Goal: Task Accomplishment & Management: Manage account settings

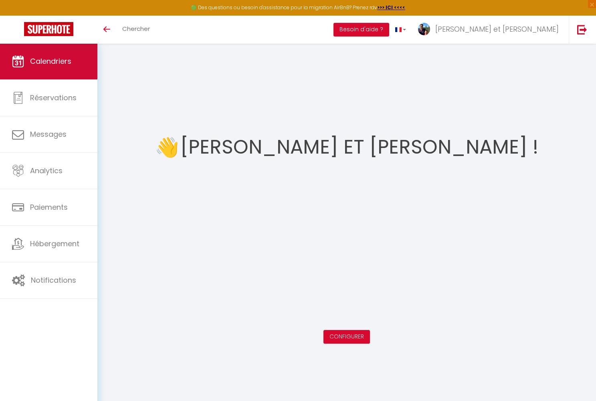
click at [38, 70] on link "Calendriers" at bounding box center [48, 61] width 97 height 36
click at [63, 65] on span "Calendriers" at bounding box center [50, 61] width 41 height 10
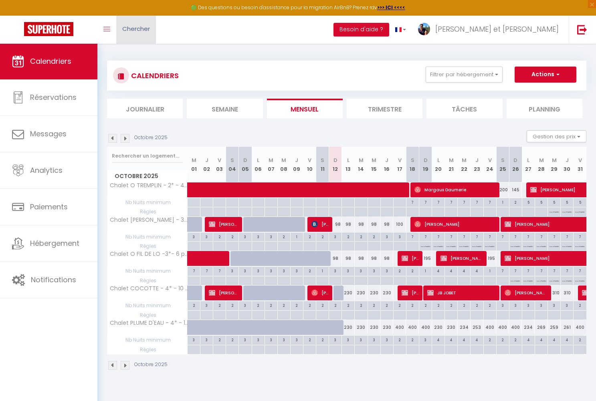
click at [146, 33] on link "Chercher" at bounding box center [136, 30] width 40 height 28
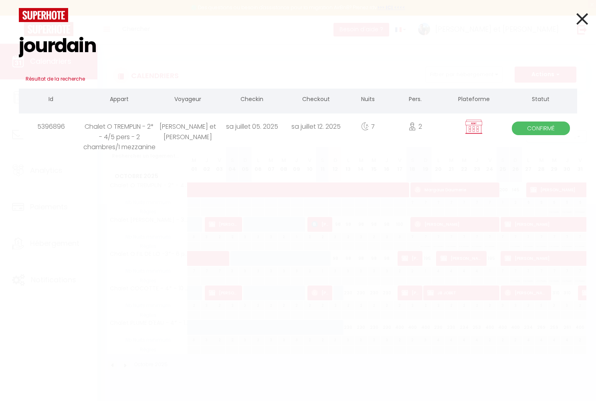
type input "jourdain"
click at [123, 138] on div "Chalet O TREMPLIN - 2* - 4/5 pers - 2 chambres/1 mezzanine" at bounding box center [119, 126] width 73 height 26
select select
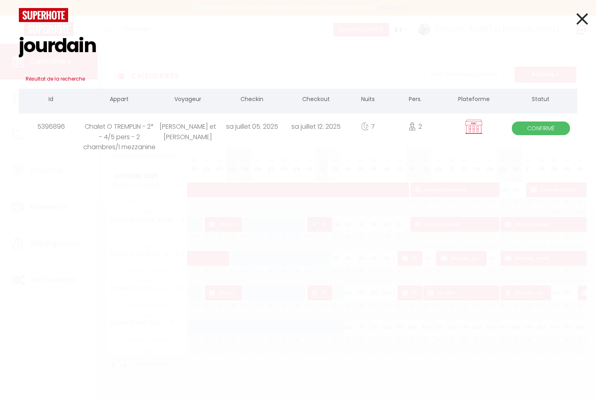
select select
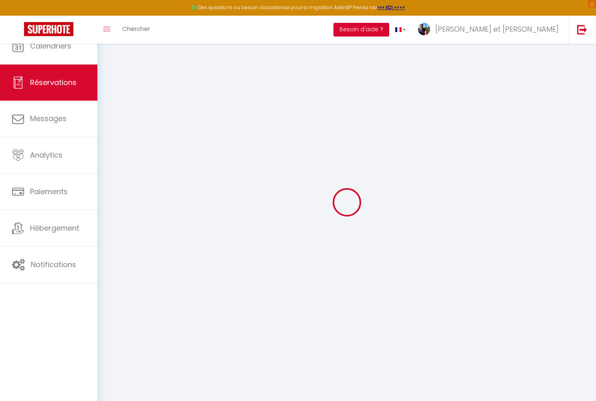
select select
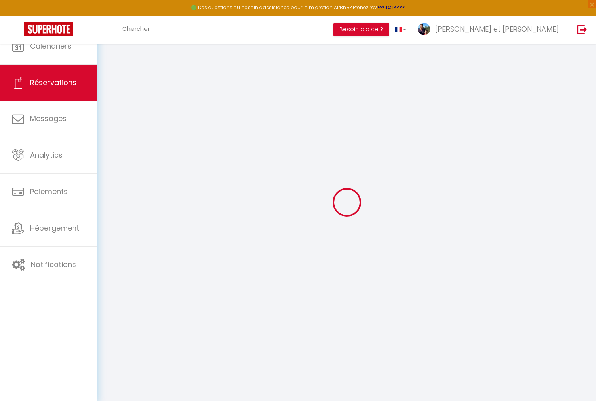
select select
checkbox input "false"
select select
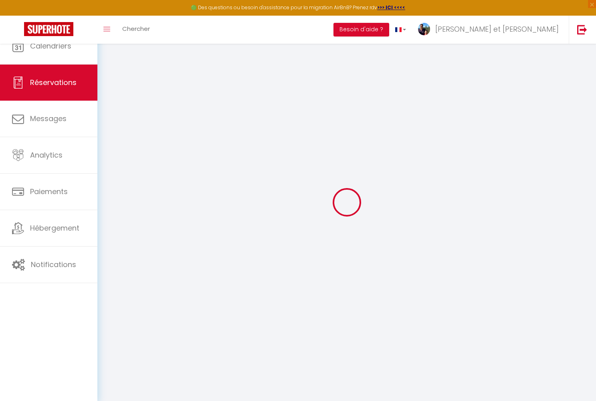
select select
checkbox input "false"
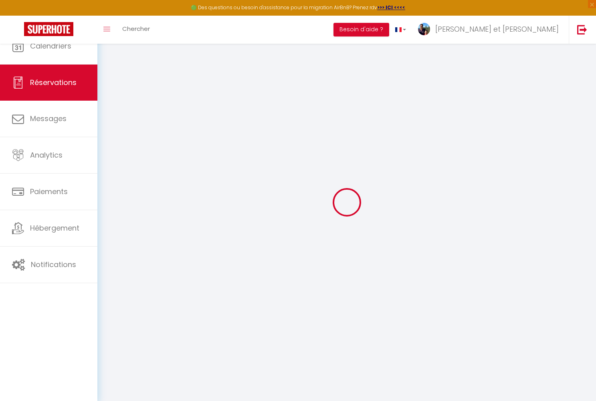
select select
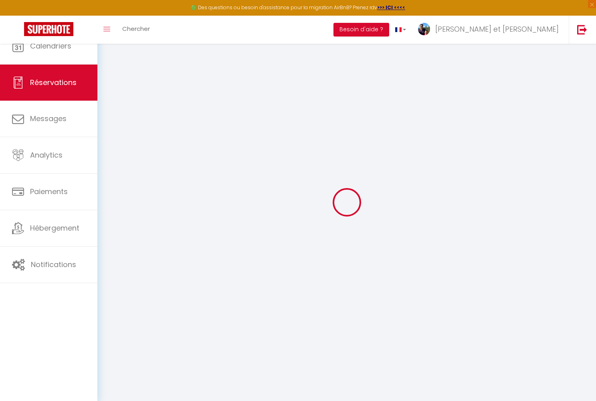
select select
checkbox input "false"
select select
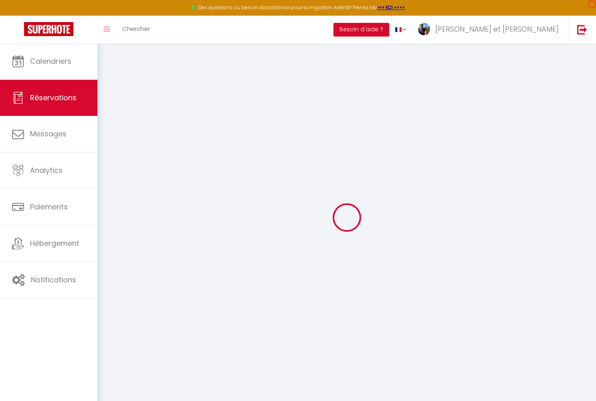
type input "Virginie et Christophe"
type input "JOURDAIN"
type input "Virgiparent@hotmail.fr"
type input "+33672969961"
type input "62130"
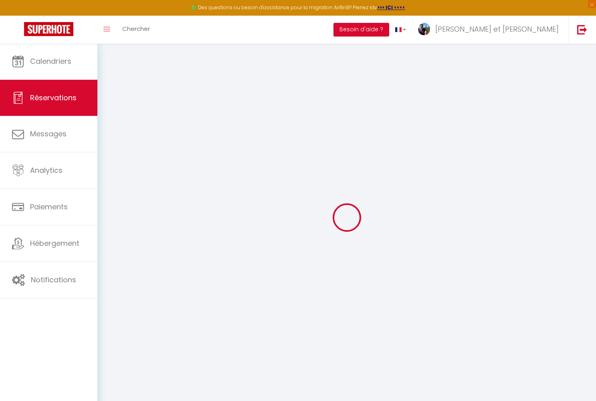
type input "11 rue Principale"
type input "Neuville au Cornet"
select select "FR"
select select "38264"
select select "1"
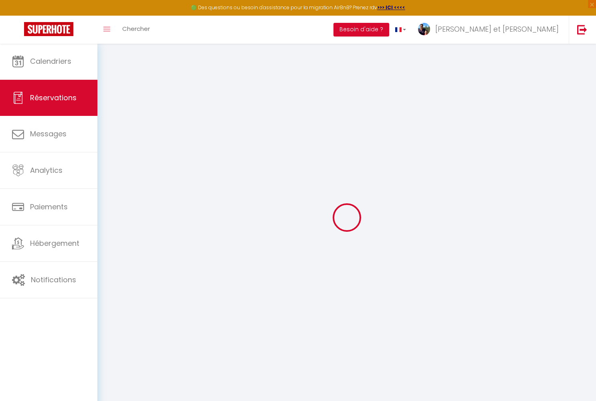
type input "Sam 05 Juillet 2025"
select select
type input "Sam 12 Juillet 2025"
select select
type input "2"
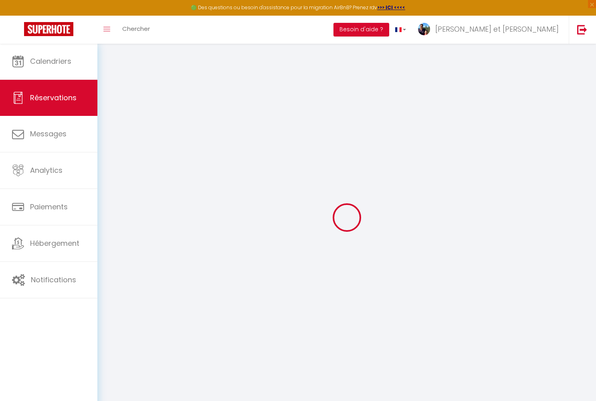
type input "2"
select select "12"
select select
type input "557.63"
checkbox input "false"
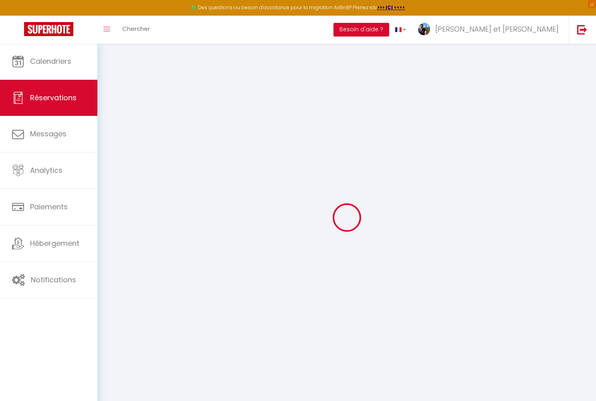
type input "0"
select select "69"
type input "0"
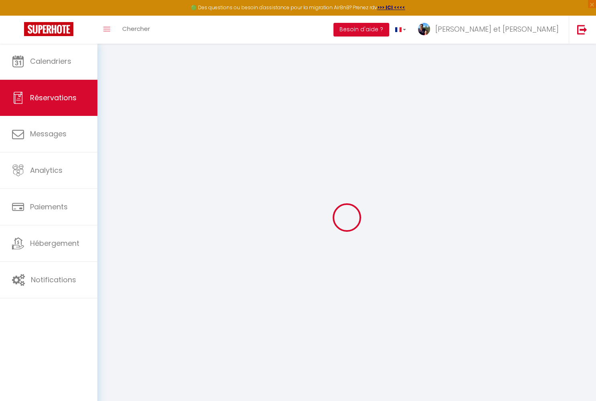
select select
select select "14"
checkbox input "false"
select select
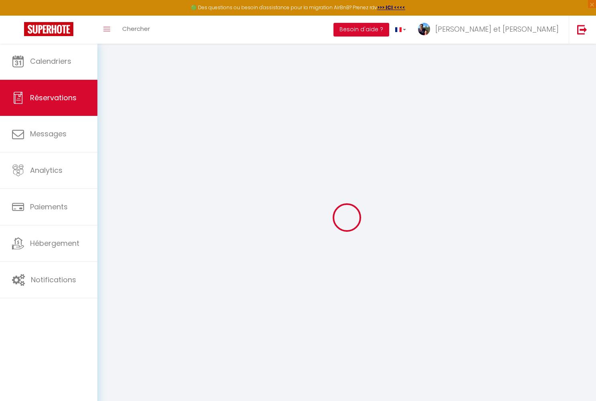
select select
checkbox input "false"
select select
checkbox input "false"
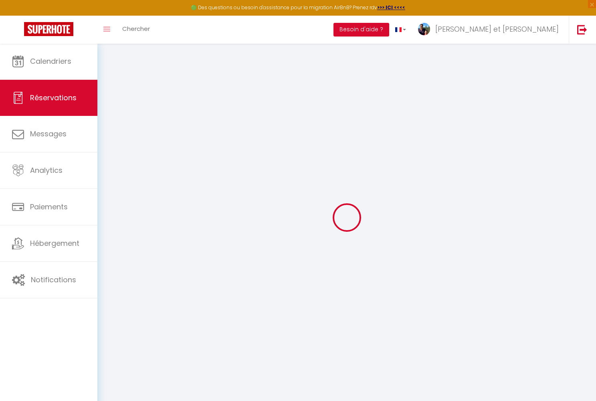
type particuliers0 "400 ANCV"
select select
checkbox input "false"
type input "14"
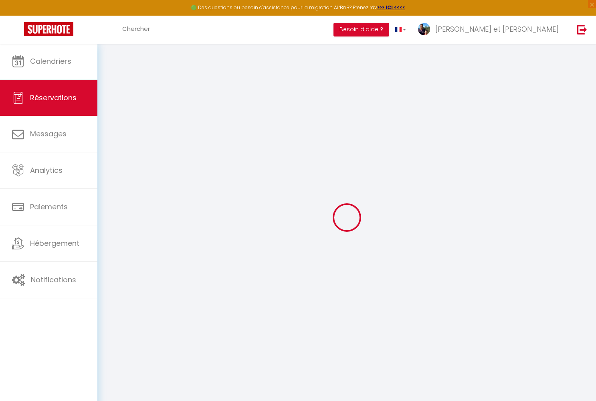
select select
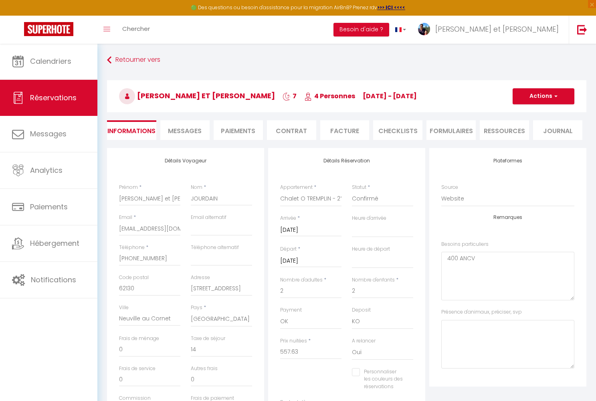
checkbox input "false"
select select
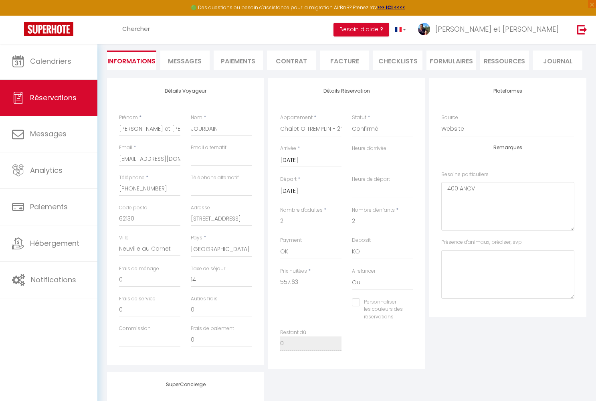
scroll to position [74, 0]
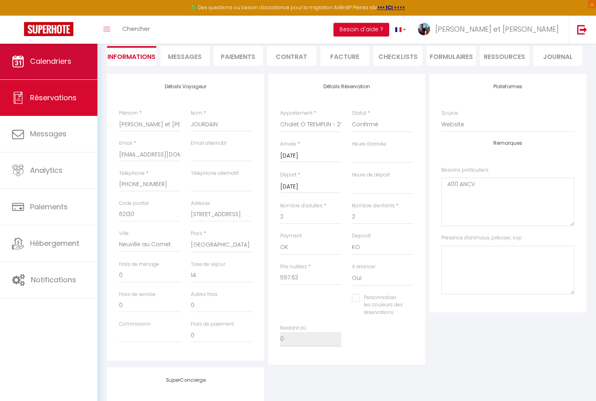
click at [65, 67] on link "Calendriers" at bounding box center [48, 61] width 97 height 36
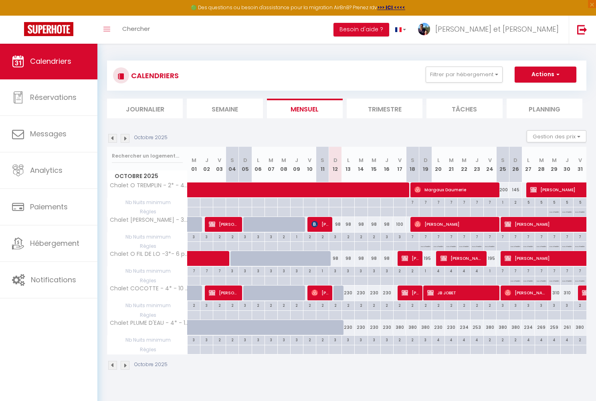
click at [543, 74] on button "Actions" at bounding box center [546, 75] width 62 height 16
click at [250, 130] on div "Octobre 2025 Gestion des prix Nb Nuits minimum Règles Disponibilité" at bounding box center [347, 138] width 480 height 16
click at [126, 138] on img at bounding box center [125, 138] width 9 height 9
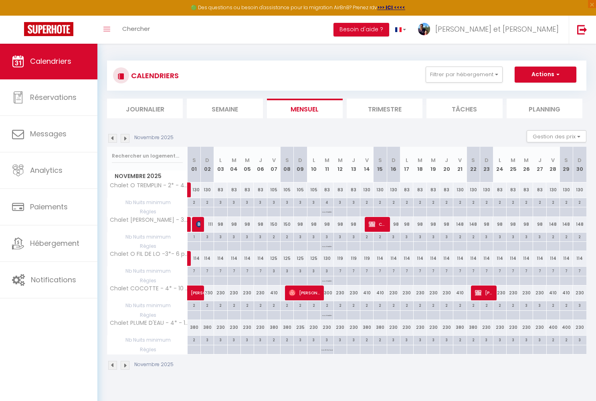
click at [126, 138] on img at bounding box center [125, 138] width 9 height 9
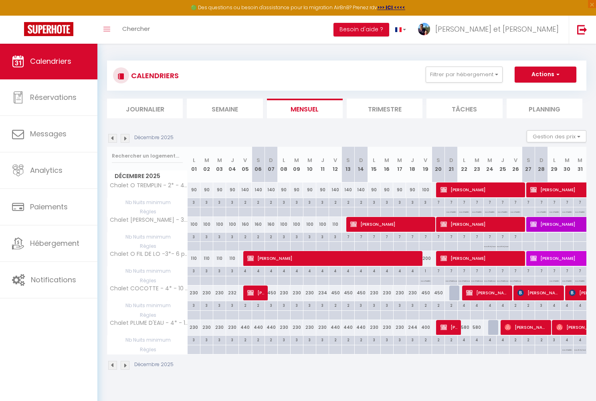
click at [126, 138] on img at bounding box center [125, 138] width 9 height 9
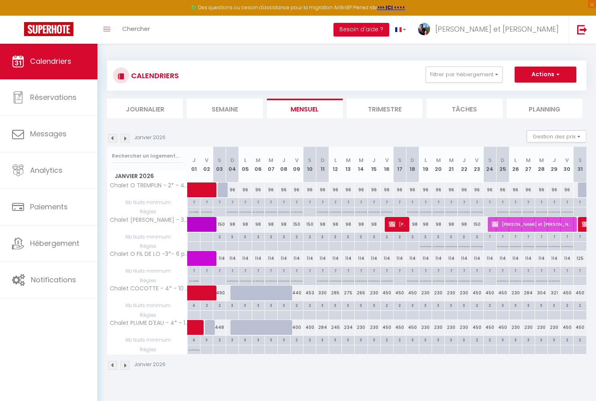
click at [126, 138] on img at bounding box center [125, 138] width 9 height 9
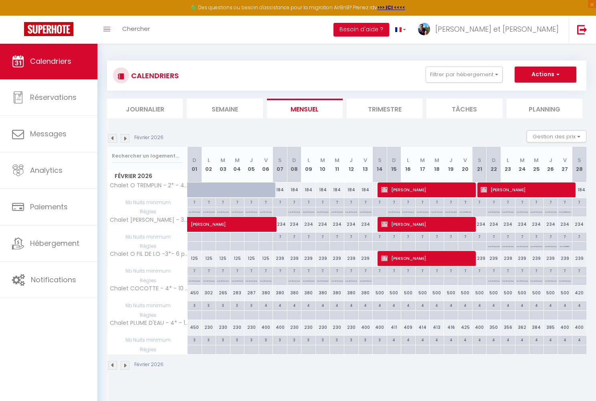
click at [126, 138] on img at bounding box center [125, 138] width 9 height 9
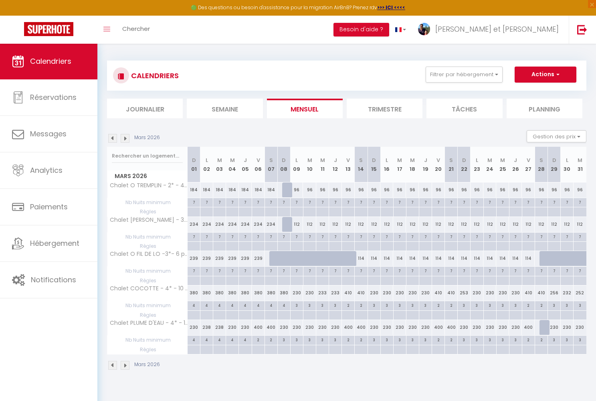
click at [126, 138] on img at bounding box center [125, 138] width 9 height 9
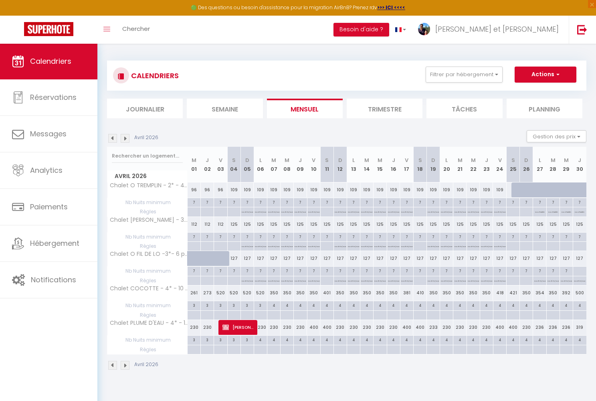
click at [126, 138] on img at bounding box center [125, 138] width 9 height 9
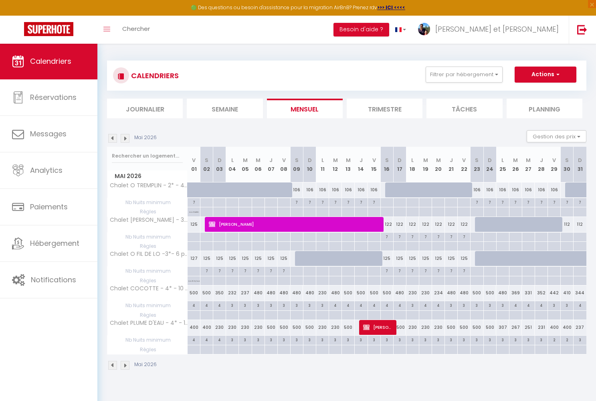
click at [113, 138] on img at bounding box center [112, 138] width 9 height 9
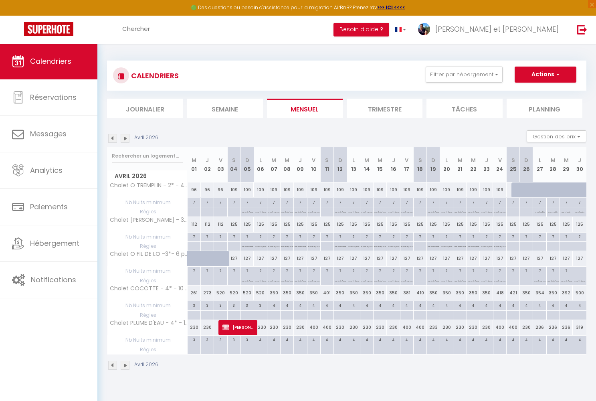
click at [518, 193] on div at bounding box center [518, 189] width 13 height 15
type input "109"
type input "[PERSON_NAME][DATE]"
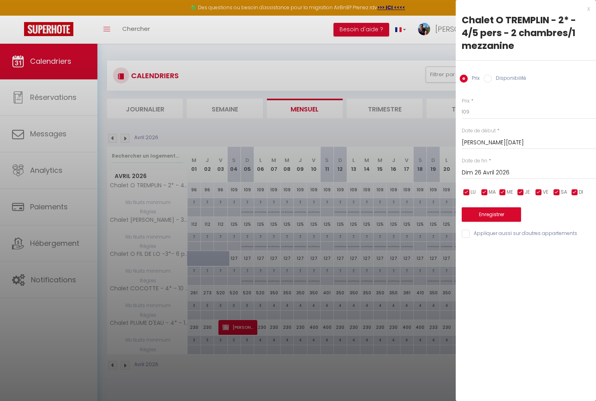
click at [487, 172] on input "Dim 26 Avril 2026" at bounding box center [529, 173] width 134 height 10
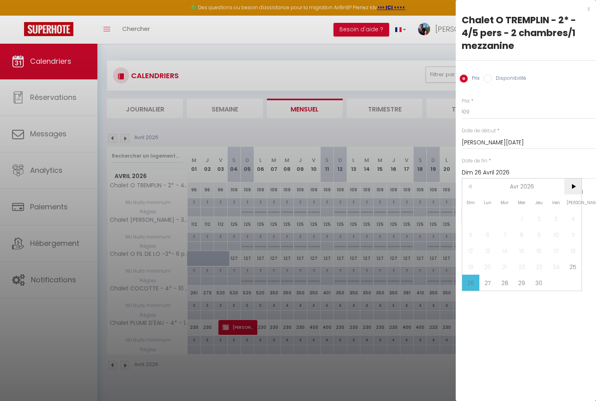
click at [571, 188] on span ">" at bounding box center [573, 186] width 17 height 16
click at [569, 220] on span "2" at bounding box center [573, 219] width 17 height 16
type input "Sam 02 Mai 2026"
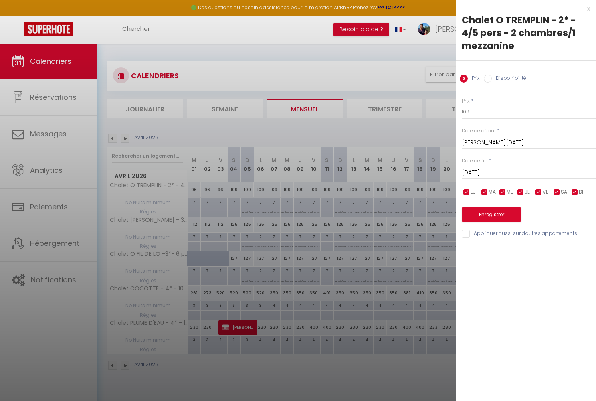
click at [486, 78] on input "Disponibilité" at bounding box center [488, 79] width 8 height 8
radio input "true"
radio input "false"
click at [475, 213] on button "Enregistrer" at bounding box center [491, 215] width 59 height 14
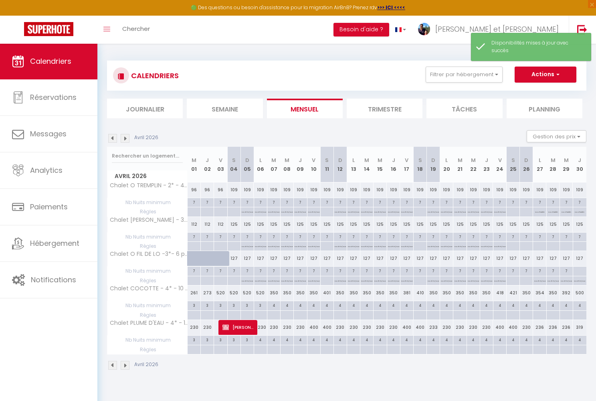
click at [540, 77] on button "Actions" at bounding box center [546, 75] width 62 height 16
click at [525, 90] on link "Nouvelle réservation" at bounding box center [537, 93] width 70 height 12
select select
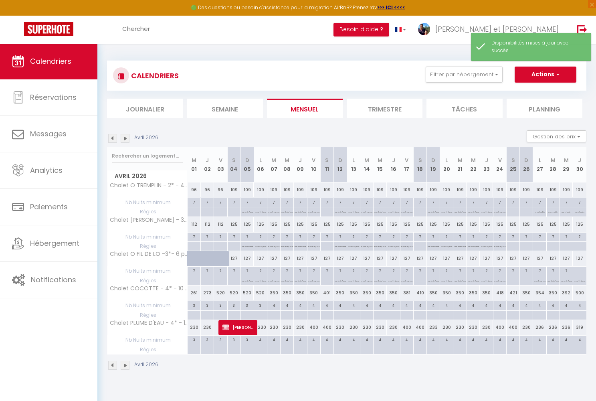
select select
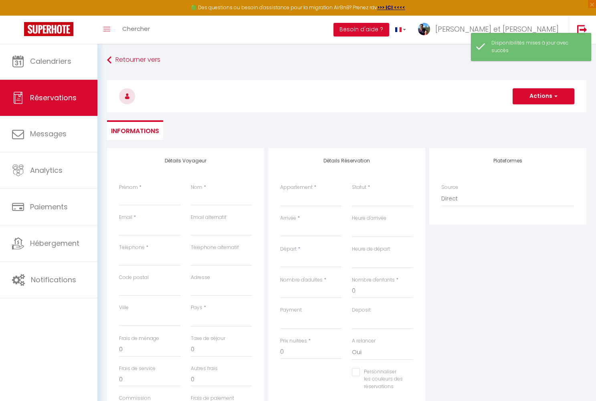
select select
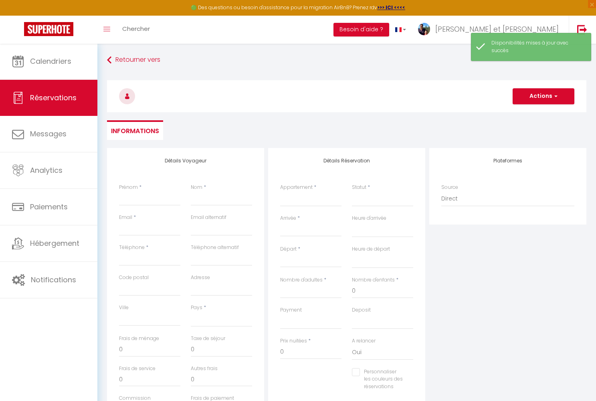
select select
checkbox input "false"
select select
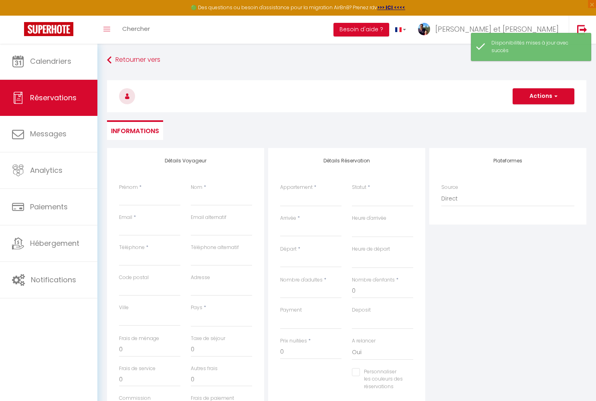
select select
checkbox input "false"
select select
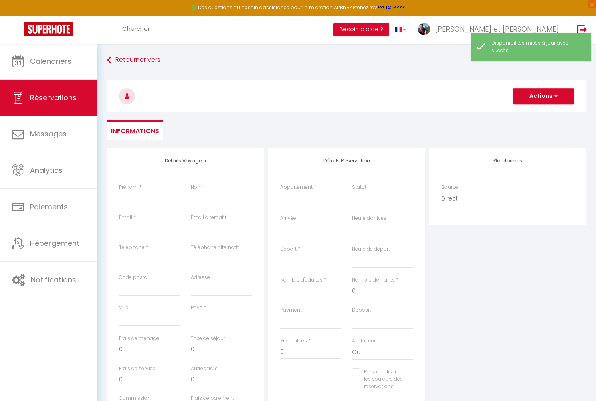
select select
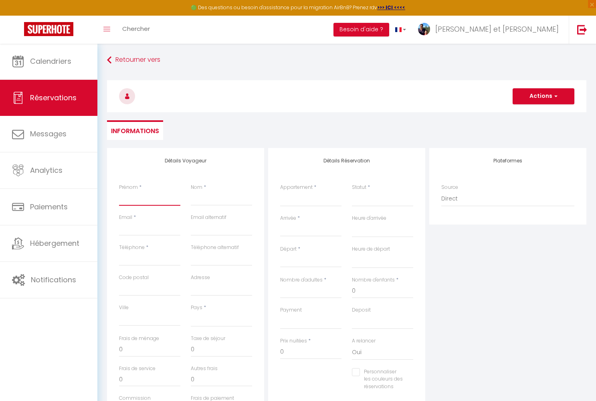
type input "C"
select select
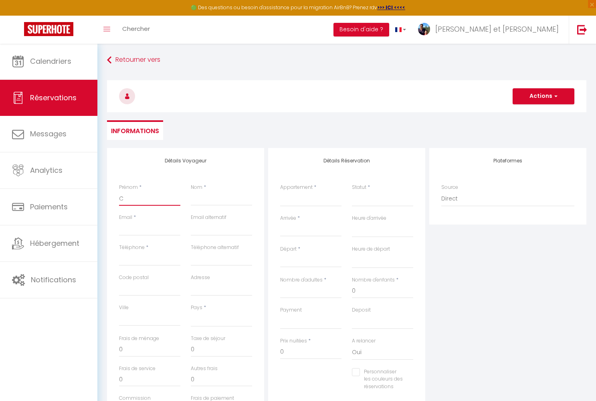
select select
checkbox input "false"
type input "Ch"
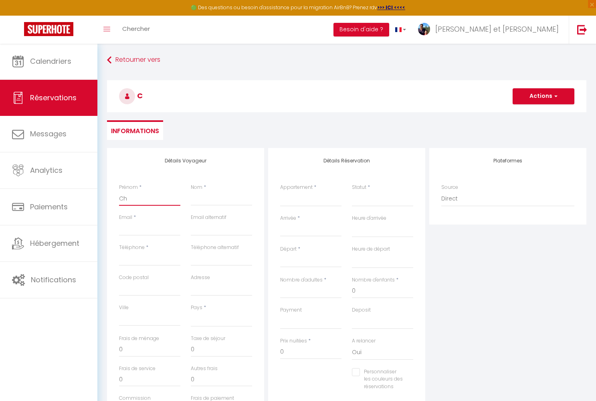
select select
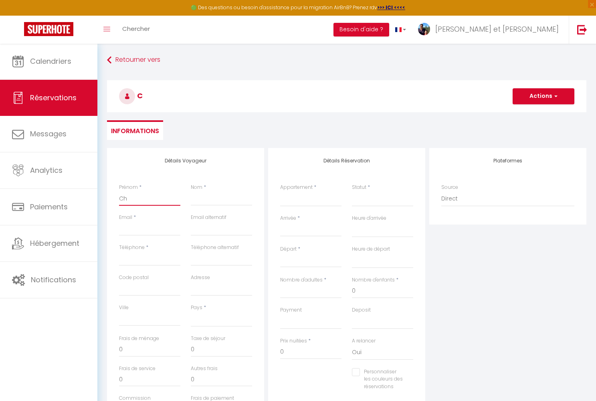
select select
checkbox input "false"
type input "Chr"
select select
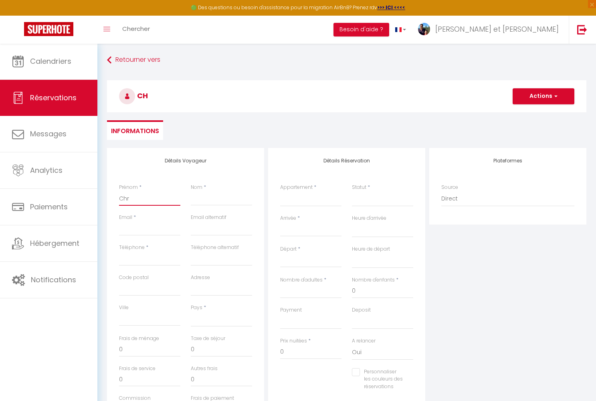
select select
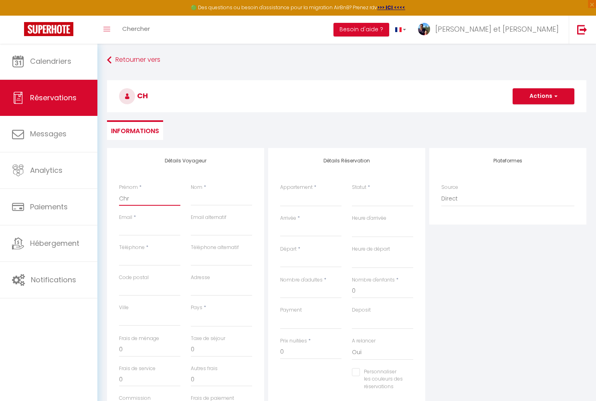
select select
checkbox input "false"
type input "Chri"
select select
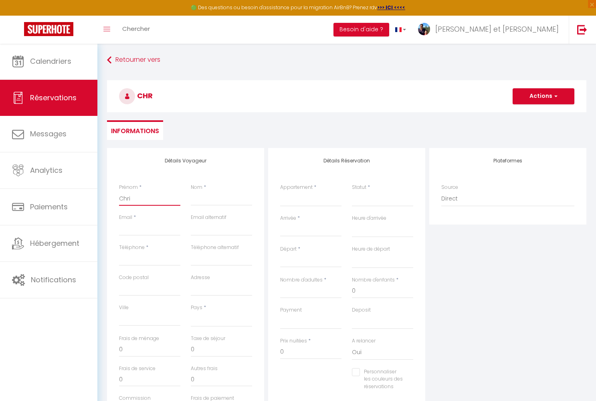
select select
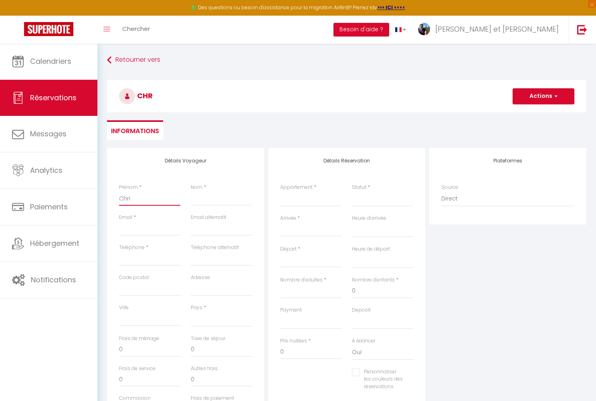
checkbox input "false"
type input "Chris"
select select
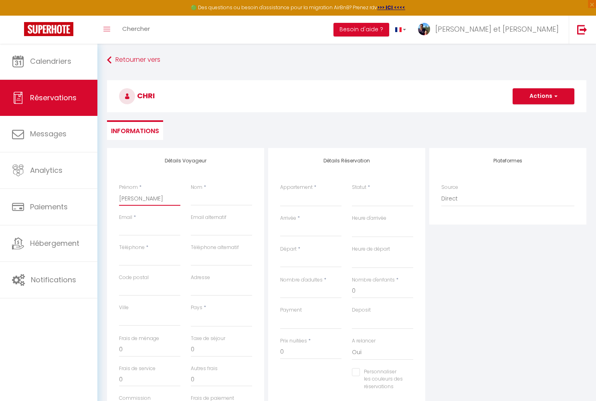
select select
checkbox input "false"
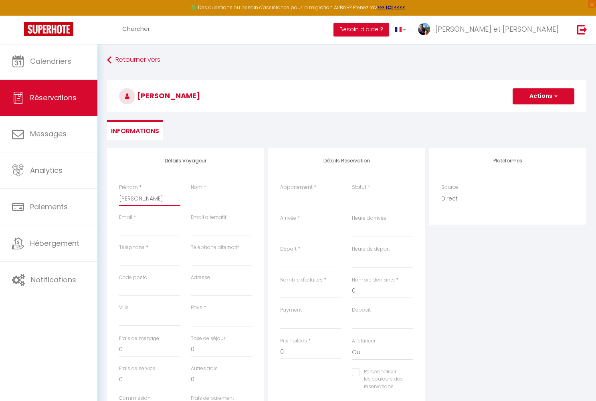
type input "Christ"
select select
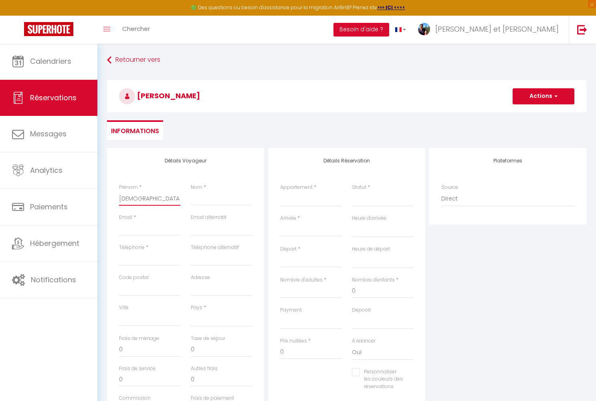
select select
checkbox input "false"
type input "Christo"
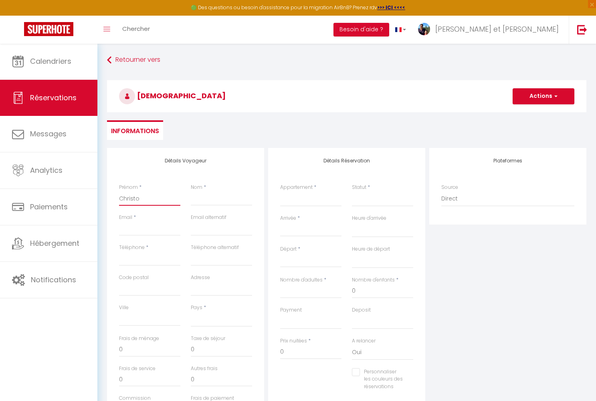
select select
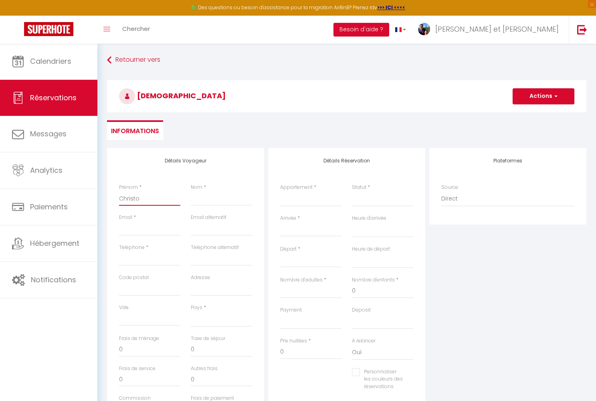
select select
checkbox input "false"
type input "Christop"
select select
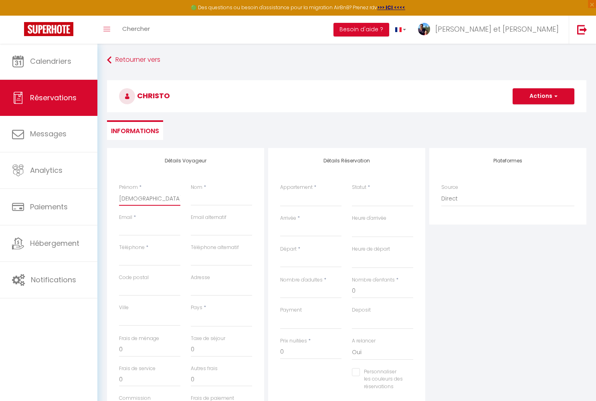
select select
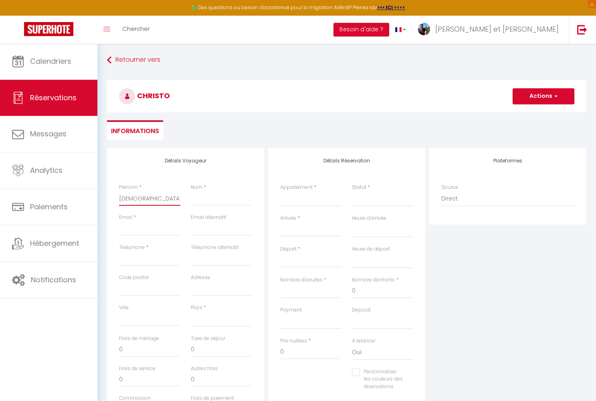
select select
checkbox input "false"
type input "Christoph"
select select
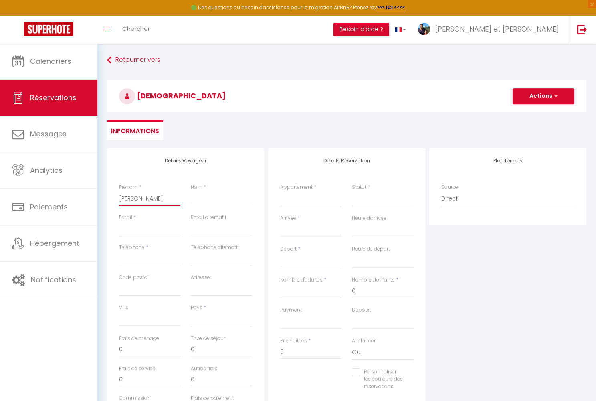
select select
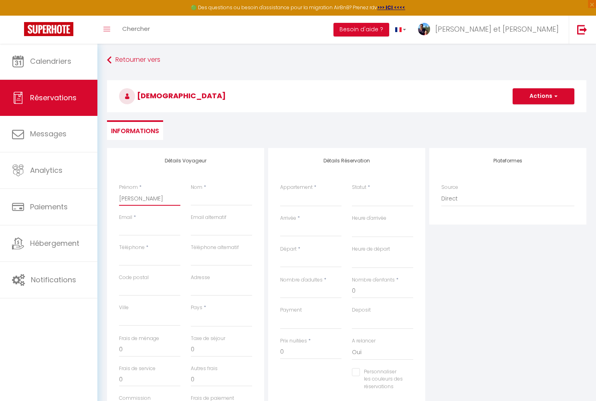
checkbox input "false"
type input "Christophe"
select select
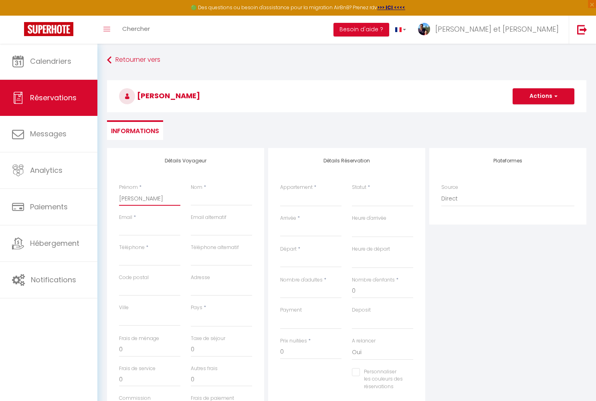
select select
checkbox input "false"
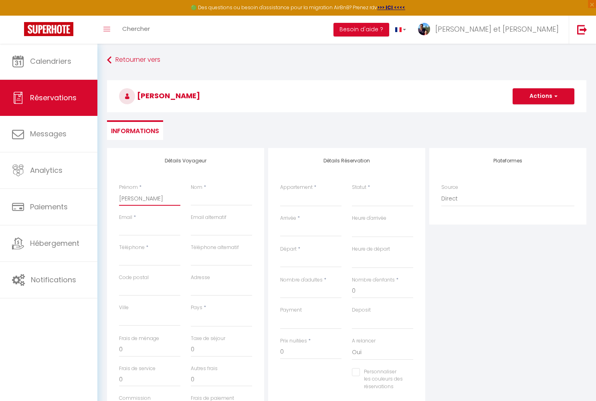
type input "Christophe"
type input "J"
select select
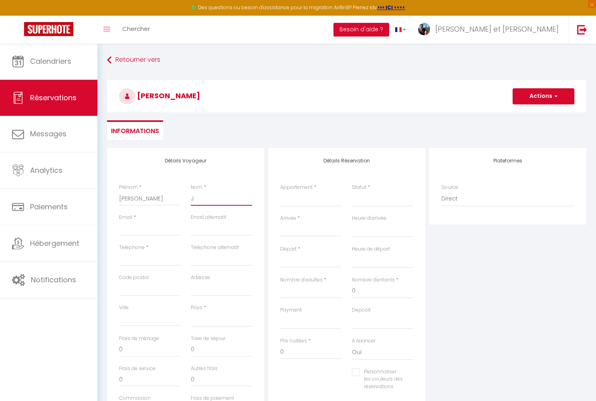
select select
checkbox input "false"
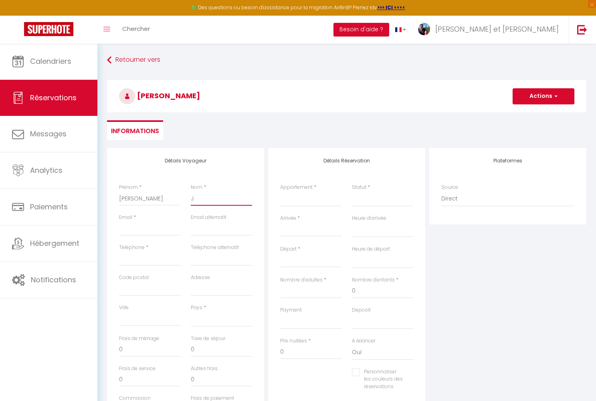
type input "JO"
click at [293, 232] on input "Arrivée" at bounding box center [310, 230] width 61 height 10
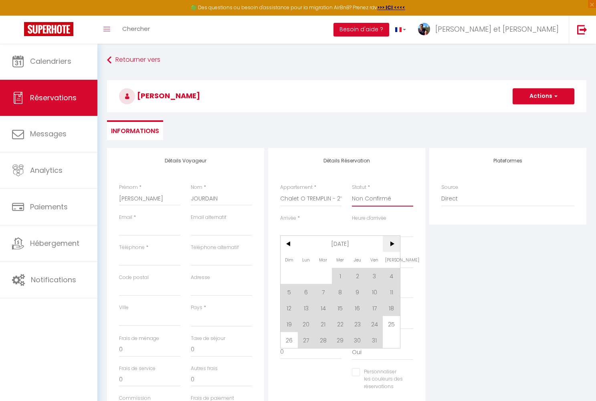
click at [391, 244] on span ">" at bounding box center [391, 244] width 17 height 16
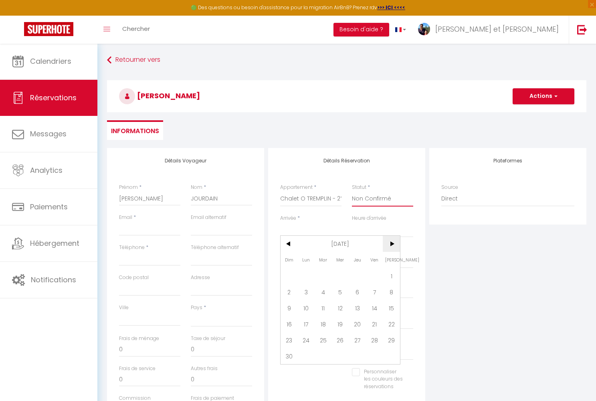
click at [391, 244] on span ">" at bounding box center [391, 244] width 17 height 16
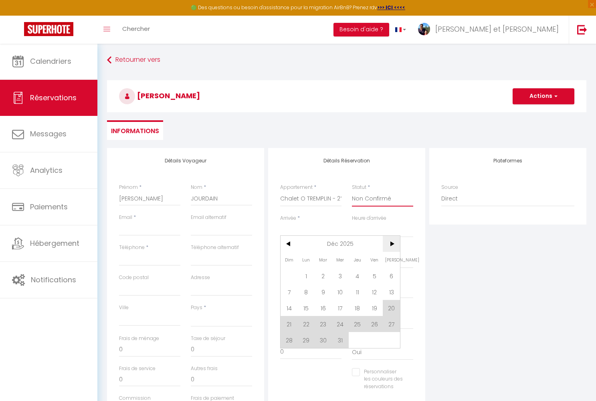
click at [391, 244] on span ">" at bounding box center [391, 244] width 17 height 16
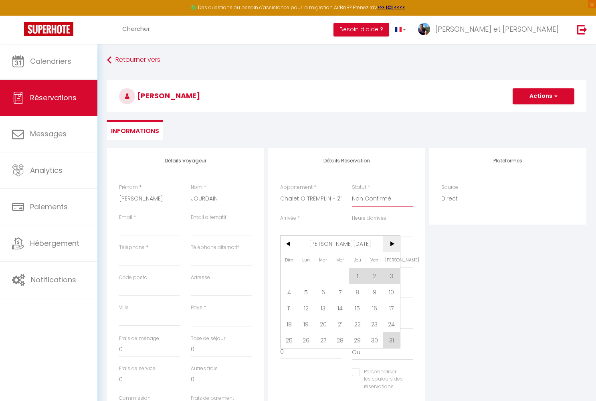
click at [391, 244] on span ">" at bounding box center [391, 244] width 17 height 16
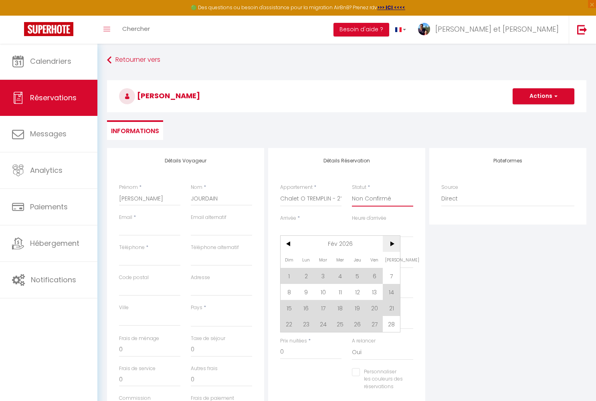
click at [391, 244] on span ">" at bounding box center [391, 244] width 17 height 16
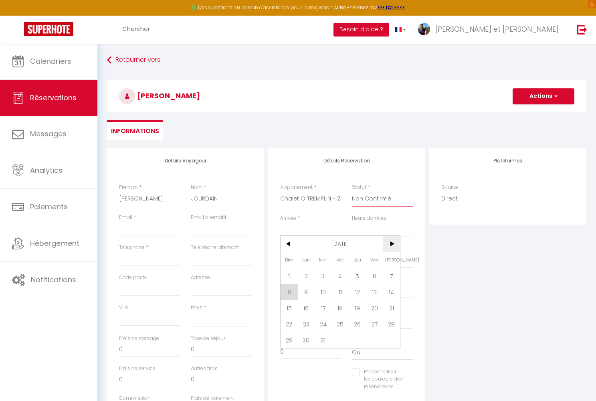
click at [391, 244] on span ">" at bounding box center [391, 244] width 17 height 16
click at [390, 326] on span "25" at bounding box center [391, 324] width 17 height 16
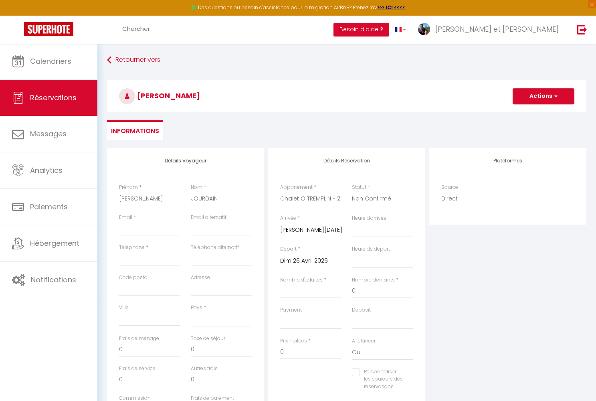
click at [315, 261] on input "Dim 26 Avril 2026" at bounding box center [310, 261] width 61 height 10
click at [393, 275] on span ">" at bounding box center [391, 274] width 17 height 16
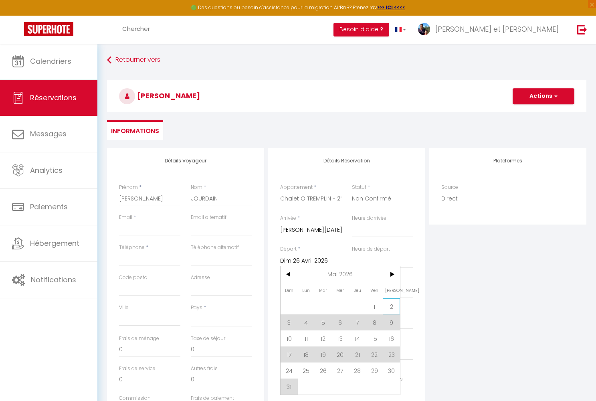
click at [389, 306] on span "2" at bounding box center [391, 306] width 17 height 16
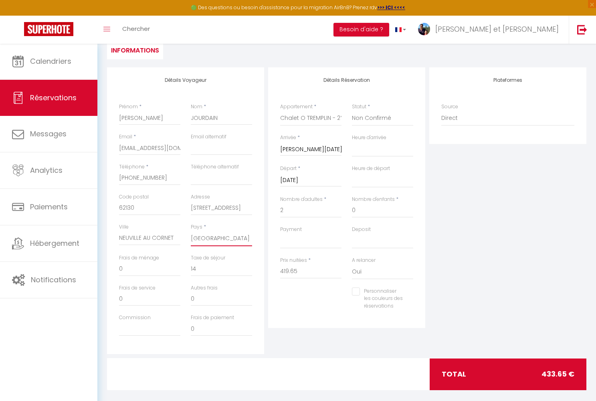
scroll to position [82, 0]
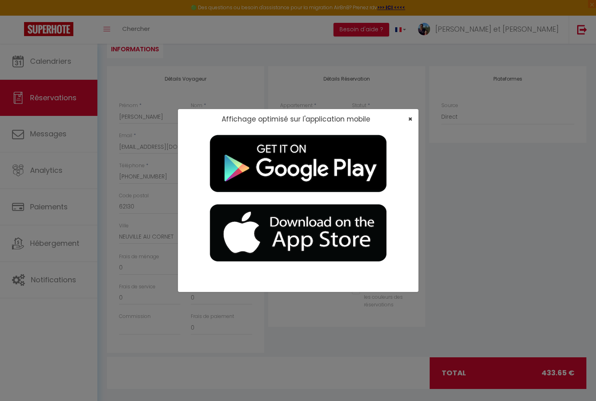
click at [411, 117] on span "×" at bounding box center [410, 119] width 4 height 10
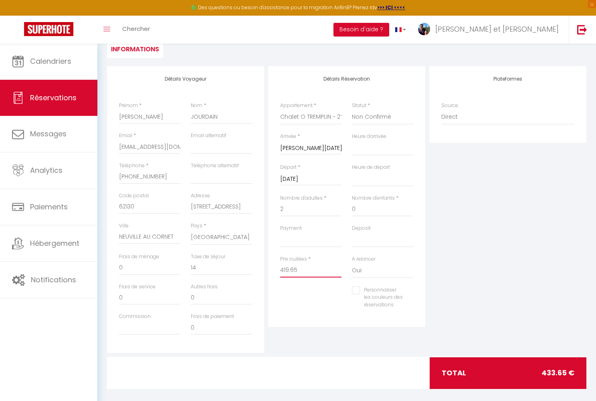
click at [303, 268] on input "419.65" at bounding box center [310, 270] width 61 height 14
click at [513, 249] on div "Plateformes Source Direct Airbnb.com Booking.com Chalet montagne Expedia Gite d…" at bounding box center [508, 209] width 161 height 287
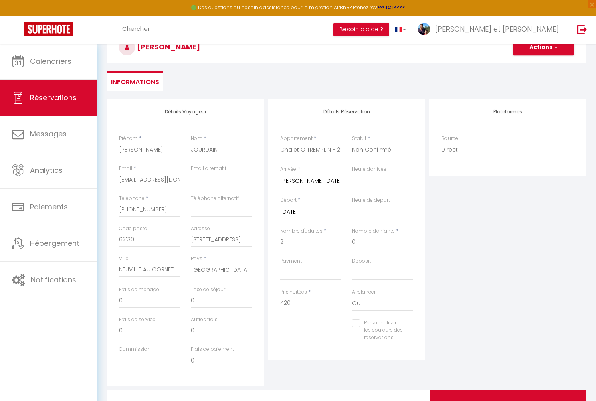
scroll to position [28, 0]
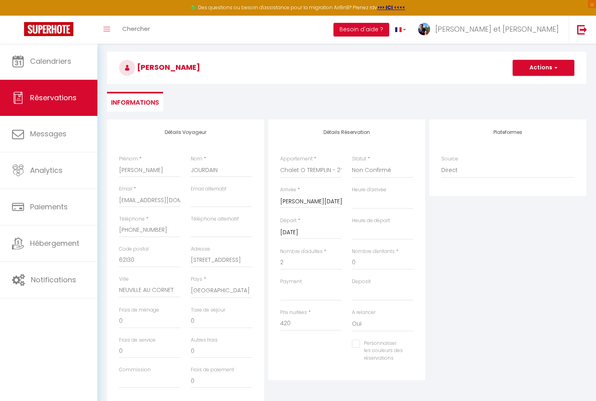
click at [545, 68] on button "Actions" at bounding box center [544, 68] width 62 height 16
click at [537, 86] on link "Enregistrer" at bounding box center [535, 85] width 63 height 10
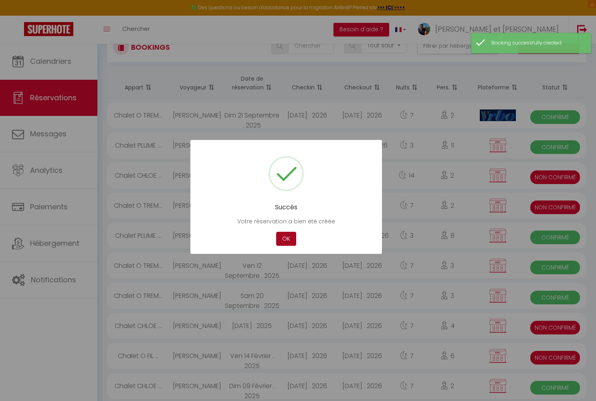
click at [286, 237] on button "OK" at bounding box center [286, 239] width 20 height 14
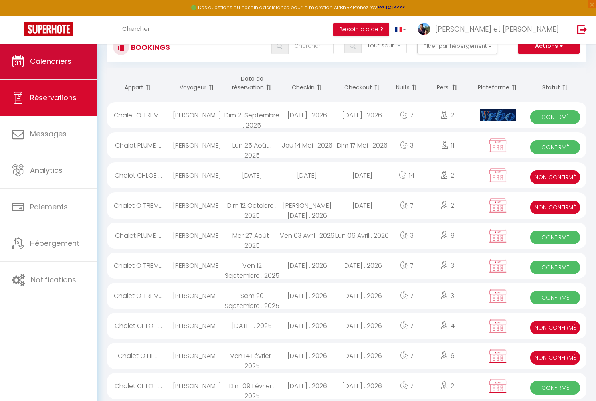
click at [59, 66] on span "Calendriers" at bounding box center [50, 61] width 41 height 10
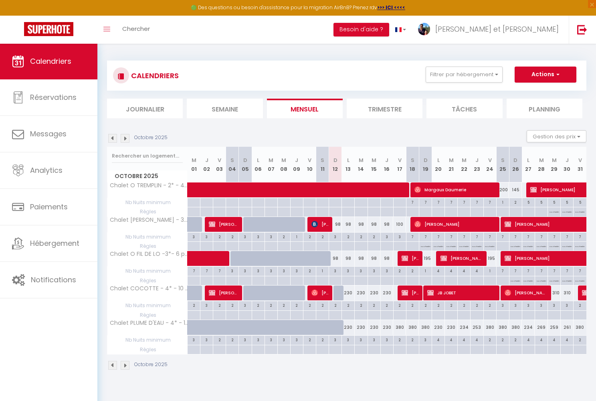
click at [149, 107] on li "Journalier" at bounding box center [145, 109] width 76 height 20
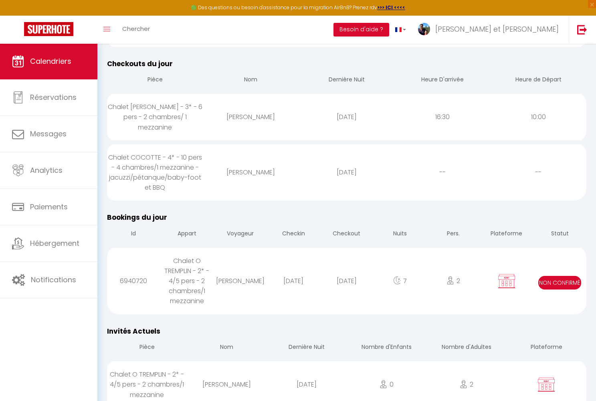
scroll to position [245, 0]
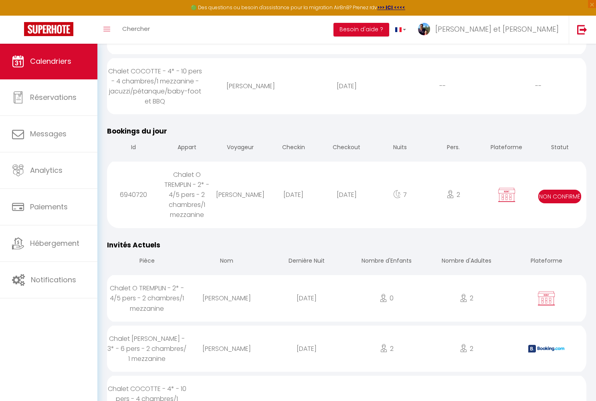
click at [284, 187] on div "[DATE]" at bounding box center [293, 195] width 53 height 26
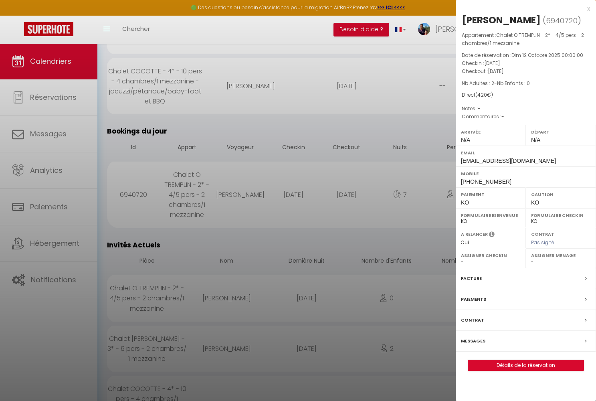
click at [495, 371] on link "Détails de la réservation" at bounding box center [525, 365] width 115 height 10
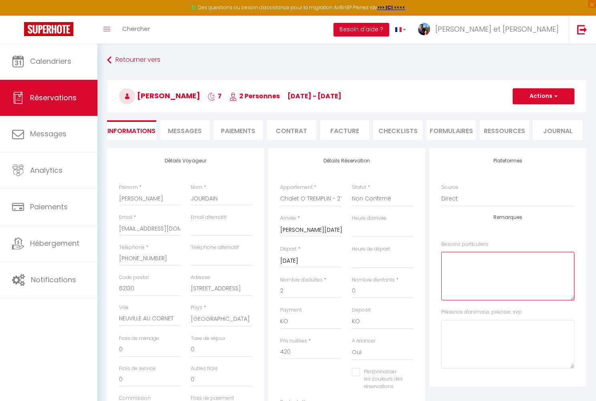
click at [452, 265] on particuliers0 at bounding box center [508, 276] width 133 height 49
click at [549, 97] on button "Actions" at bounding box center [544, 96] width 62 height 16
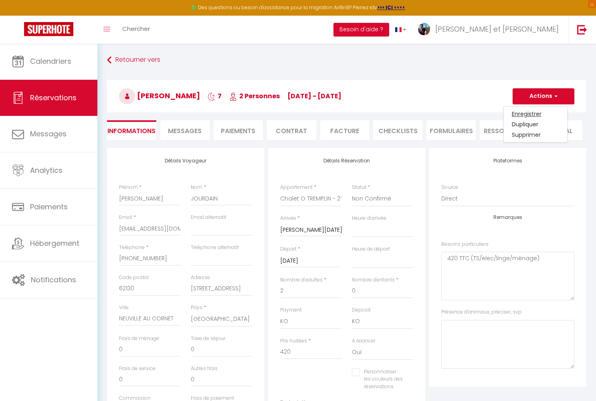
click at [541, 113] on link "Enregistrer" at bounding box center [535, 114] width 63 height 10
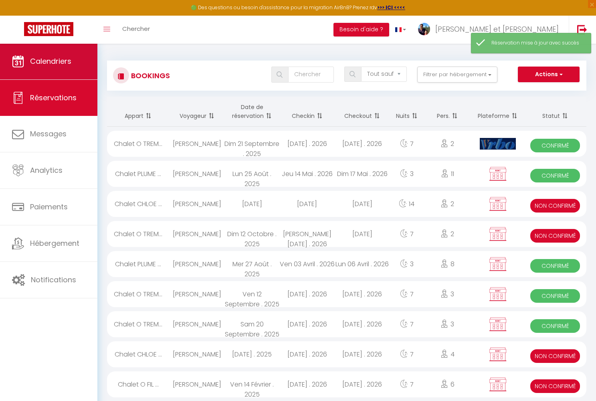
click at [57, 59] on span "Calendriers" at bounding box center [50, 61] width 41 height 10
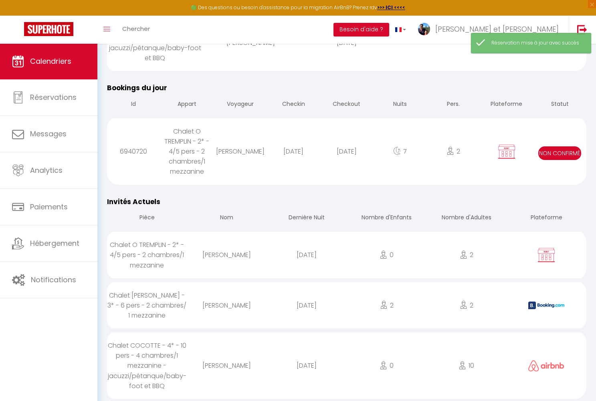
scroll to position [284, 0]
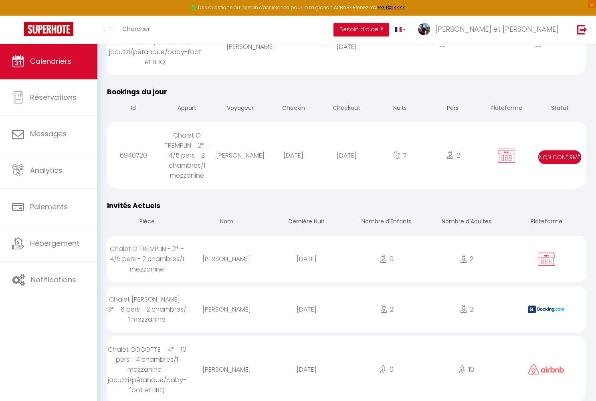
click at [248, 146] on div "[PERSON_NAME]" at bounding box center [240, 155] width 53 height 26
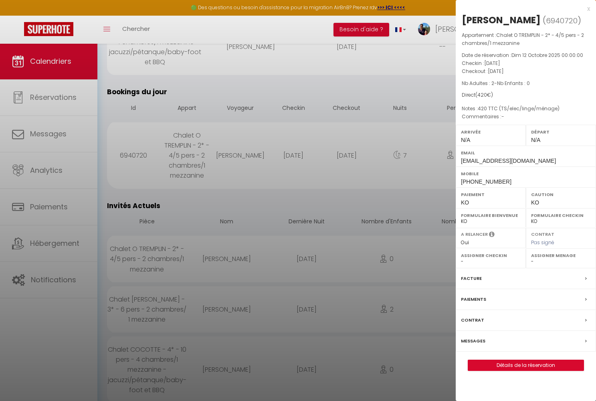
click at [490, 371] on link "Détails de la réservation" at bounding box center [525, 365] width 115 height 10
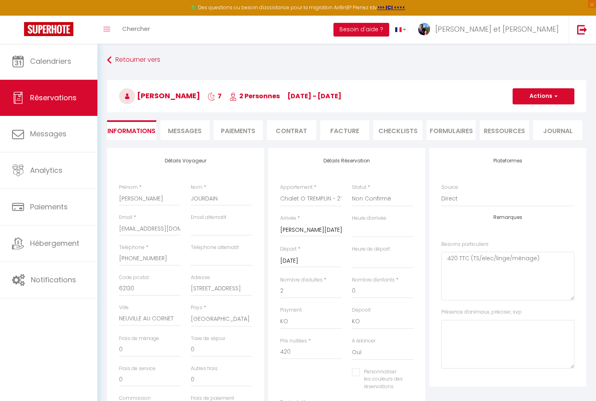
click at [193, 132] on span "Messages" at bounding box center [185, 130] width 34 height 9
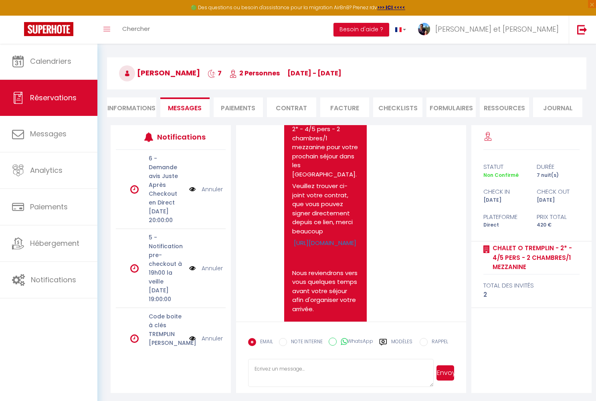
scroll to position [205, 0]
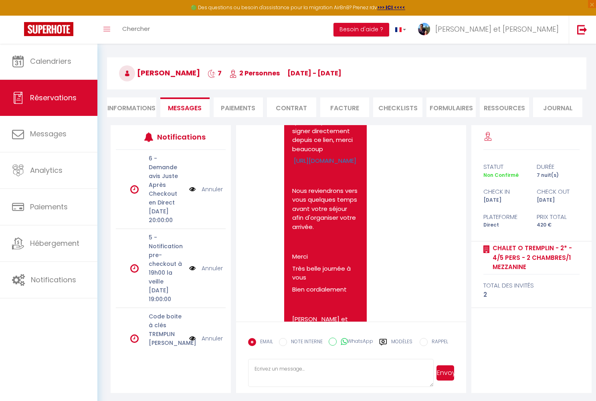
click at [293, 369] on textarea at bounding box center [340, 373] width 185 height 28
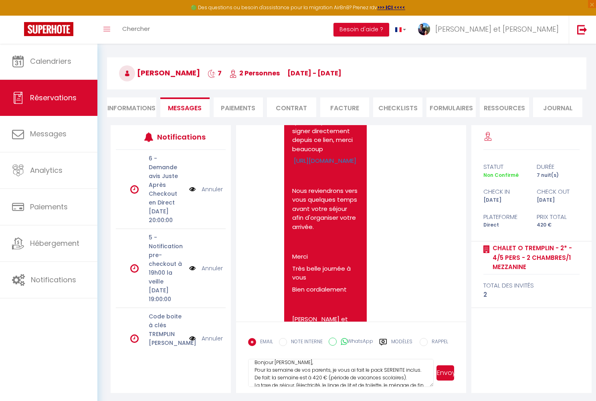
scroll to position [7, 0]
click at [363, 371] on textarea "Bonjour Virginie, Christophe, Pour la semaine de vos parents, je vous ai fait l…" at bounding box center [340, 373] width 185 height 28
click at [386, 369] on textarea "Bonjour Virginie, Christophe, Pour la semaine de vos parents, le pack SERENITE …" at bounding box center [340, 373] width 185 height 28
click at [328, 374] on textarea "Bonjour Virginie, Christophe, Pour la semaine de vos parents, le pack SERENITE …" at bounding box center [340, 373] width 185 height 28
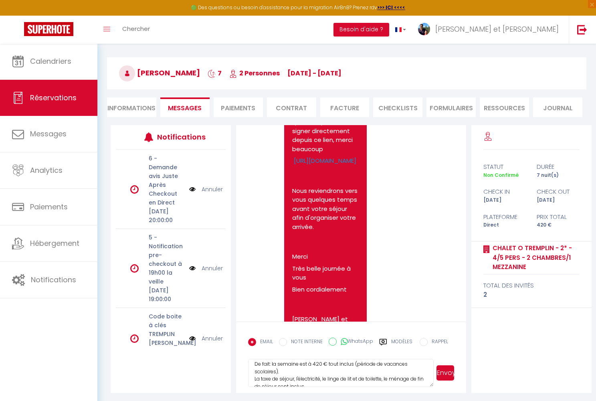
scroll to position [24, 0]
click at [388, 375] on textarea "Bonjour Virginie, Christophe, Pour la semaine de vos parents, le pack SERENITE …" at bounding box center [340, 373] width 185 height 28
click at [316, 377] on textarea "Bonjour Virginie, Christophe, Pour la semaine de vos parents, le pack SERENITE …" at bounding box center [340, 373] width 185 height 28
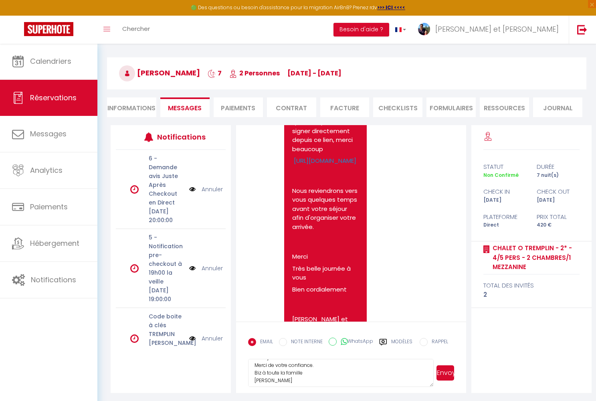
click at [445, 374] on button "Envoyer" at bounding box center [446, 372] width 18 height 15
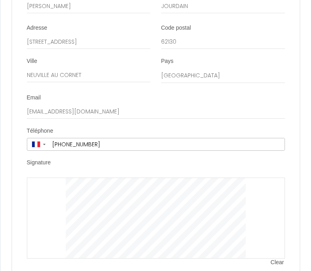
scroll to position [2517, 0]
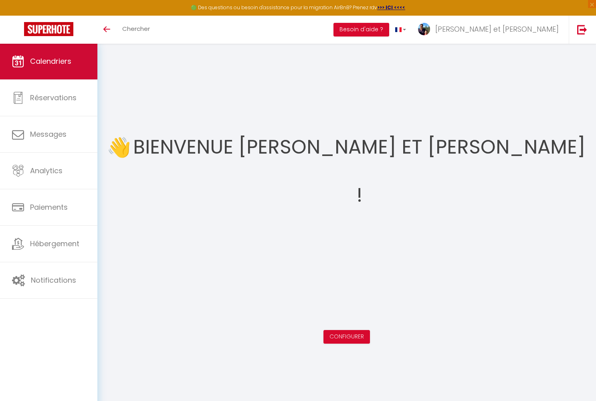
click at [44, 57] on span "Calendriers" at bounding box center [50, 61] width 41 height 10
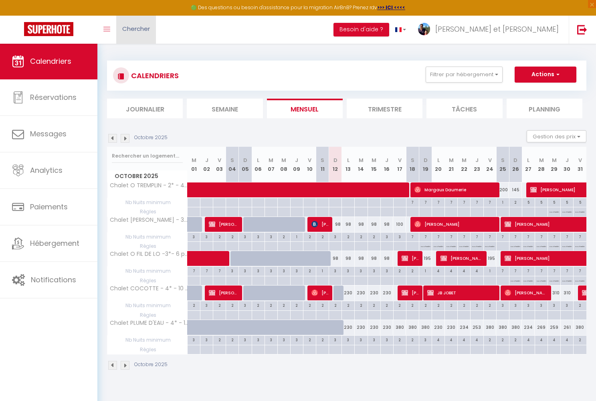
click at [138, 27] on span "Chercher" at bounding box center [136, 28] width 28 height 8
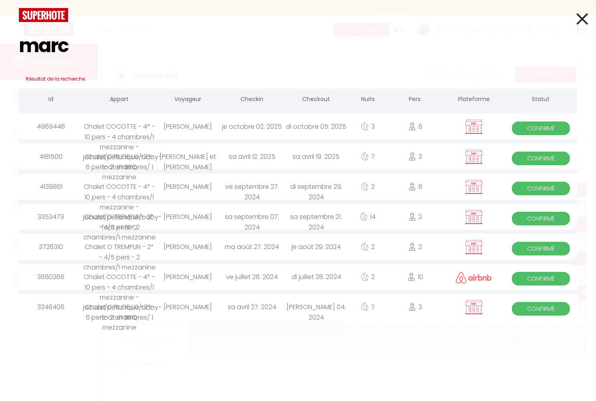
type input "marc"
click at [231, 156] on div "sa avril 12. 2025" at bounding box center [252, 157] width 64 height 26
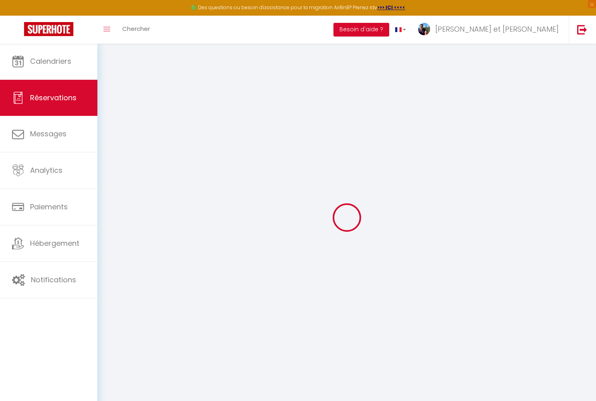
type input "[PERSON_NAME] et [PERSON_NAME]"
type input "MARC"
type input "cecile.wantiez@hotmail.fr"
type input "[PHONE_NUMBER]"
type input "52410"
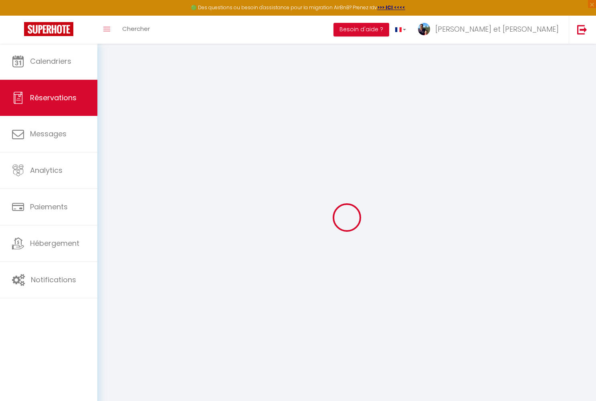
type input "[STREET_ADDRESS][PERSON_NAME]"
type input "ROCHES SUR [GEOGRAPHIC_DATA]"
select select "FR"
select select "38356"
select select "1"
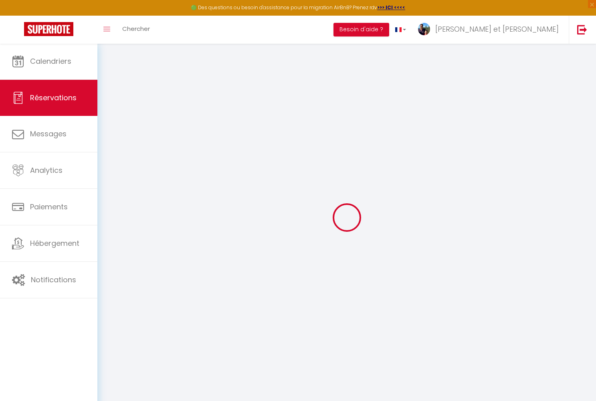
type input "Sam 12 Avril 2025"
select select
type input "Sam 19 Avril 2025"
select select
type input "3"
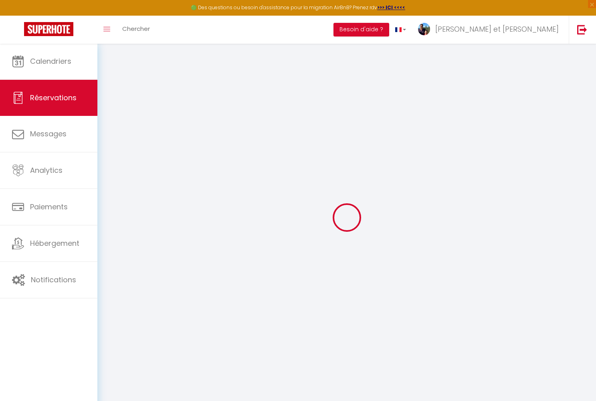
type input "2"
select select "12"
select select
type input "464.75"
checkbox input "false"
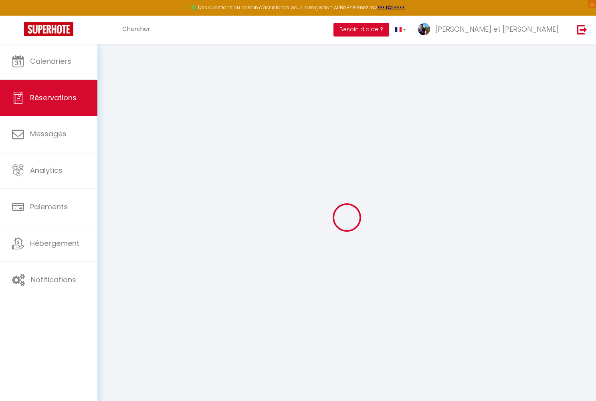
type input "0"
select select
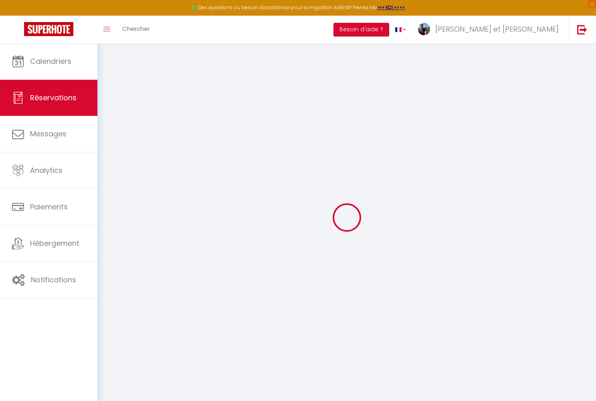
select select
select select "14"
checkbox input "false"
select select
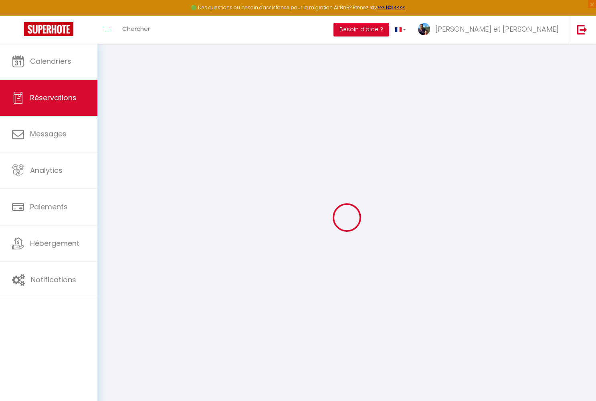
checkbox input "false"
select select
checkbox input "false"
select select
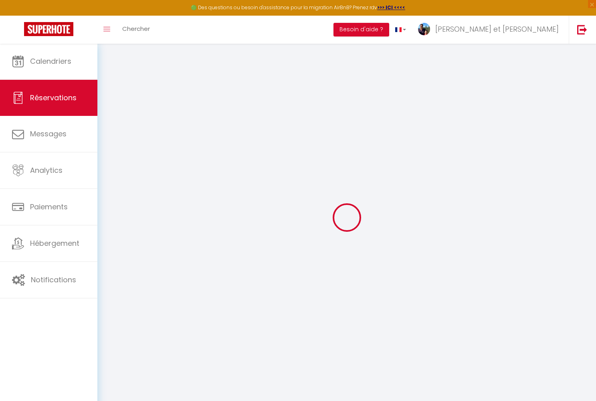
select select
checkbox input "false"
type éventuels0 "Acompte réglé par chèque Electricité offerte"
type input "27.3"
select select
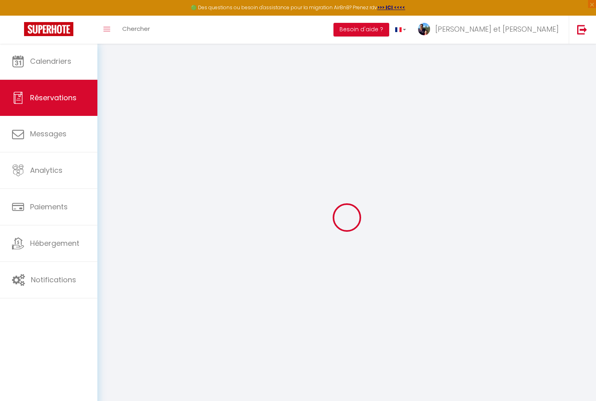
select select
checkbox input "false"
select select
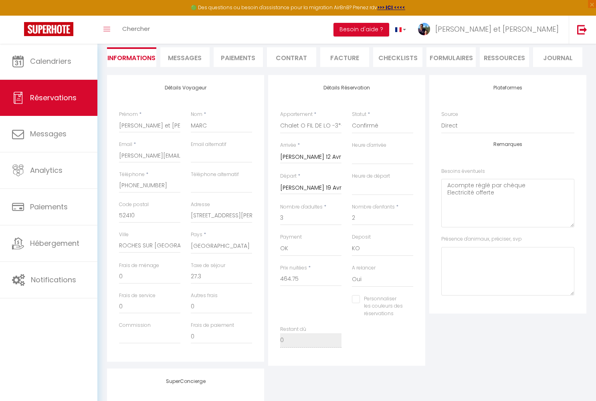
scroll to position [67, 0]
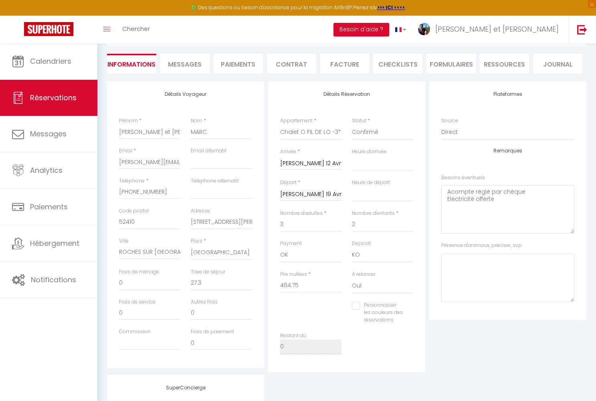
click at [189, 65] on span "Messages" at bounding box center [185, 64] width 34 height 9
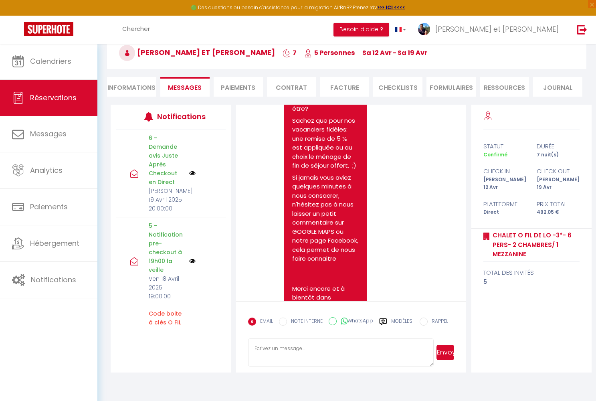
scroll to position [43, 0]
click at [130, 30] on span "Chercher" at bounding box center [136, 28] width 28 height 8
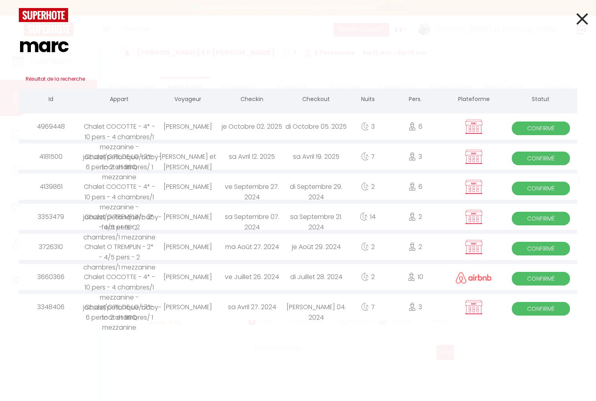
type input "marc"
click at [184, 305] on div "Danièle MARC" at bounding box center [188, 307] width 64 height 26
select select
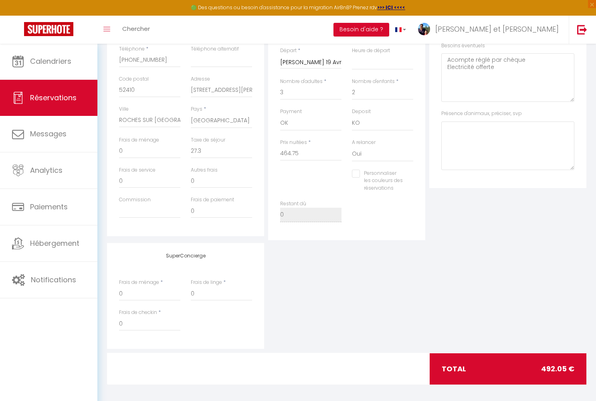
scroll to position [198, 0]
select select
checkbox input "false"
select select
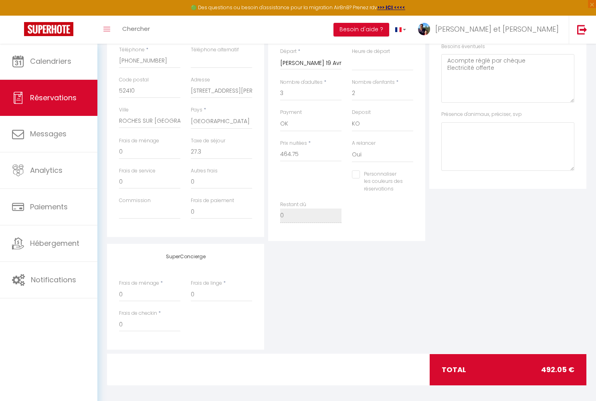
select select
checkbox input "false"
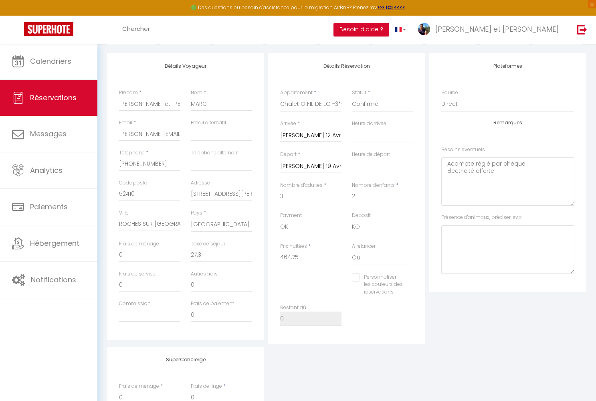
scroll to position [92, 0]
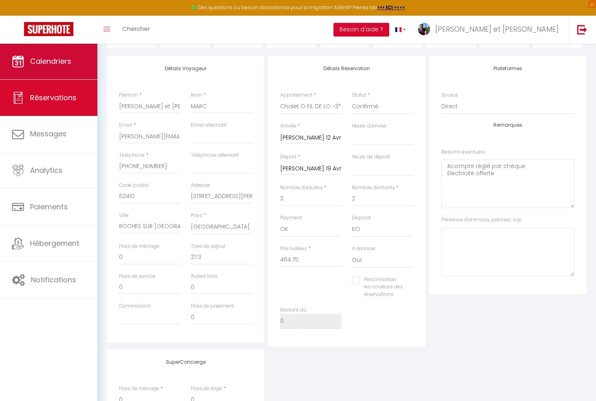
click at [60, 52] on link "Calendriers" at bounding box center [48, 61] width 97 height 36
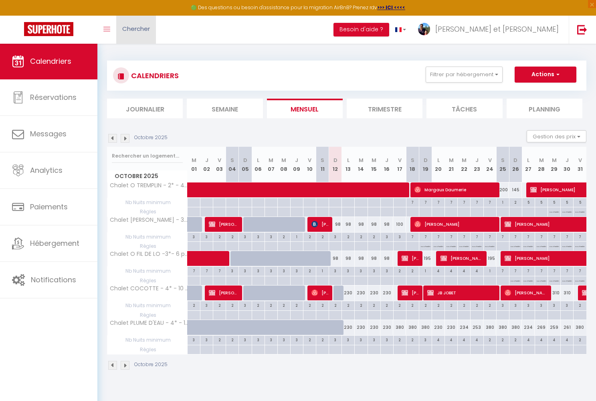
click at [118, 31] on link "Chercher" at bounding box center [136, 30] width 40 height 28
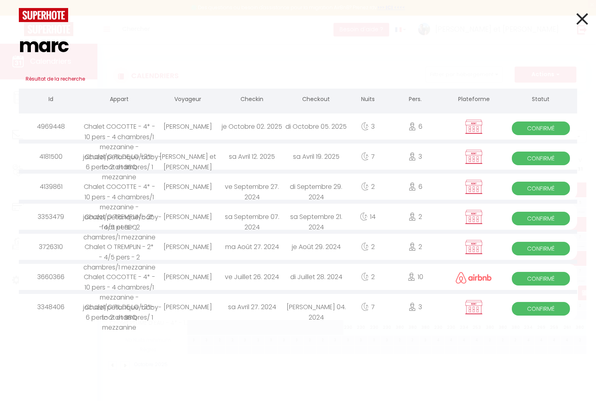
type input "marc"
click at [192, 306] on div "Danièle MARC" at bounding box center [188, 307] width 64 height 26
select select
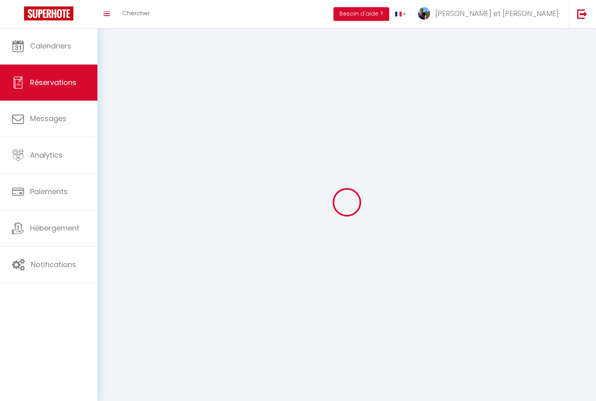
select select
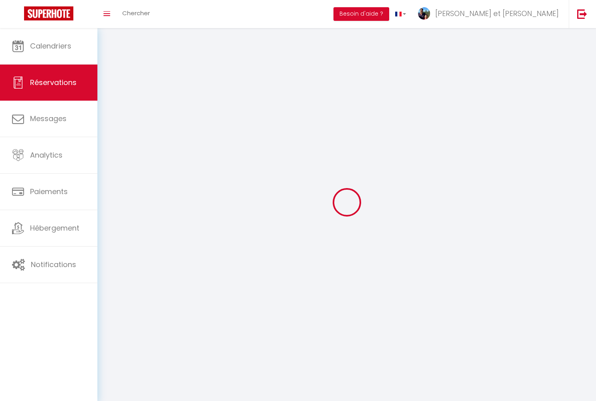
select select
checkbox input "false"
select select
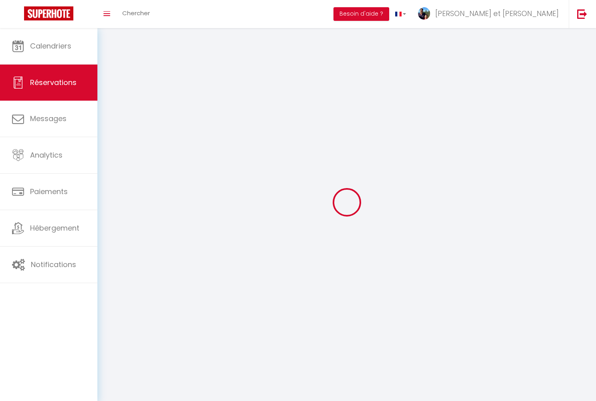
select select
checkbox input "false"
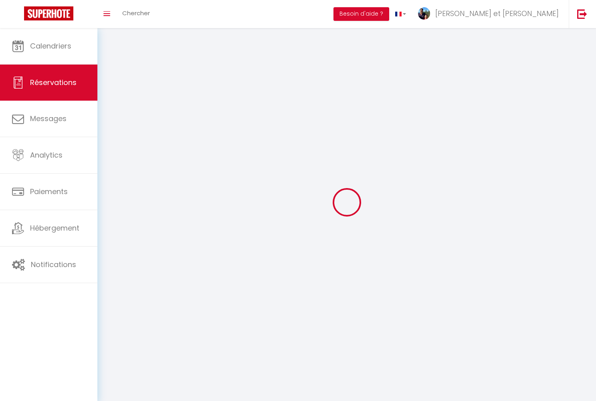
select select
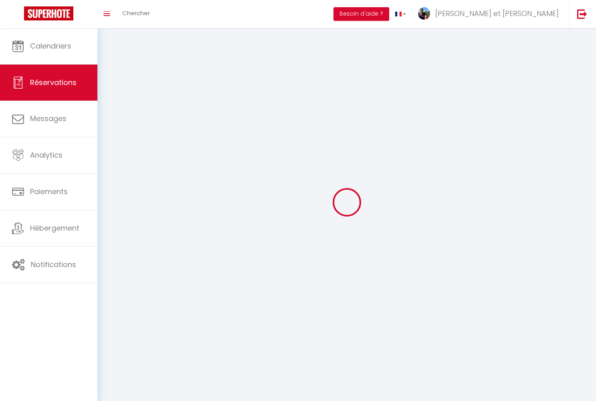
checkbox input "false"
select select
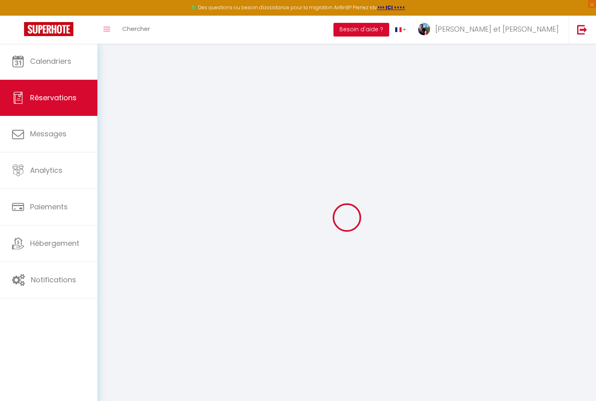
select select
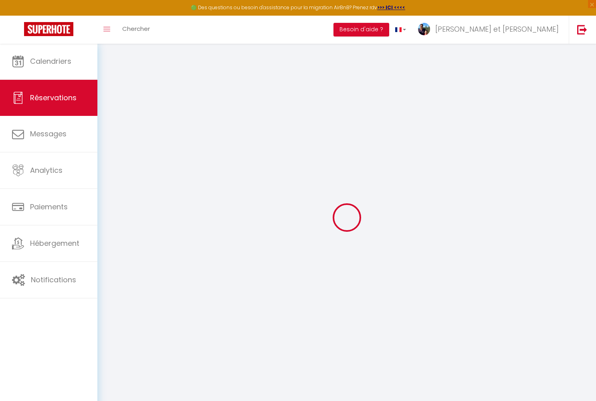
select select
checkbox input "false"
type input "Danièle"
type input "MARC"
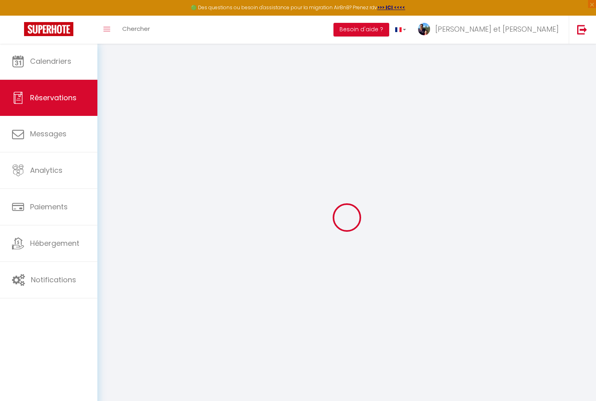
type input "cecile.wantiez@hotmail.fr"
type input "[PHONE_NUMBER]"
type input "52410"
type input "[STREET_ADDRESS][PERSON_NAME]"
type input "ROCHE SUR MARNE"
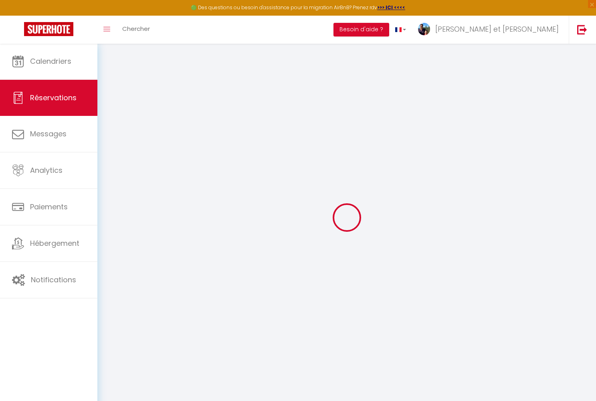
select select "FR"
select select "38356"
select select "1"
type input "Sam 27 Avril 2024"
select select
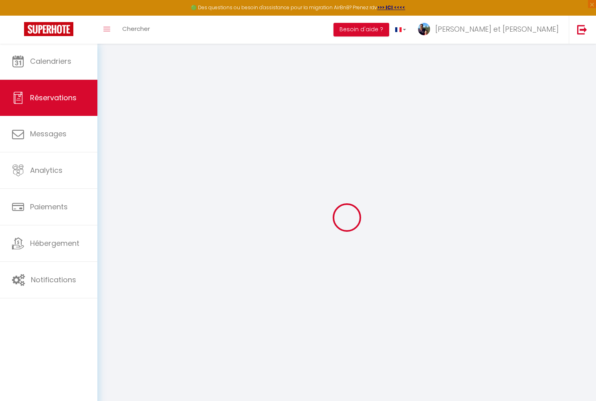
type input "Sam 04 Mai 2024"
select select
type input "3"
type input "2"
select select "12"
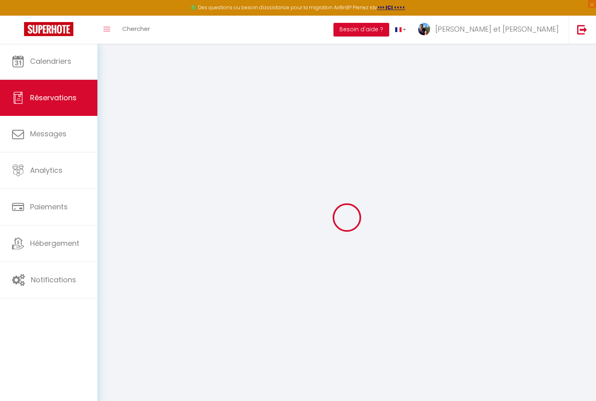
select select
type input "10"
checkbox input "false"
type input "10"
select select "73"
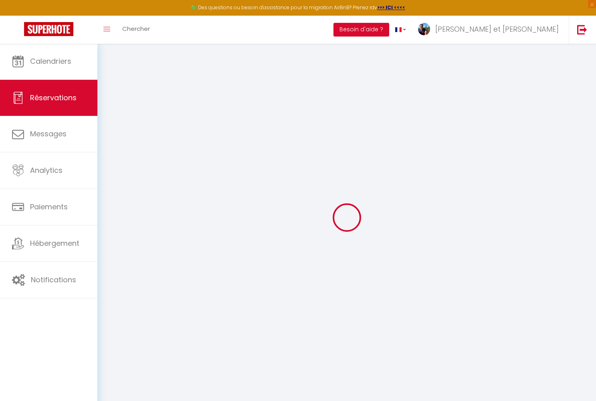
type input "0"
select select
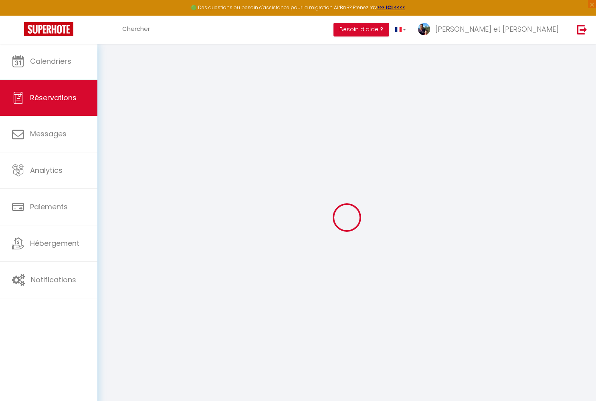
select select "14"
checkbox input "false"
select select
checkbox input "false"
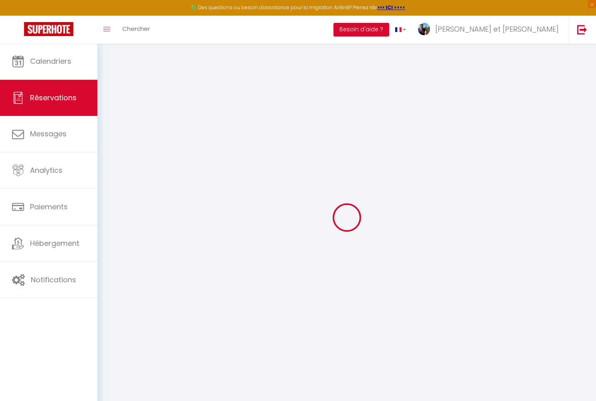
select select
checkbox input "false"
select select
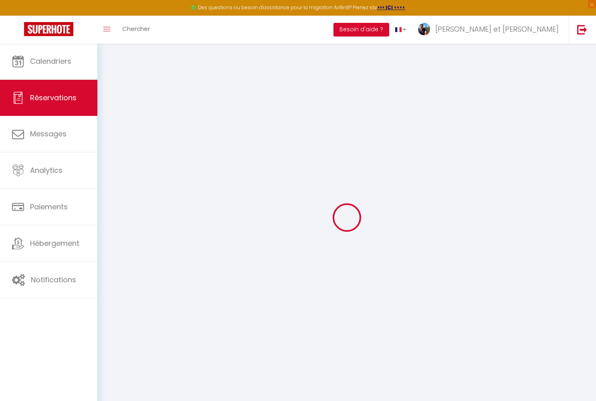
checkbox input "false"
select select
checkbox input "false"
select select
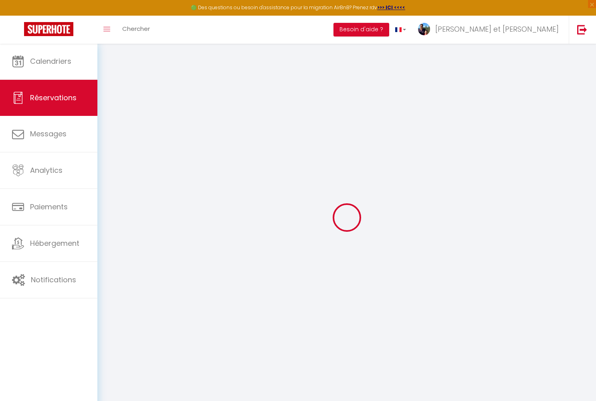
select select
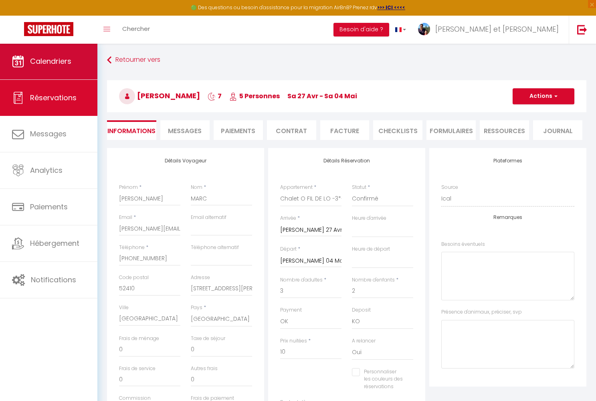
click at [67, 69] on link "Calendriers" at bounding box center [48, 61] width 97 height 36
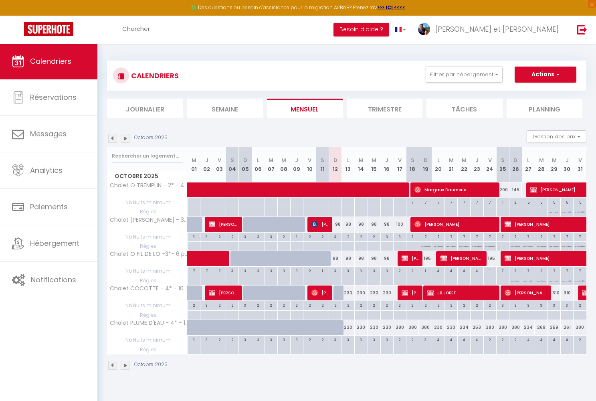
click at [551, 73] on button "Actions" at bounding box center [546, 75] width 62 height 16
click at [539, 91] on link "Nouvelle réservation" at bounding box center [537, 93] width 70 height 12
select select
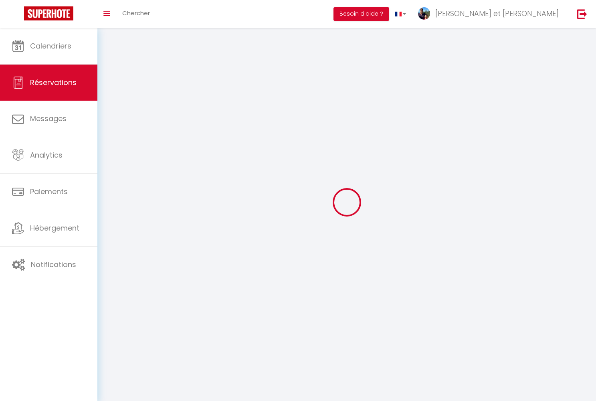
select select
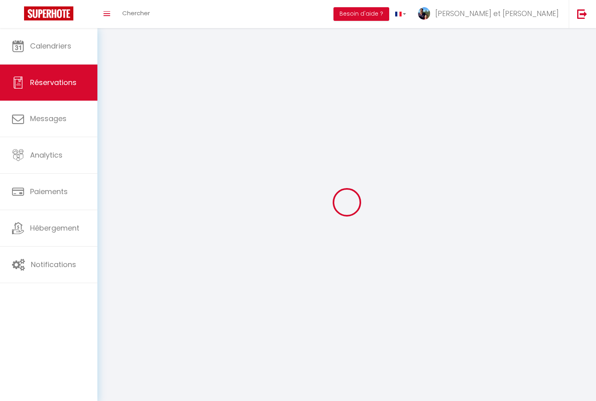
select select
checkbox input "false"
select select
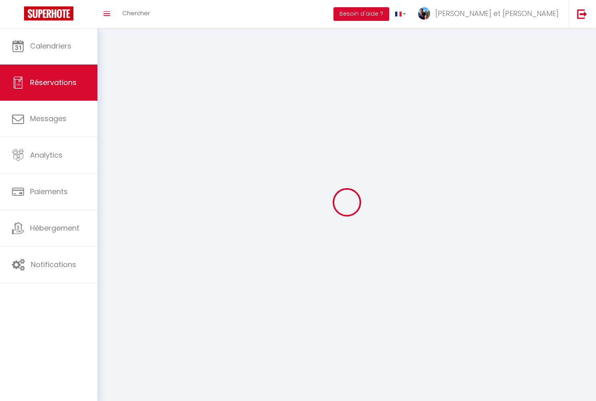
select select
checkbox input "false"
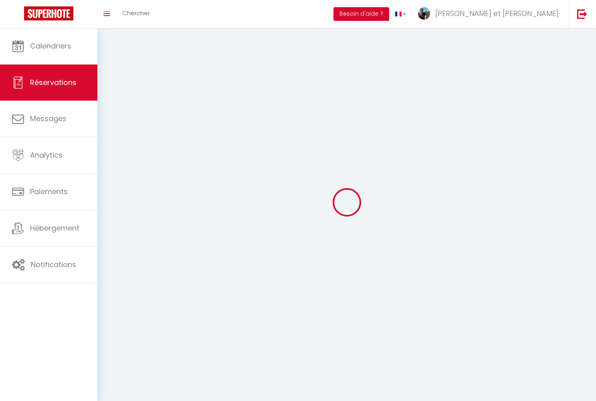
select select
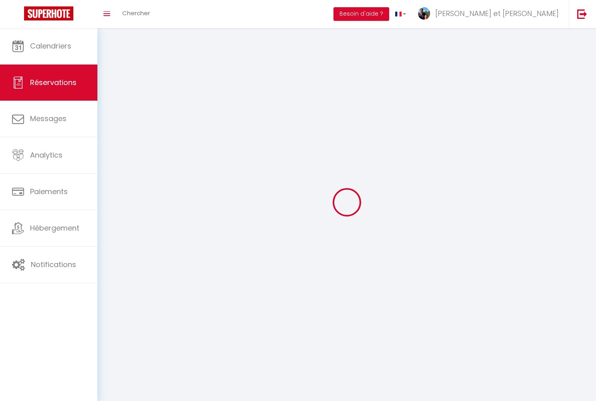
checkbox input "false"
select select
checkbox input "false"
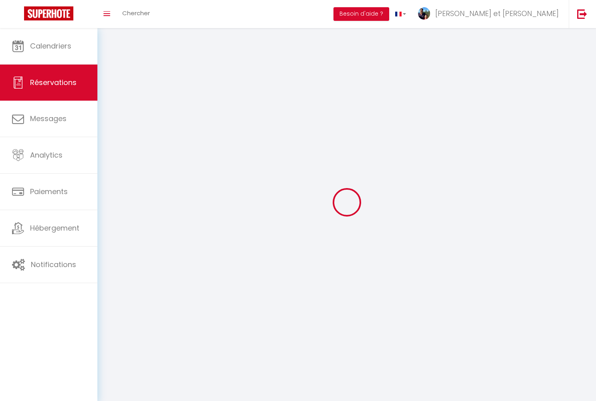
select select
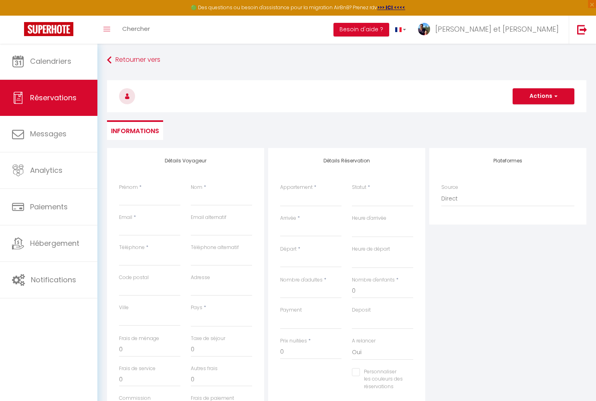
click at [140, 190] on div "Prénom *" at bounding box center [149, 195] width 61 height 22
type input "D"
select select
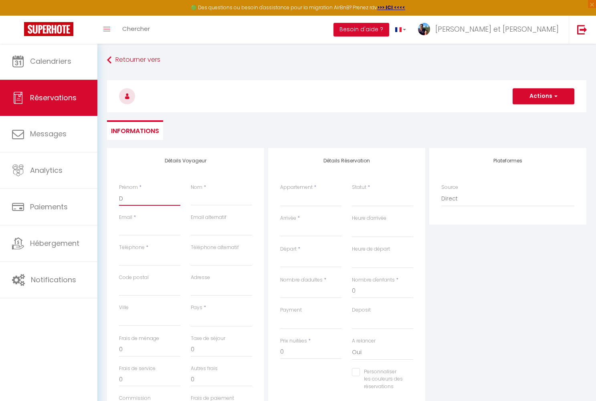
select select
checkbox input "false"
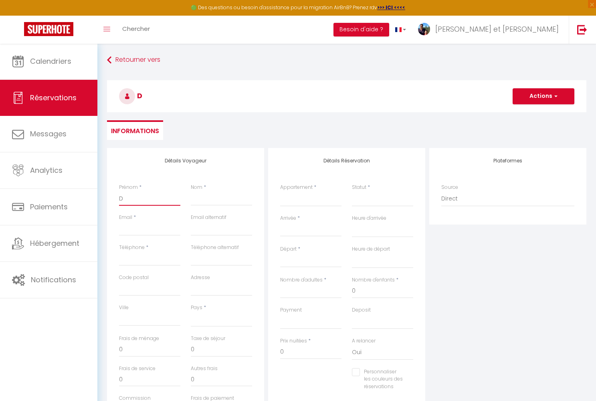
type input "Da"
select select
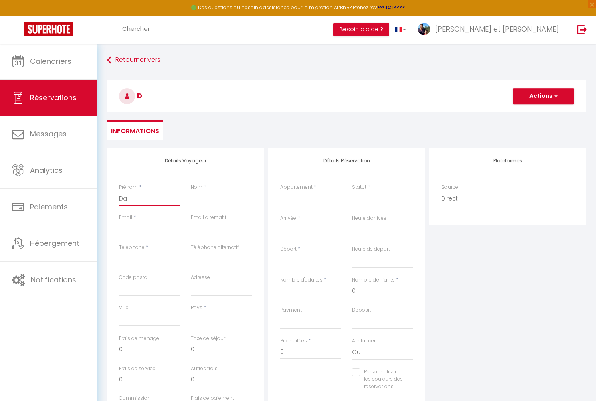
select select
checkbox input "false"
type input "Dan"
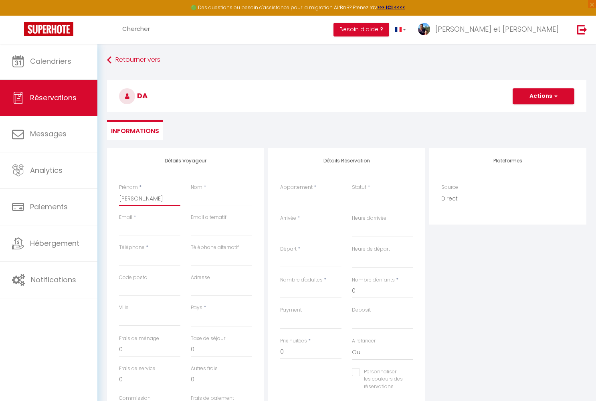
select select
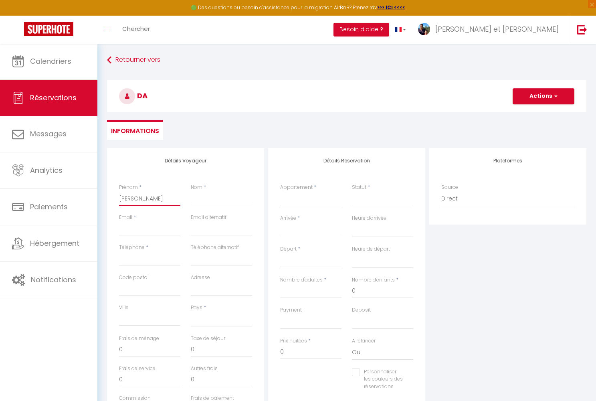
select select
checkbox input "false"
type input "Dani"
select select
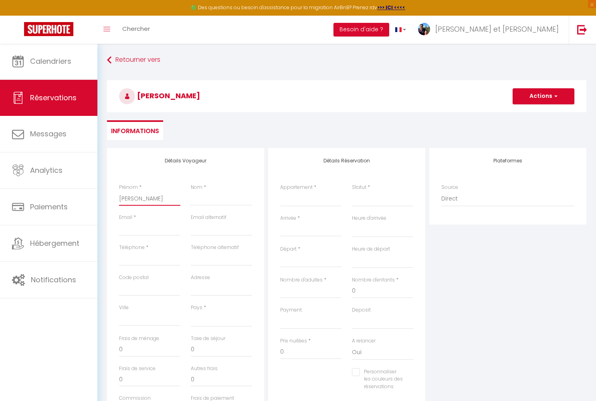
select select
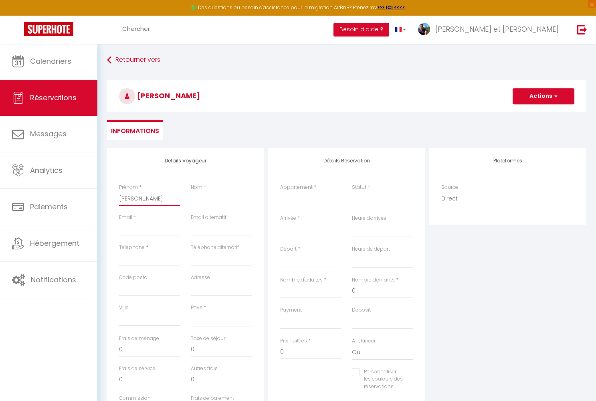
select select
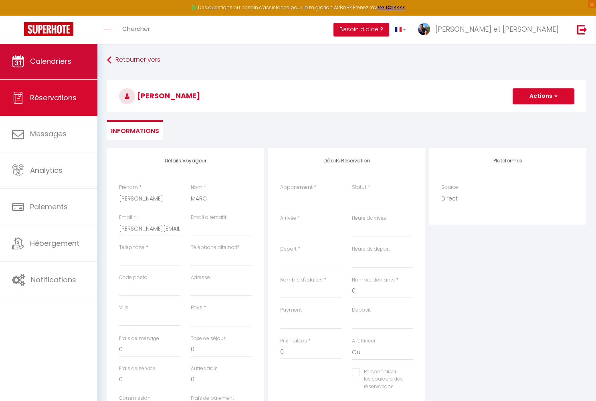
click at [44, 67] on link "Calendriers" at bounding box center [48, 61] width 97 height 36
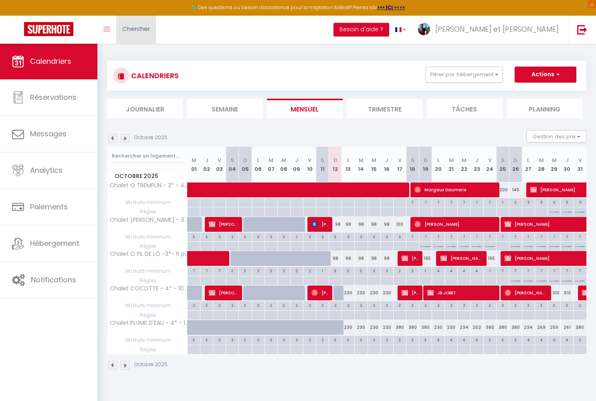
click at [126, 26] on span "Chercher" at bounding box center [136, 28] width 28 height 8
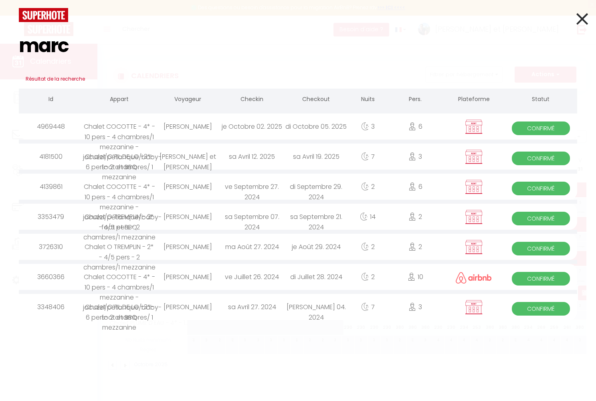
click at [203, 160] on div "[PERSON_NAME] et [PERSON_NAME]" at bounding box center [188, 157] width 64 height 26
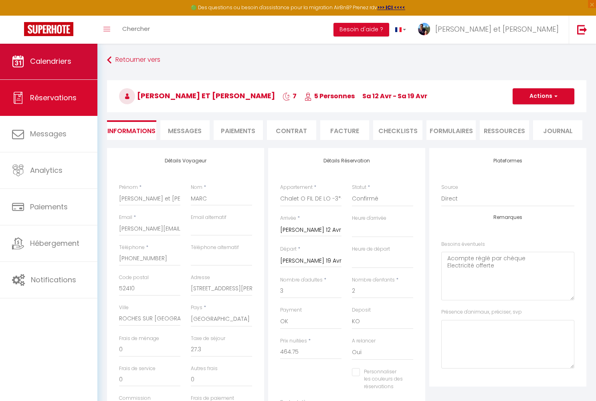
click at [77, 57] on link "Calendriers" at bounding box center [48, 61] width 97 height 36
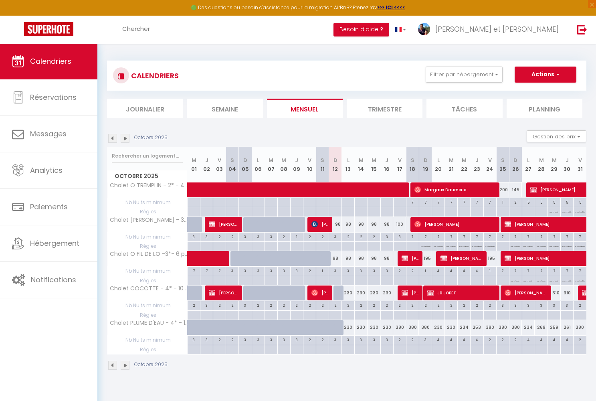
click at [545, 72] on button "Actions" at bounding box center [546, 75] width 62 height 16
click at [536, 91] on link "Nouvelle réservation" at bounding box center [537, 93] width 70 height 12
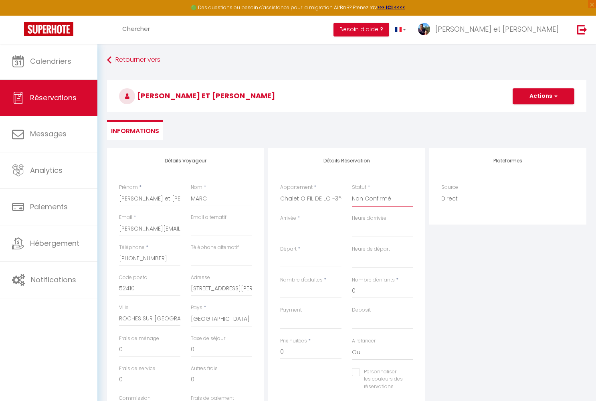
click at [304, 230] on input "Arrivée" at bounding box center [310, 230] width 61 height 10
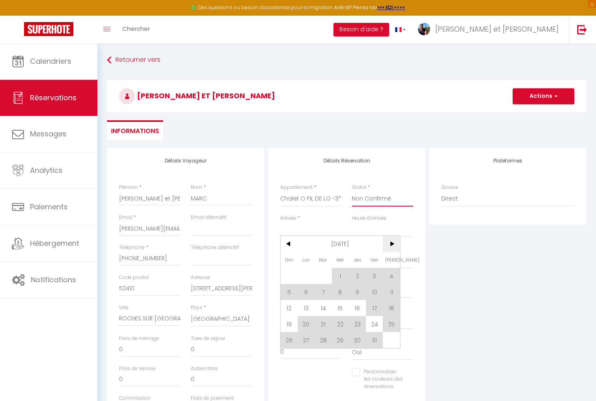
click at [392, 243] on span ">" at bounding box center [391, 244] width 17 height 16
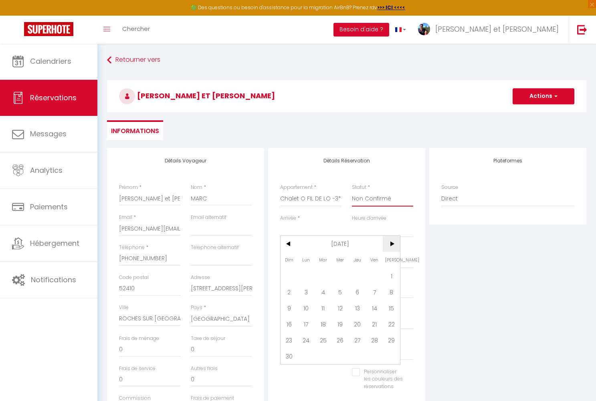
click at [392, 243] on span ">" at bounding box center [391, 244] width 17 height 16
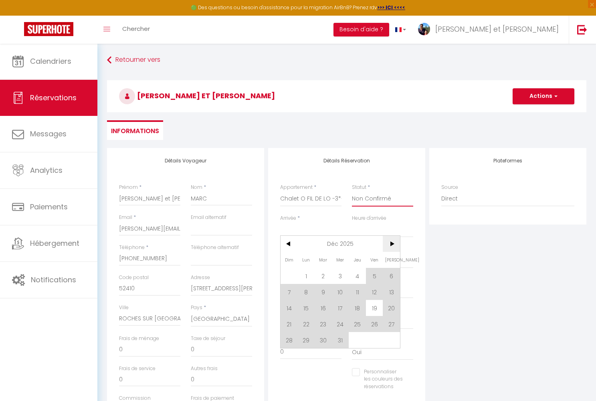
click at [392, 243] on span ">" at bounding box center [391, 244] width 17 height 16
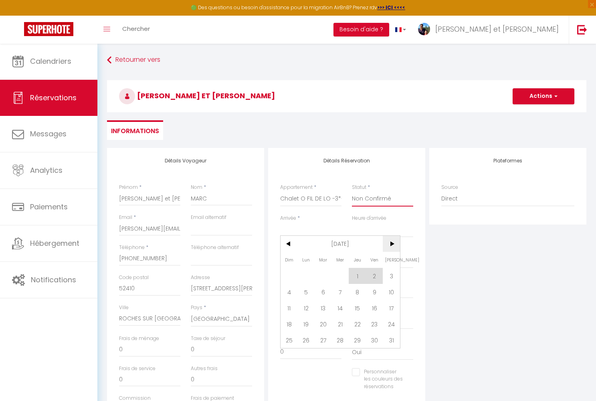
click at [392, 243] on span ">" at bounding box center [391, 244] width 17 height 16
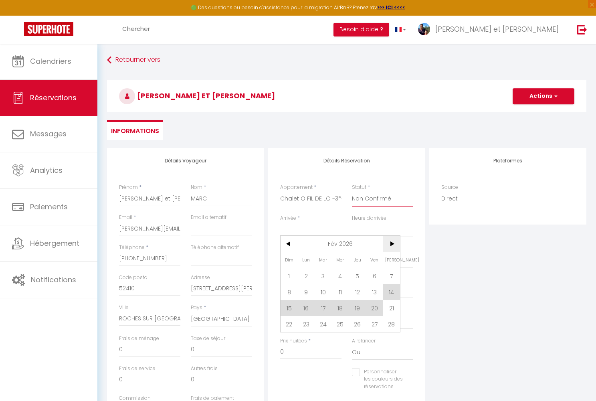
click at [392, 243] on span ">" at bounding box center [391, 244] width 17 height 16
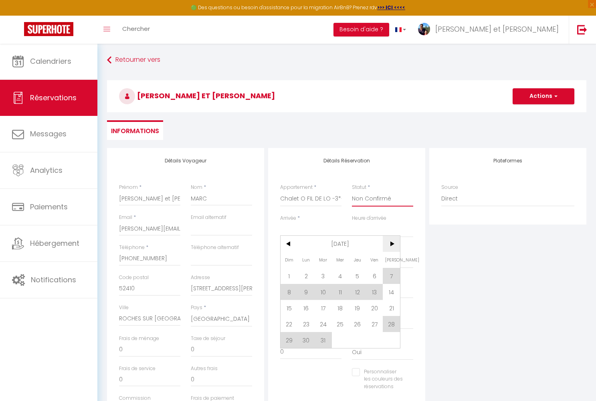
click at [392, 243] on span ">" at bounding box center [391, 244] width 17 height 16
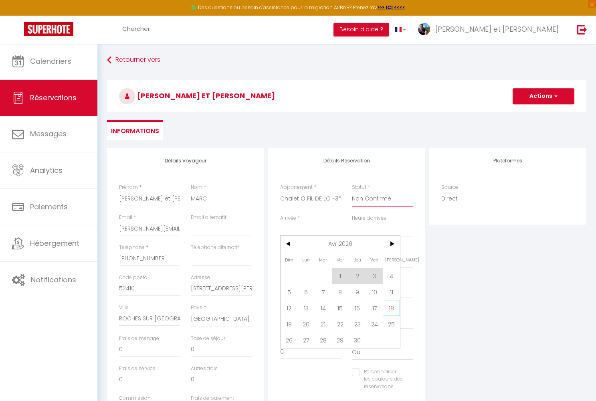
click at [392, 305] on span "18" at bounding box center [391, 308] width 17 height 16
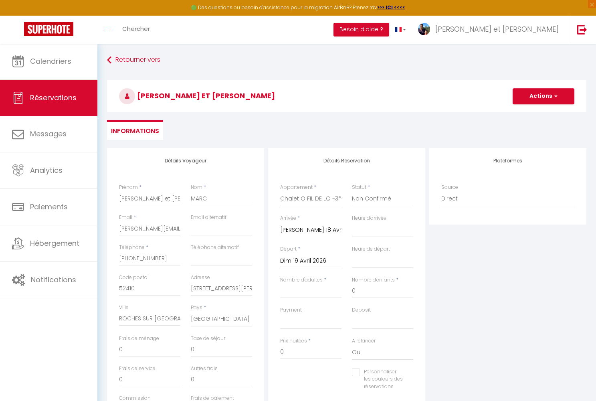
click at [322, 260] on input "Dim 19 Avril 2026" at bounding box center [310, 261] width 61 height 10
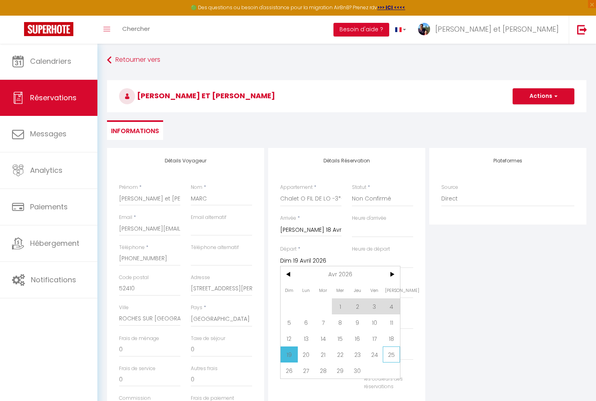
click at [390, 358] on span "25" at bounding box center [391, 354] width 17 height 16
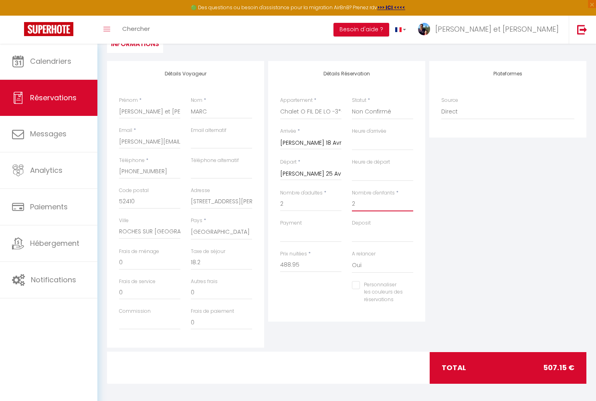
scroll to position [87, 0]
click at [304, 264] on input "488.95" at bounding box center [310, 265] width 61 height 14
click at [476, 274] on div "Plateformes Source Direct Airbnb.com Booking.com Chalet montagne Expedia Gite d…" at bounding box center [508, 204] width 161 height 287
click at [359, 282] on input "Personnaliser les couleurs des réservations" at bounding box center [377, 286] width 51 height 8
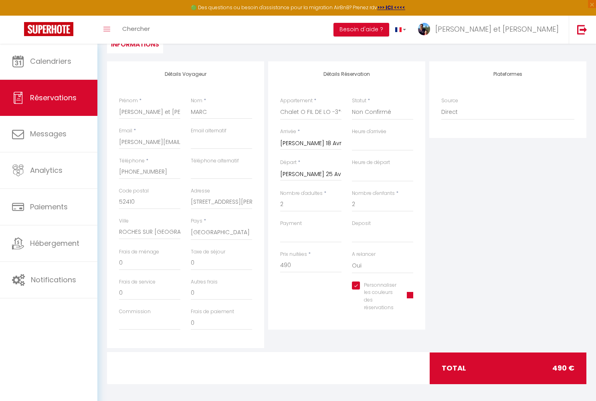
click at [411, 292] on span at bounding box center [410, 295] width 6 height 6
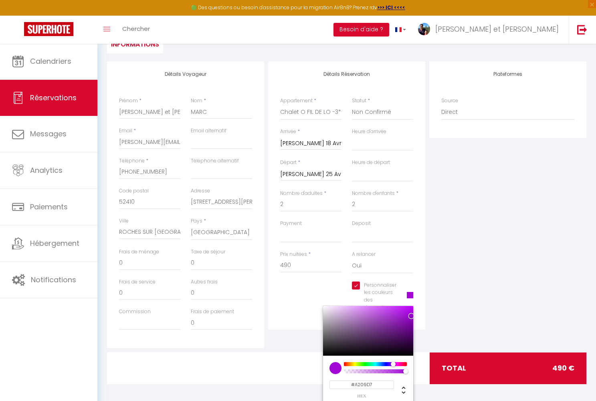
click at [393, 362] on div at bounding box center [375, 364] width 61 height 4
click at [396, 362] on div at bounding box center [395, 364] width 5 height 5
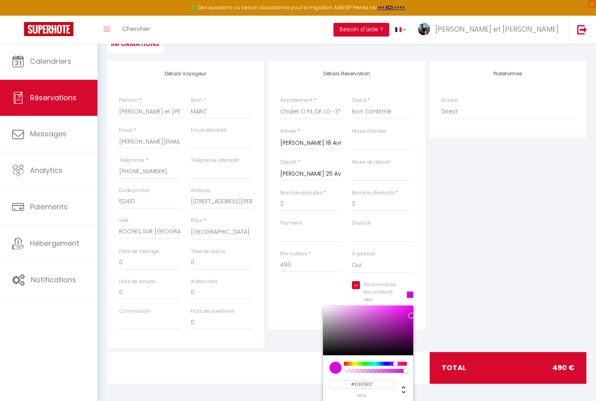
click at [468, 284] on div "Plateformes Source Direct Airbnb.com Booking.com Chalet montagne Expedia Gite d…" at bounding box center [508, 204] width 161 height 287
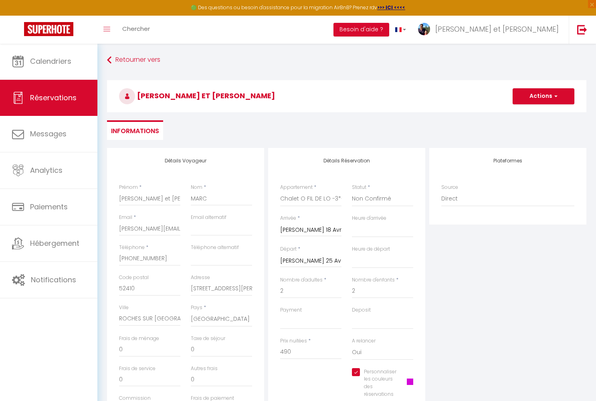
scroll to position [0, 0]
click at [540, 97] on button "Actions" at bounding box center [544, 96] width 62 height 16
click at [533, 114] on link "Enregistrer" at bounding box center [535, 114] width 63 height 10
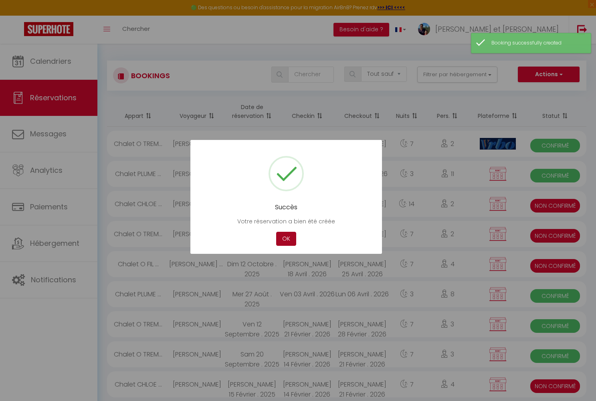
click at [285, 239] on button "OK" at bounding box center [286, 239] width 20 height 14
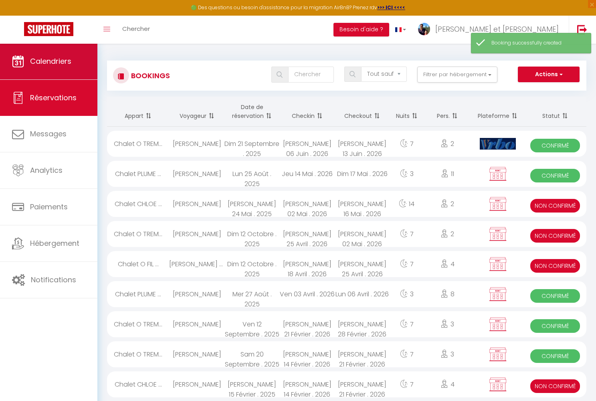
click at [70, 63] on span "Calendriers" at bounding box center [50, 61] width 41 height 10
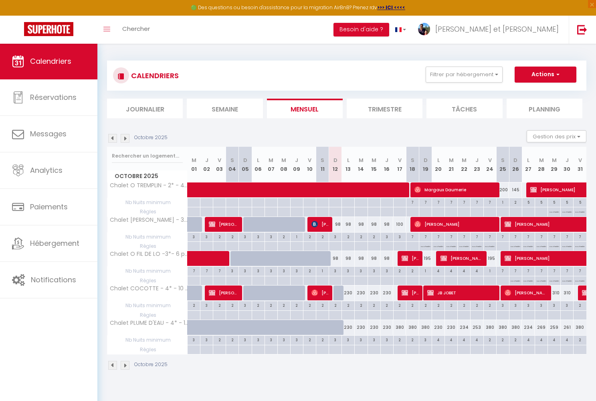
click at [146, 109] on li "Journalier" at bounding box center [145, 109] width 76 height 20
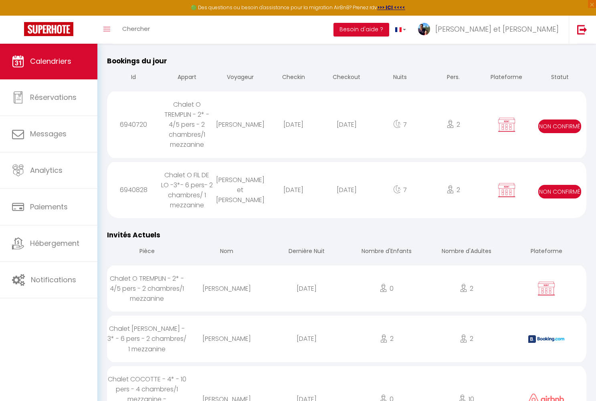
scroll to position [335, 0]
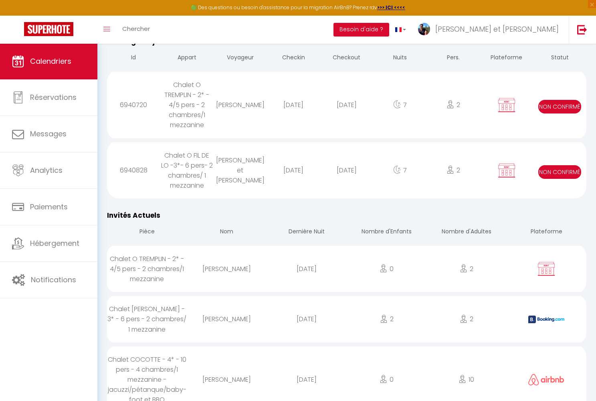
click at [300, 95] on div "[DATE]" at bounding box center [293, 105] width 53 height 26
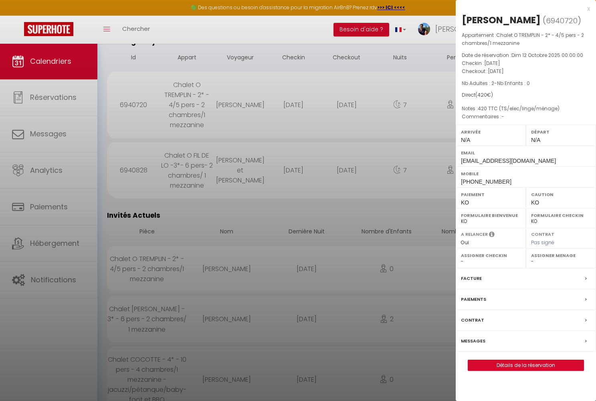
click at [503, 371] on link "Détails de la réservation" at bounding box center [525, 365] width 115 height 10
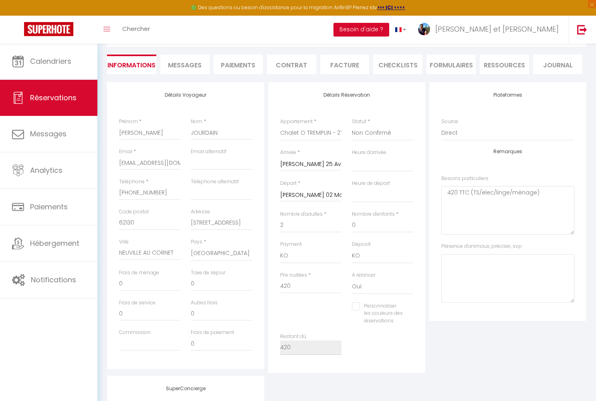
scroll to position [70, 0]
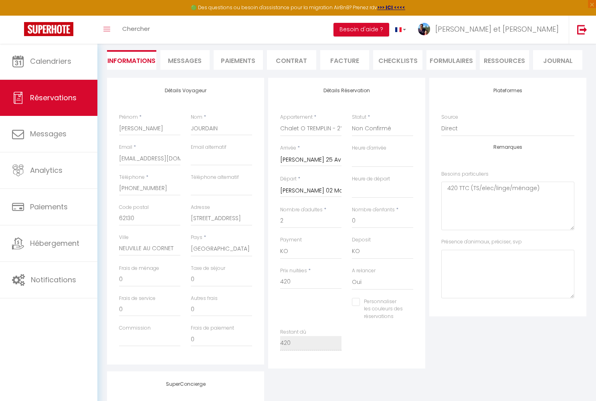
click at [357, 302] on input "Personnaliser les couleurs des réservations" at bounding box center [377, 302] width 51 height 8
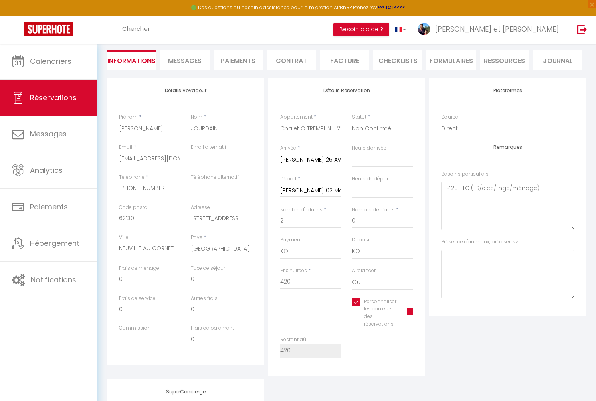
click at [410, 310] on span at bounding box center [410, 311] width 6 height 6
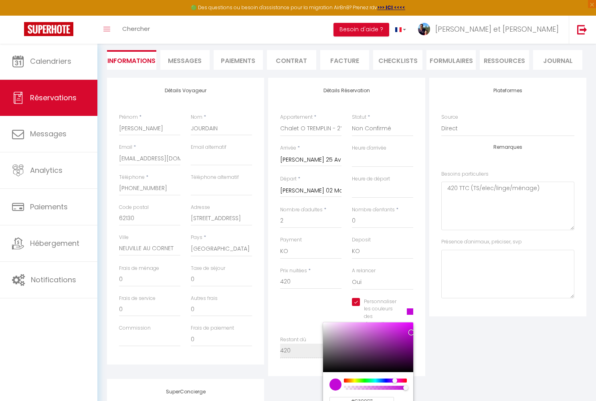
click at [395, 379] on div at bounding box center [375, 381] width 61 height 4
click at [395, 379] on div at bounding box center [395, 380] width 5 height 5
click at [452, 337] on div "Plateformes Source Direct Airbnb.com Booking.com Chalet montagne Expedia Gite d…" at bounding box center [508, 227] width 161 height 298
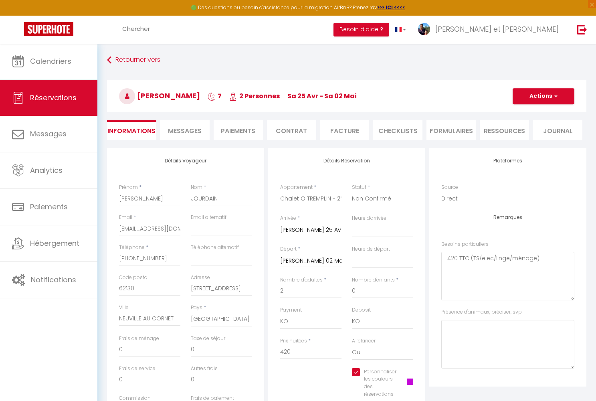
scroll to position [0, 0]
click at [549, 94] on button "Actions" at bounding box center [544, 96] width 62 height 16
click at [534, 114] on link "Enregistrer" at bounding box center [535, 114] width 63 height 10
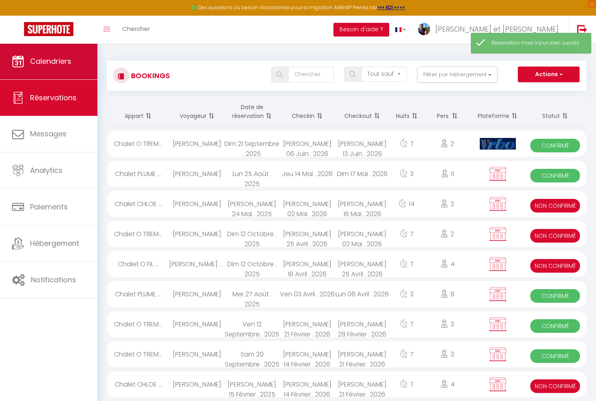
click at [52, 62] on span "Calendriers" at bounding box center [50, 61] width 41 height 10
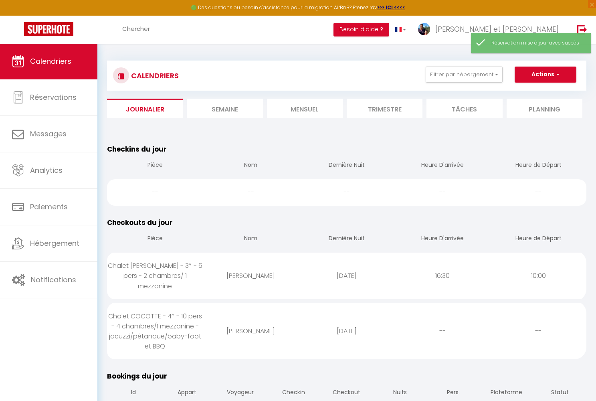
click at [316, 107] on li "Mensuel" at bounding box center [305, 109] width 76 height 20
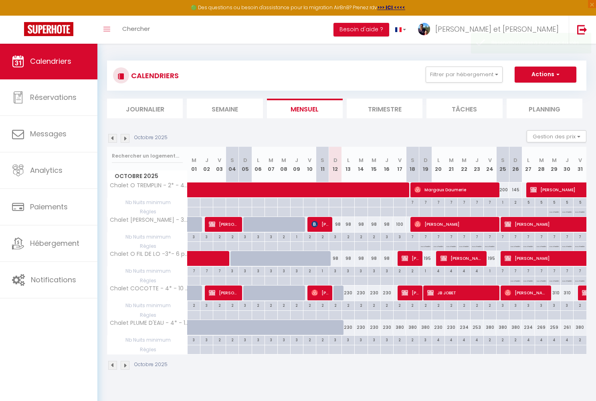
click at [127, 138] on img at bounding box center [125, 138] width 9 height 9
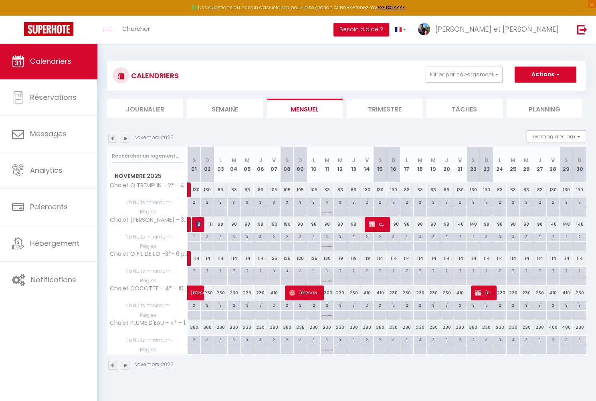
click at [127, 138] on img at bounding box center [125, 138] width 9 height 9
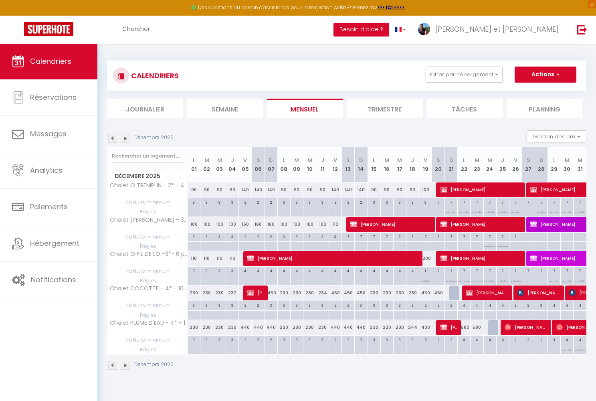
click at [127, 138] on img at bounding box center [125, 138] width 9 height 9
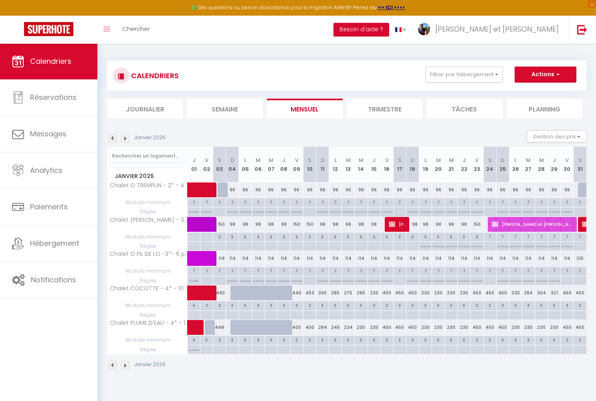
click at [127, 138] on img at bounding box center [125, 138] width 9 height 9
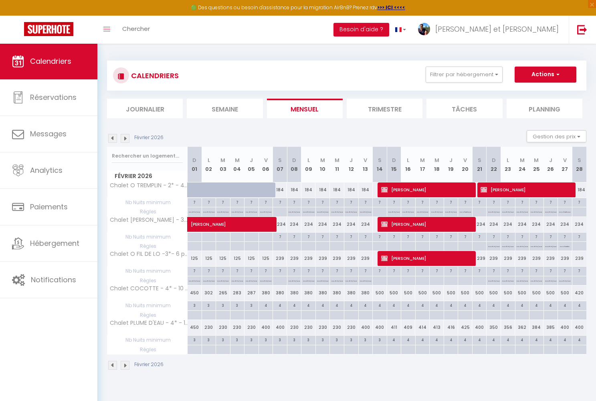
click at [127, 138] on img at bounding box center [125, 138] width 9 height 9
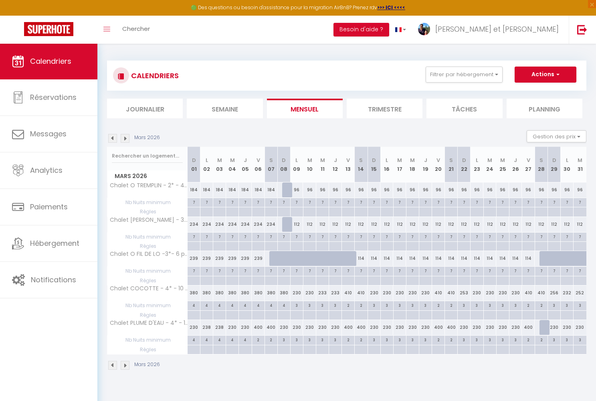
click at [127, 138] on img at bounding box center [125, 138] width 9 height 9
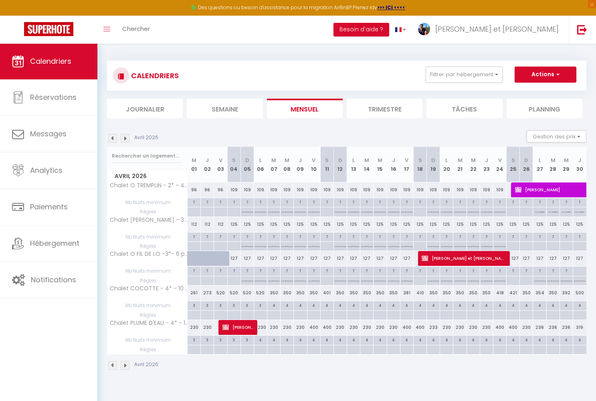
click at [127, 138] on img at bounding box center [125, 138] width 9 height 9
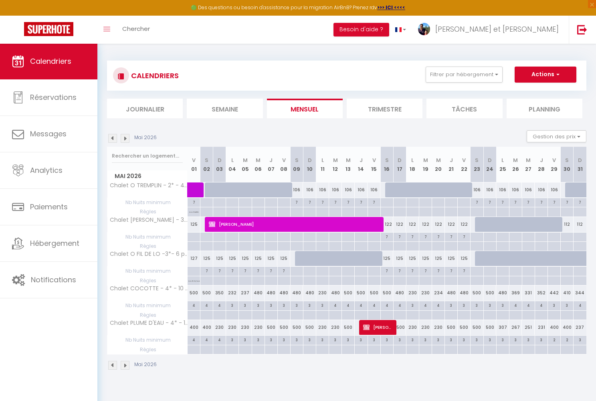
click at [127, 138] on img at bounding box center [125, 138] width 9 height 9
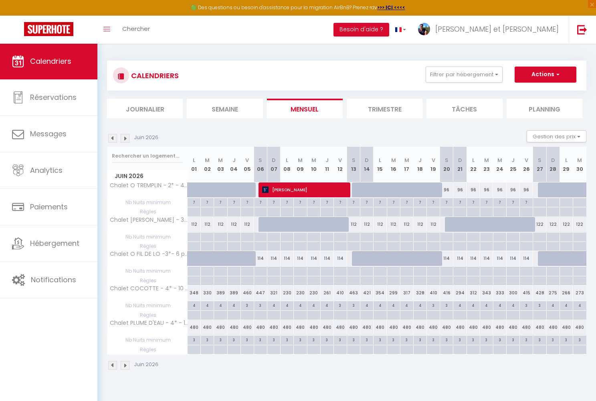
click at [127, 138] on img at bounding box center [125, 138] width 9 height 9
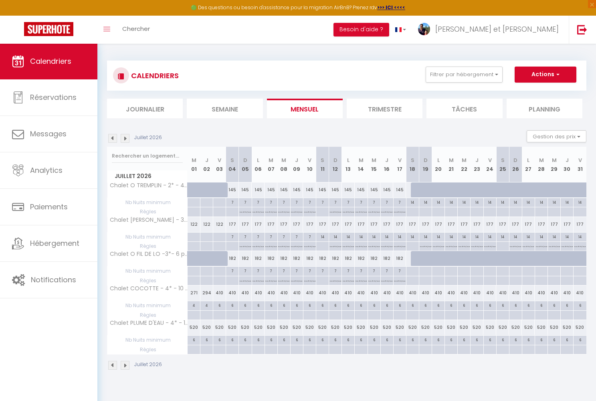
click at [113, 138] on img at bounding box center [112, 138] width 9 height 9
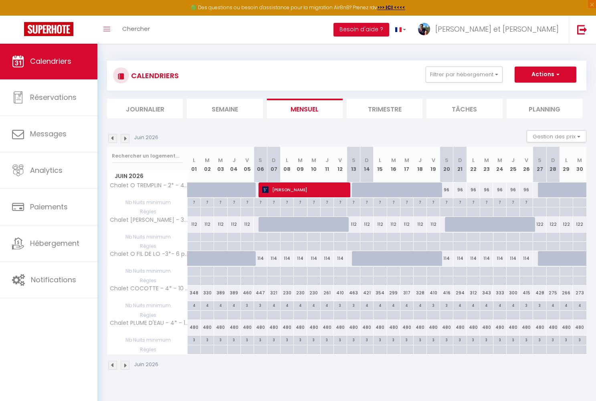
click at [113, 138] on img at bounding box center [112, 138] width 9 height 9
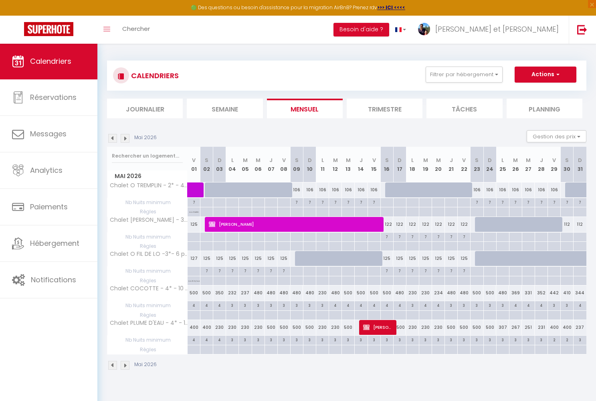
click at [113, 138] on img at bounding box center [112, 138] width 9 height 9
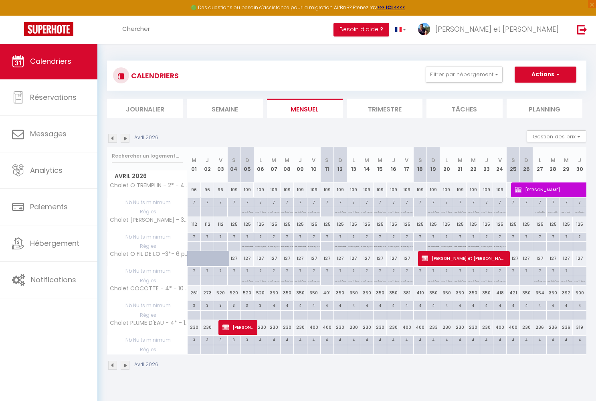
click at [471, 259] on span "[PERSON_NAME] et [PERSON_NAME]" at bounding box center [464, 258] width 84 height 15
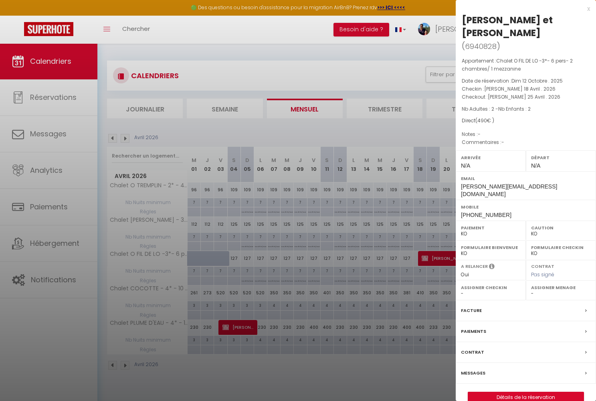
click at [510, 392] on link "Détails de la réservation" at bounding box center [525, 397] width 115 height 10
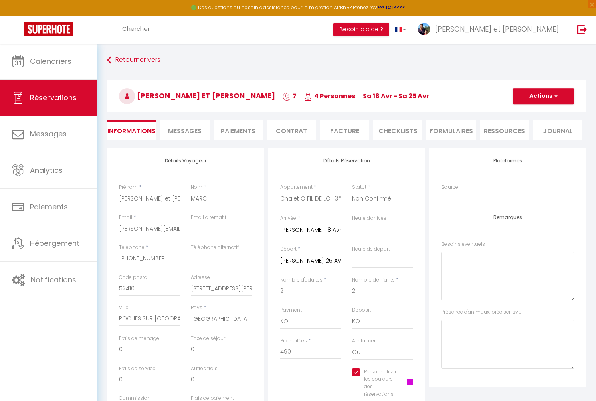
click at [358, 369] on input "Personnaliser les couleurs des réservations" at bounding box center [374, 372] width 45 height 8
click at [358, 369] on input "Personnaliser les couleurs des réservations" at bounding box center [377, 372] width 51 height 8
click at [528, 95] on button "Actions" at bounding box center [544, 96] width 62 height 16
click at [529, 113] on link "Enregistrer" at bounding box center [535, 114] width 63 height 10
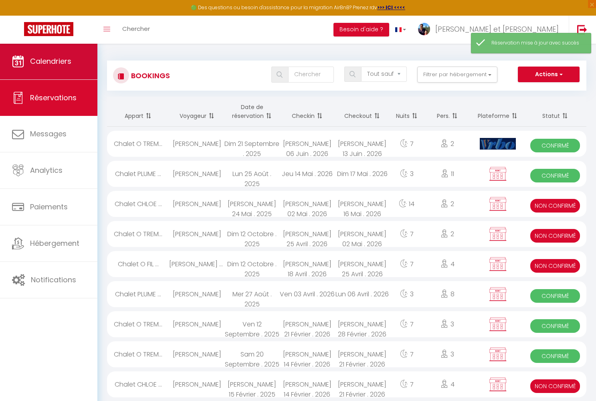
click at [62, 66] on span "Calendriers" at bounding box center [50, 61] width 41 height 10
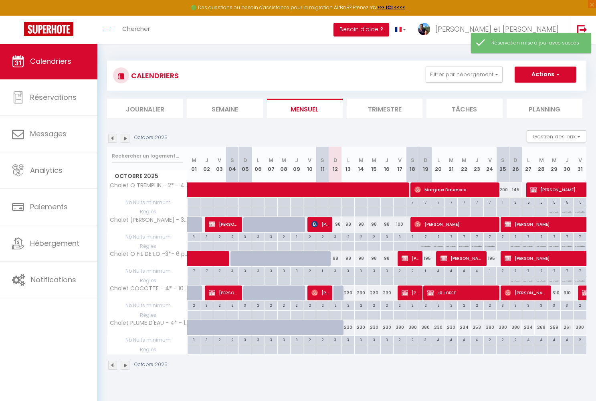
click at [125, 136] on img at bounding box center [125, 138] width 9 height 9
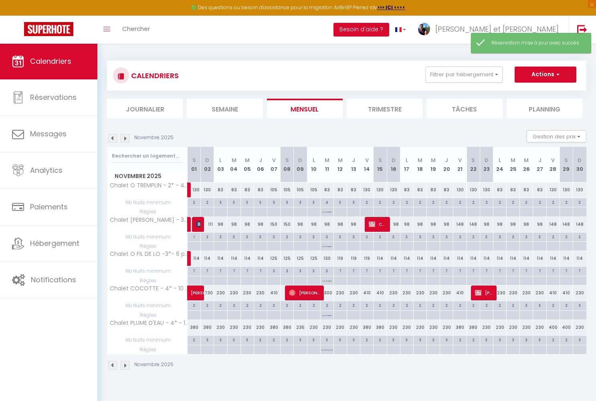
click at [125, 136] on img at bounding box center [125, 138] width 9 height 9
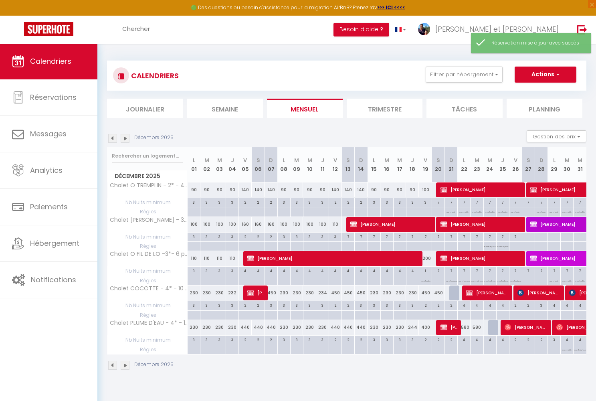
click at [125, 136] on img at bounding box center [125, 138] width 9 height 9
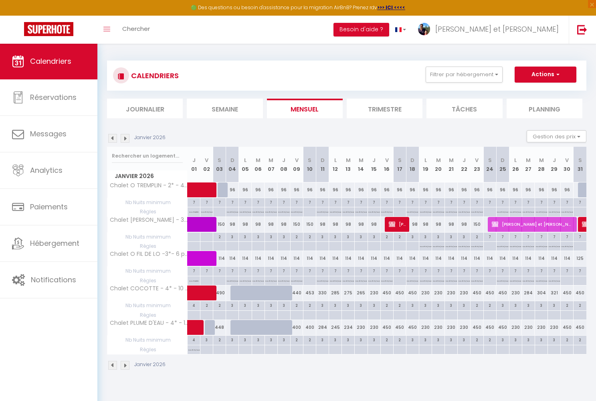
click at [125, 136] on img at bounding box center [125, 138] width 9 height 9
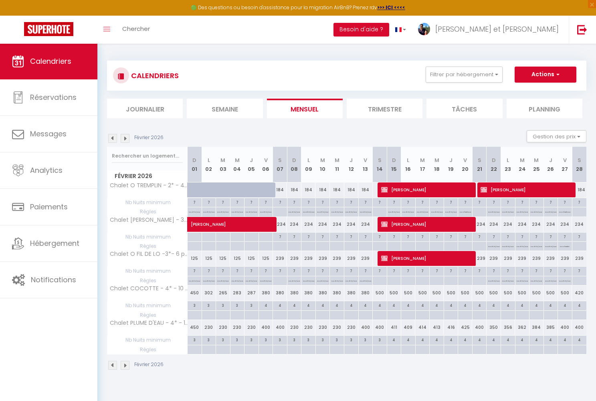
click at [125, 136] on img at bounding box center [125, 138] width 9 height 9
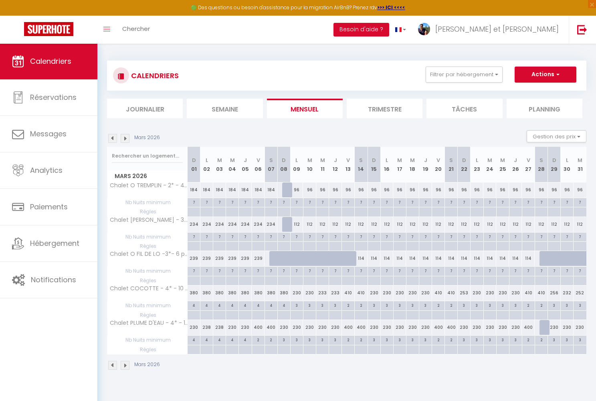
click at [125, 136] on img at bounding box center [125, 138] width 9 height 9
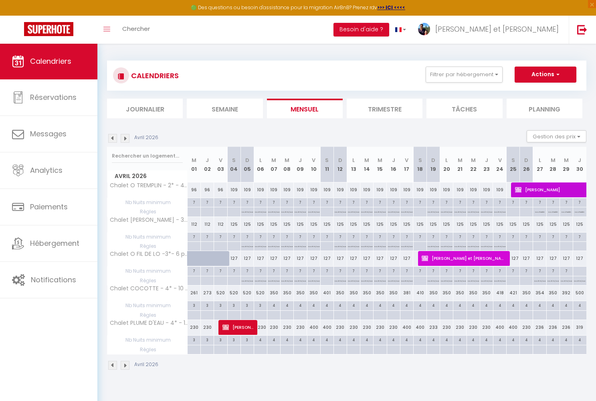
click at [455, 263] on span "[PERSON_NAME] et [PERSON_NAME]" at bounding box center [464, 258] width 84 height 15
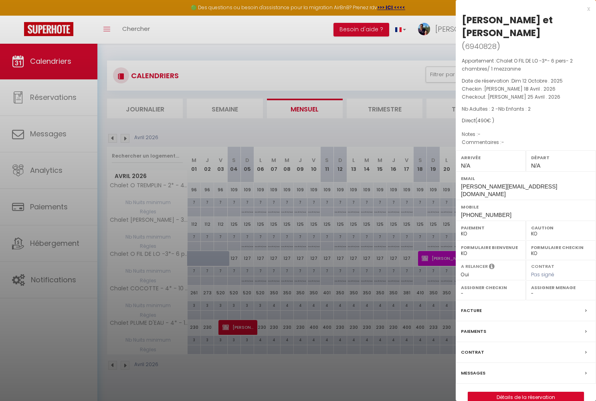
click at [498, 392] on link "Détails de la réservation" at bounding box center [525, 397] width 115 height 10
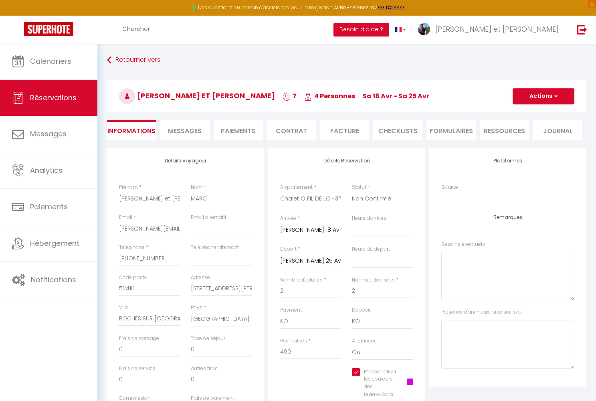
click at [202, 128] on span "Messages" at bounding box center [185, 130] width 34 height 9
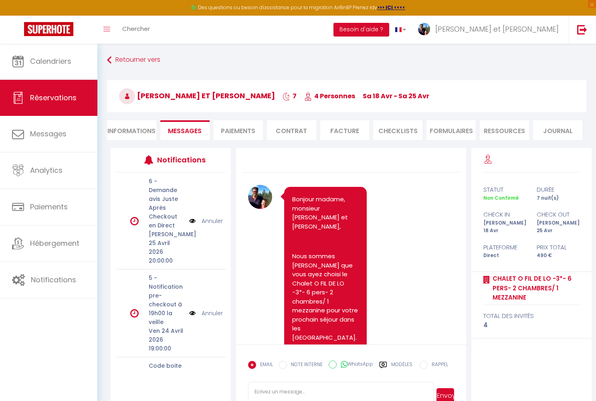
click at [288, 132] on li "Contrat" at bounding box center [291, 130] width 49 height 20
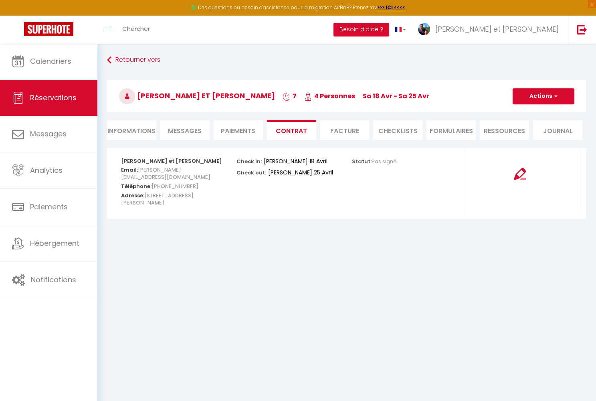
click at [519, 174] on img at bounding box center [520, 174] width 12 height 12
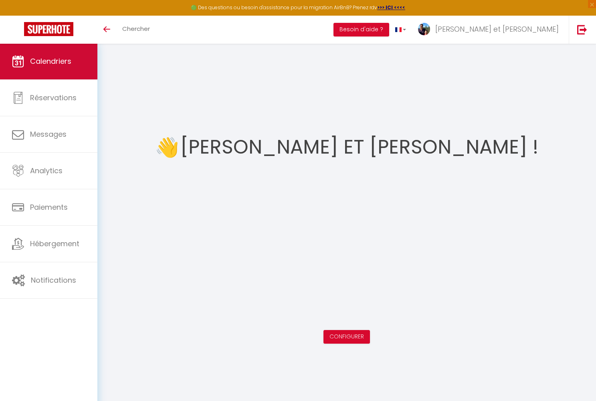
click at [56, 56] on span "Calendriers" at bounding box center [50, 61] width 41 height 10
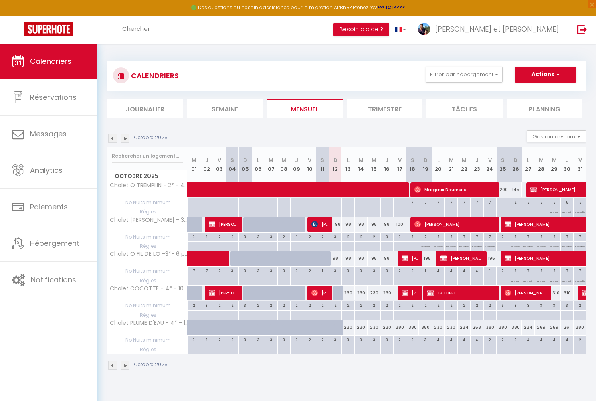
click at [152, 109] on li "Journalier" at bounding box center [145, 109] width 76 height 20
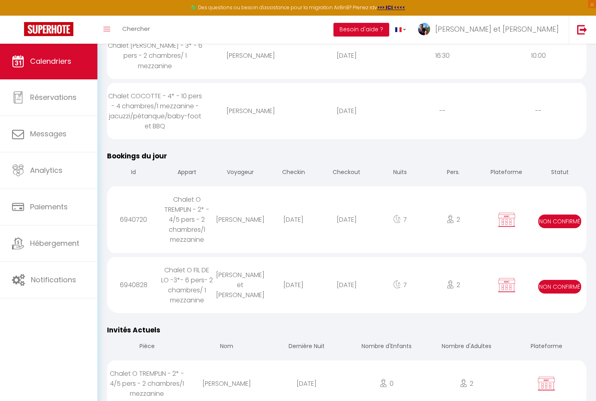
scroll to position [221, 0]
click at [272, 280] on div "[DATE]" at bounding box center [293, 285] width 53 height 26
select select "0"
select select "1"
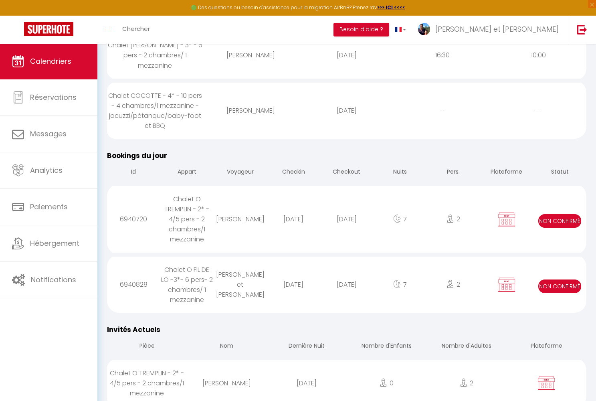
select select
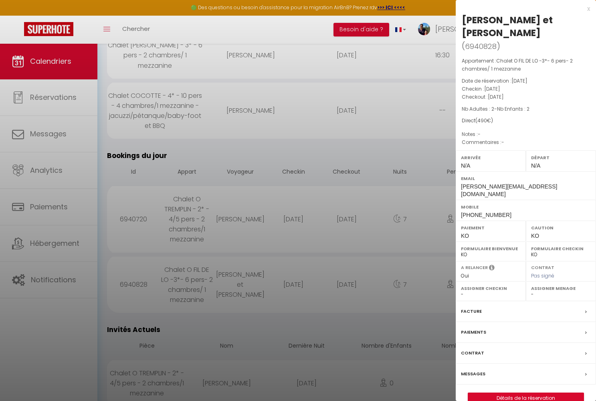
click at [487, 393] on link "Détails de la réservation" at bounding box center [525, 398] width 115 height 10
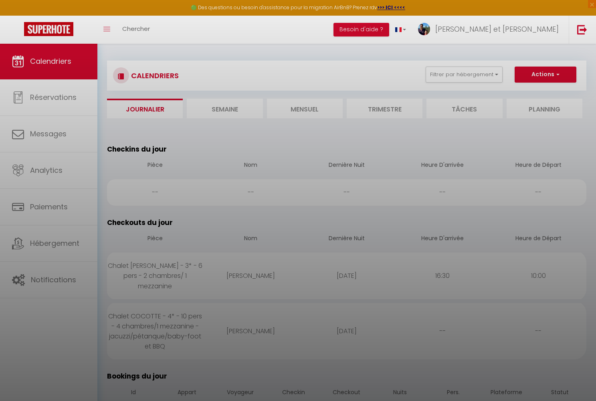
select select
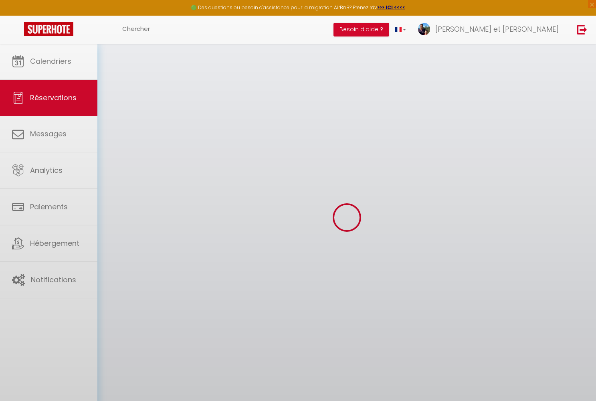
select select
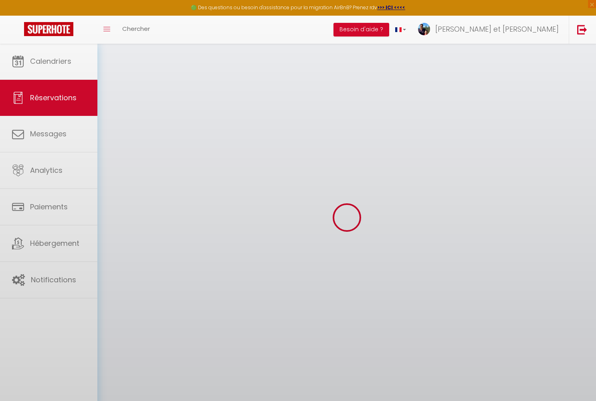
select select
checkbox input "false"
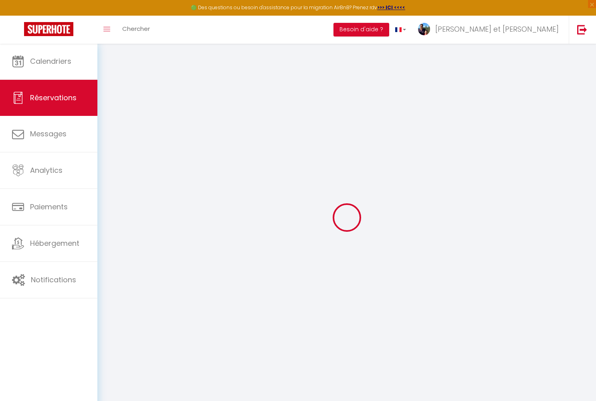
type input "[PERSON_NAME] et [PERSON_NAME]"
type input "MARC"
type input "[PERSON_NAME][EMAIL_ADDRESS][DOMAIN_NAME]"
type input "[PHONE_NUMBER]"
type input "52410"
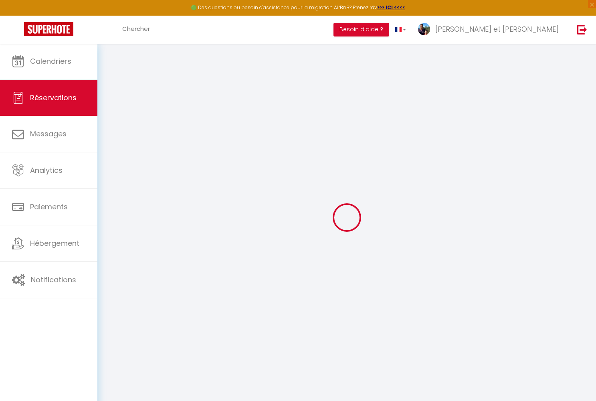
type input "[STREET_ADDRESS][PERSON_NAME]"
type input "ROCHES SUR [GEOGRAPHIC_DATA]"
select select "FR"
select select "38356"
select select "2"
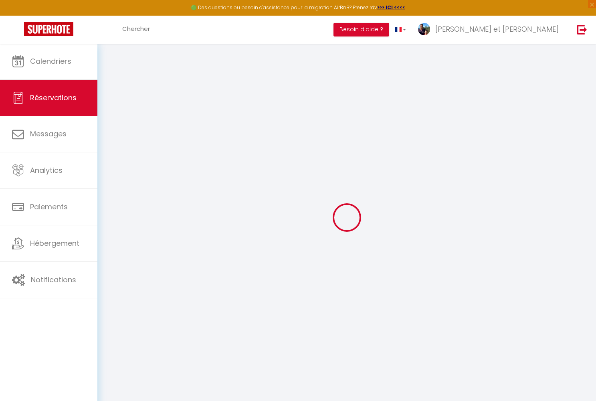
type input "[PERSON_NAME][DATE]"
select select
type input "[PERSON_NAME][DATE]"
select select
type input "2"
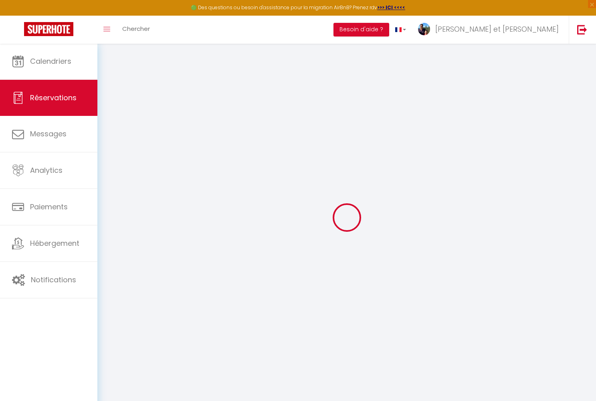
type input "2"
select select "10"
select select
type input "490"
checkbox input "true"
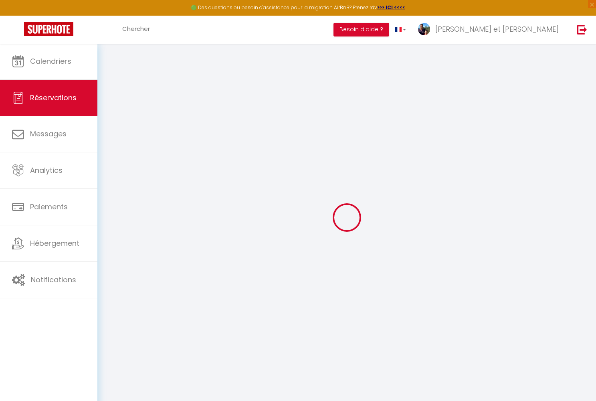
type input "490"
type input "0"
select select
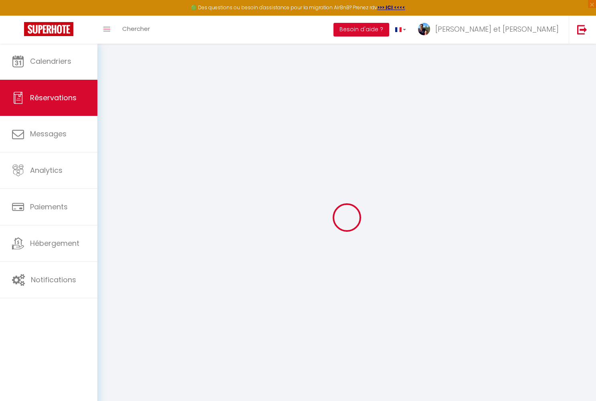
select select
select select "14"
checkbox input "true"
select select
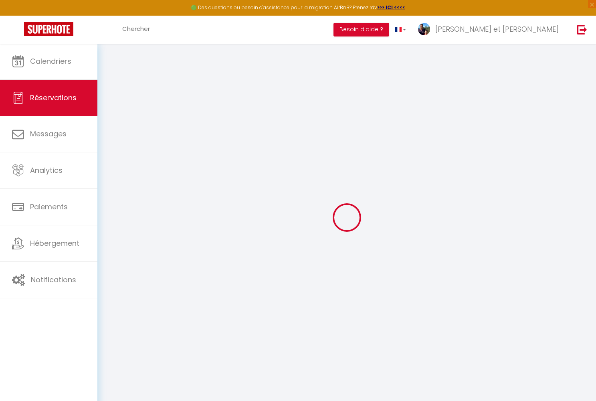
checkbox input "true"
select select
checkbox input "true"
select select
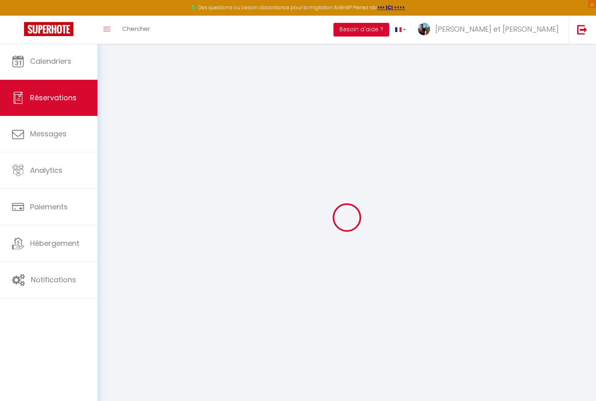
select select
checkbox input "true"
select select
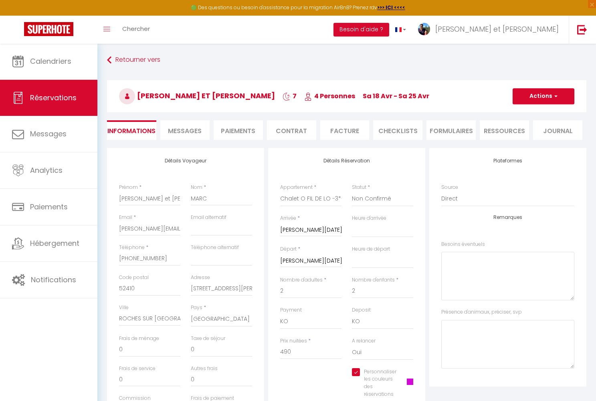
checkbox input "true"
select select
click at [465, 267] on éventuels0 at bounding box center [508, 276] width 133 height 49
click at [460, 259] on éventuels0 "Elles et linge de lit offert" at bounding box center [508, 276] width 133 height 49
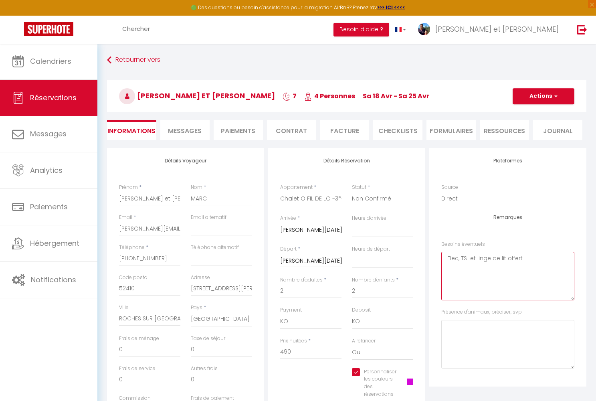
type éventuels0 "Elec, TS et linge de lit offert"
click at [542, 95] on button "Actions" at bounding box center [544, 96] width 62 height 16
click at [539, 112] on link "Enregistrer" at bounding box center [535, 114] width 63 height 10
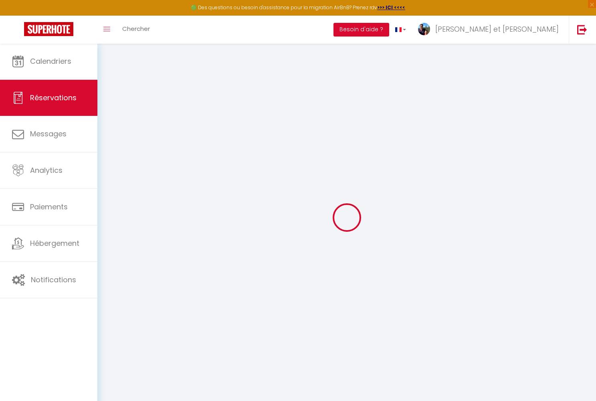
select select "not_cancelled"
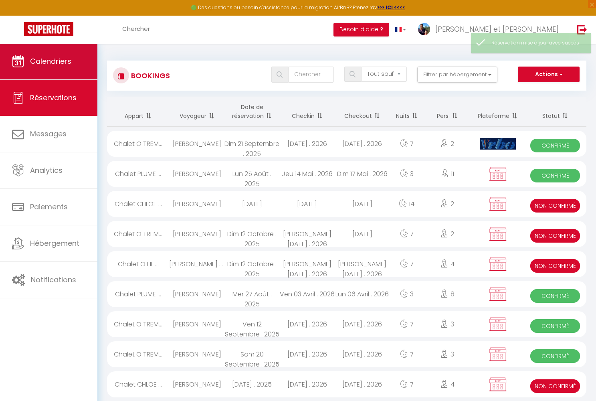
click at [63, 66] on span "Calendriers" at bounding box center [50, 61] width 41 height 10
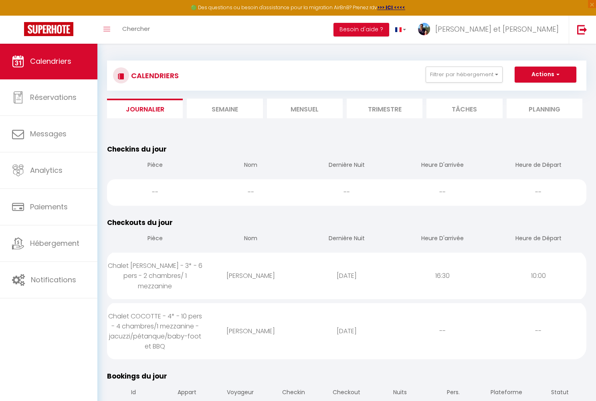
click at [312, 109] on li "Mensuel" at bounding box center [305, 109] width 76 height 20
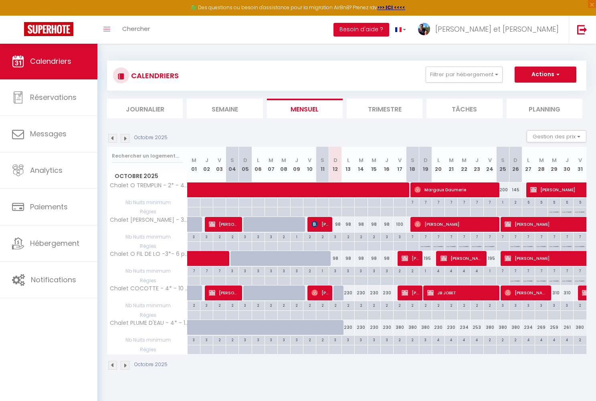
click at [126, 140] on img at bounding box center [125, 138] width 9 height 9
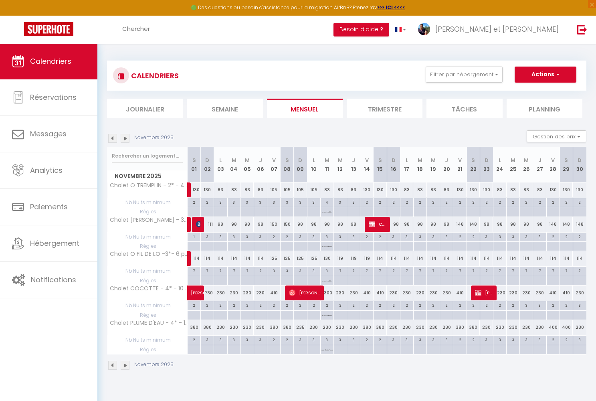
click at [126, 140] on img at bounding box center [125, 138] width 9 height 9
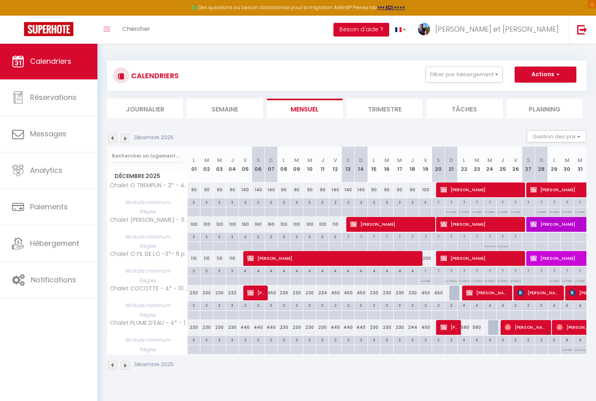
click at [582, 295] on span "[PERSON_NAME]" at bounding box center [606, 292] width 74 height 15
select select "OK"
select select "0"
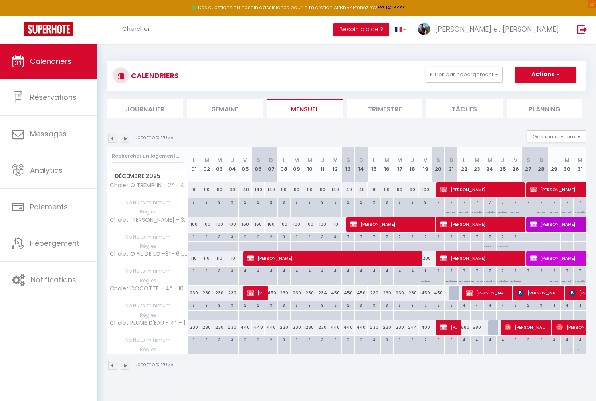
select select "1"
select select
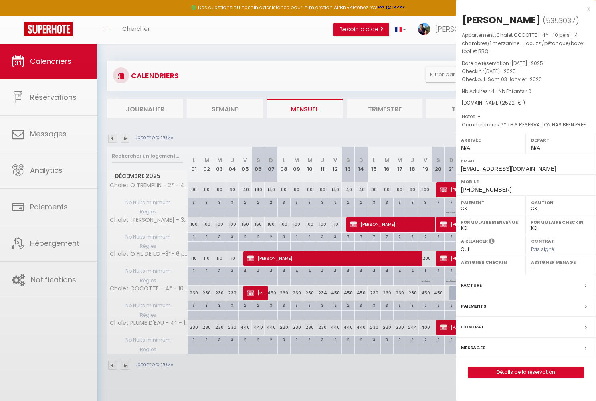
select select "37157"
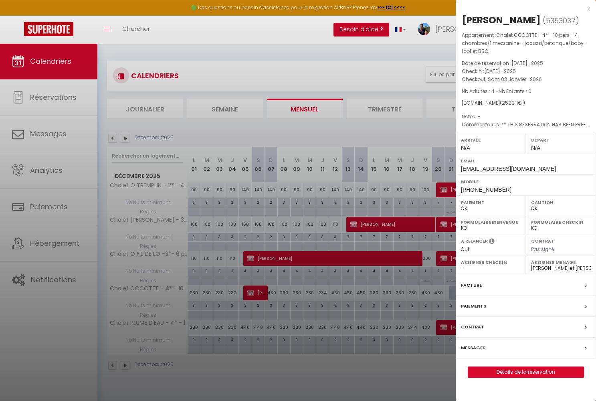
click at [526, 372] on link "Détails de la réservation" at bounding box center [525, 372] width 115 height 10
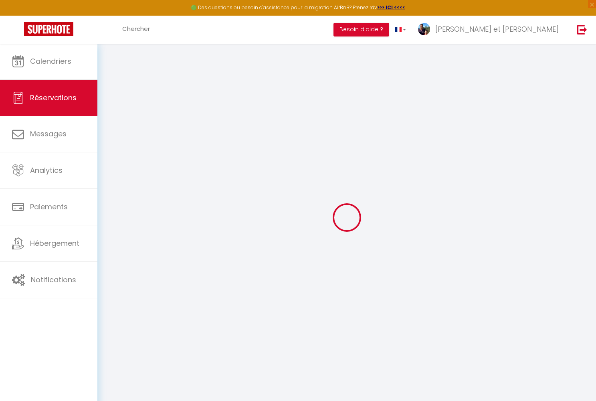
type input "[PERSON_NAME]"
type input "Boiche"
type input "[EMAIL_ADDRESS][DOMAIN_NAME]"
type input "[PHONE_NUMBER]"
type input "[STREET_ADDRESS][PERSON_NAME]"
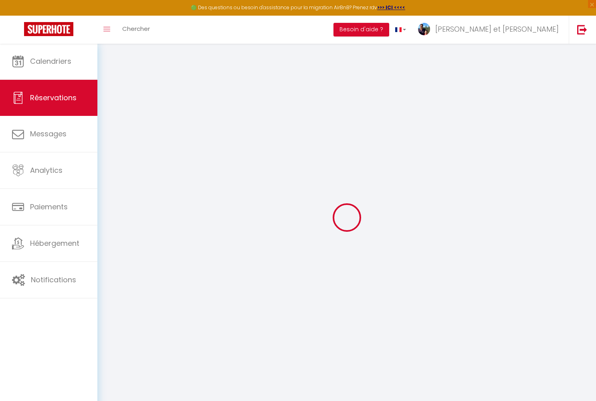
type input "Chatou"
select select "FR"
type input "368.81"
type input "34.42"
select select "38490"
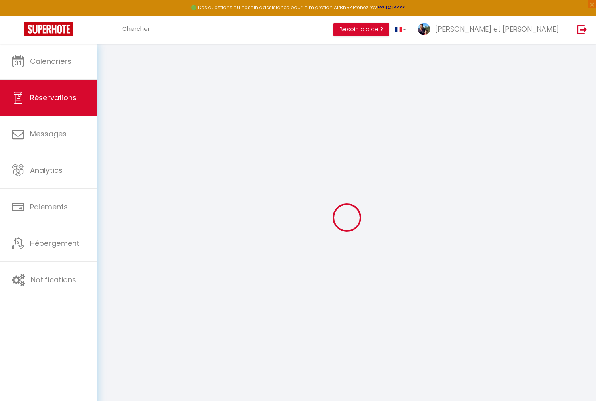
select select "1"
select select
type input "4"
select select "12"
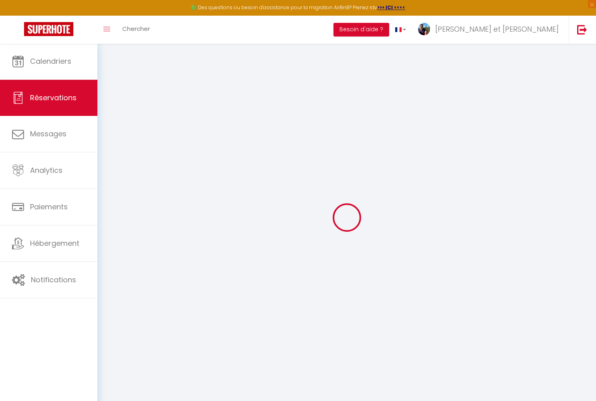
select select "15"
type input "2328.75"
checkbox input "false"
type input "0"
select select "2"
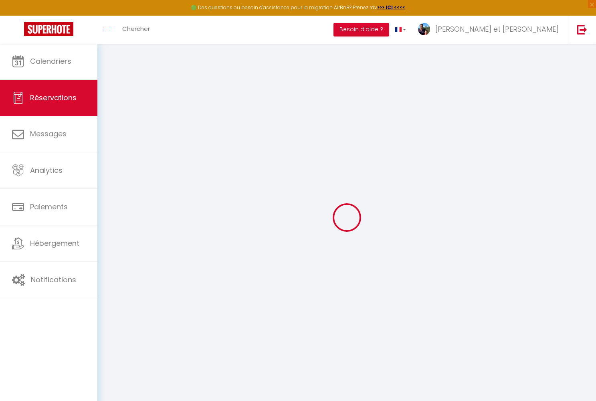
type input "0"
select select
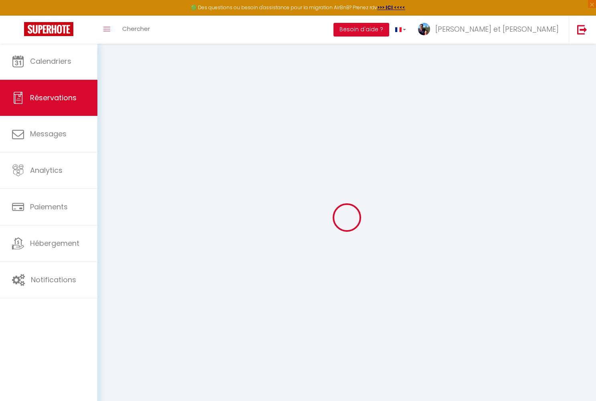
checkbox input "false"
select select
checkbox input "false"
select select
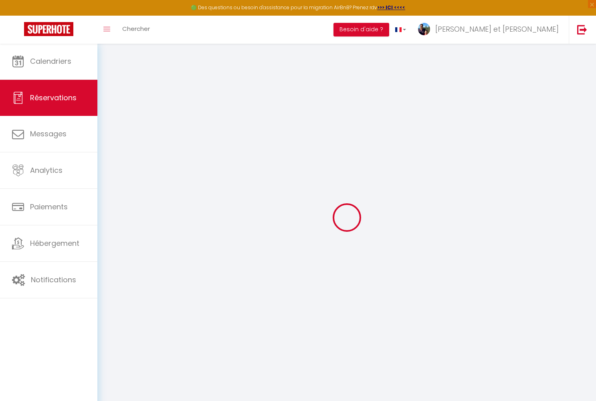
select select
checkbox input "false"
select select
checkbox input "false"
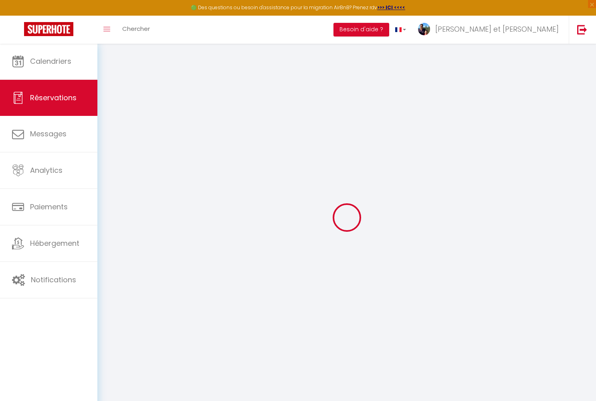
type éventuels1 "** THIS RESERVATION HAS BEEN PRE-PAID ** BOOKING NOTE : Payment charge is EUR 3…"
type input "130"
type input "63.36"
select select
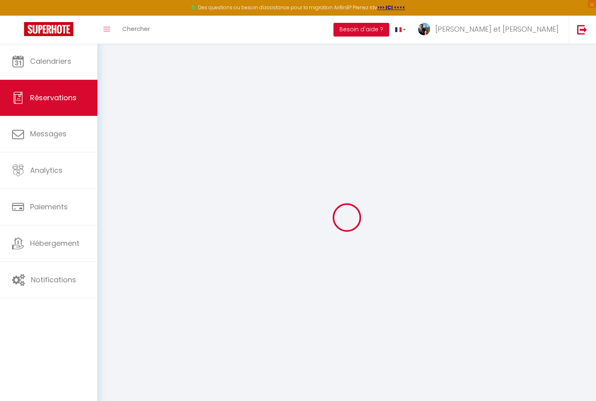
checkbox input "false"
select select
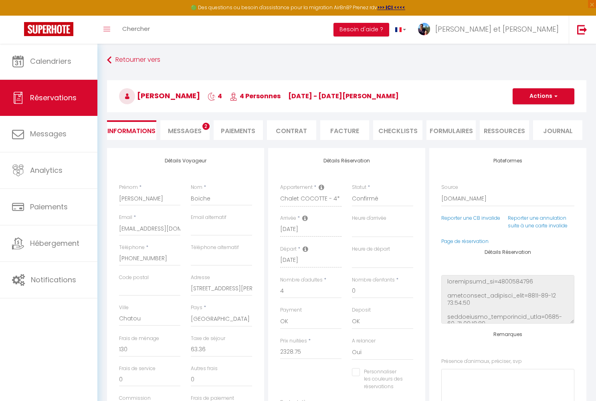
click at [190, 133] on span "Messages" at bounding box center [185, 130] width 34 height 9
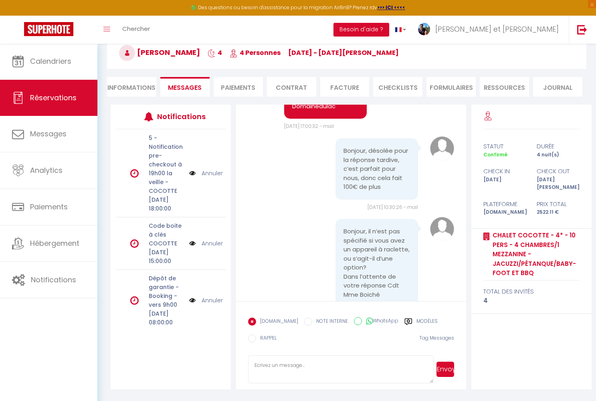
scroll to position [43, 0]
click at [277, 366] on textarea at bounding box center [340, 369] width 185 height 28
type textarea "Bonjour madame Boiché, Oui, le chalet COCOTTE dispose bien de 2 appareils à rac…"
click at [443, 371] on button "Envoyer" at bounding box center [446, 369] width 18 height 15
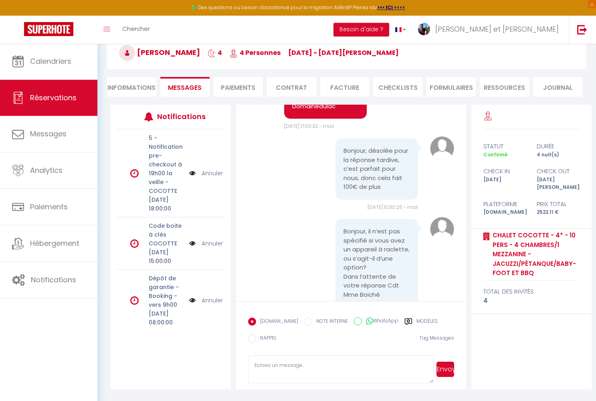
click at [132, 88] on li "Informations" at bounding box center [131, 87] width 49 height 20
select select
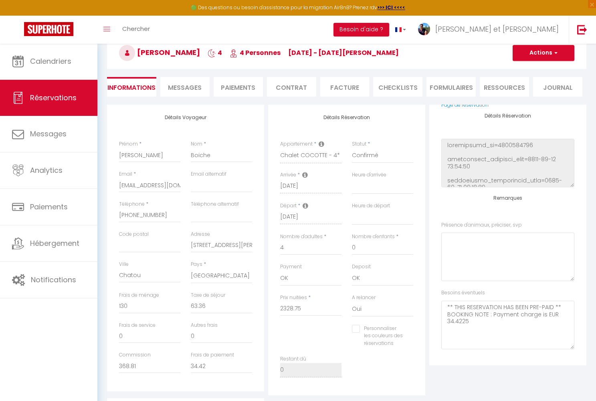
scroll to position [93, 0]
click at [459, 239] on svp0 at bounding box center [508, 257] width 133 height 49
type svp0 "TRAITEUR 2 chiens"
select select
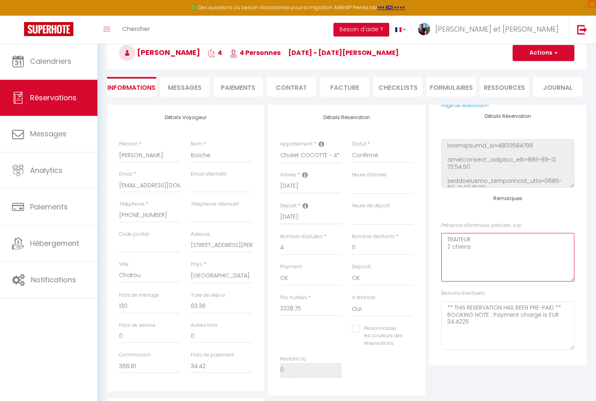
checkbox input "false"
select select
checkbox input "false"
click at [474, 242] on svp0 "TRAITEUR 2 chiens" at bounding box center [508, 257] width 133 height 49
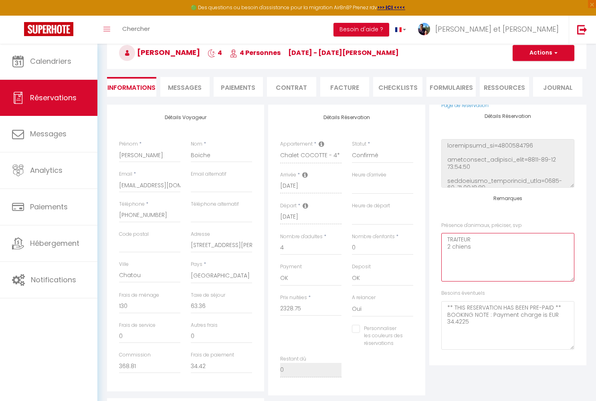
click at [474, 239] on svp0 "TRAITEUR 2 chiens" at bounding box center [508, 257] width 133 height 49
type svp0 "TRAITEUR: plateau apéro et choucroute 2 chiens"
click at [547, 55] on button "Actions" at bounding box center [544, 53] width 62 height 16
click at [536, 69] on link "Enregistrer" at bounding box center [535, 70] width 63 height 10
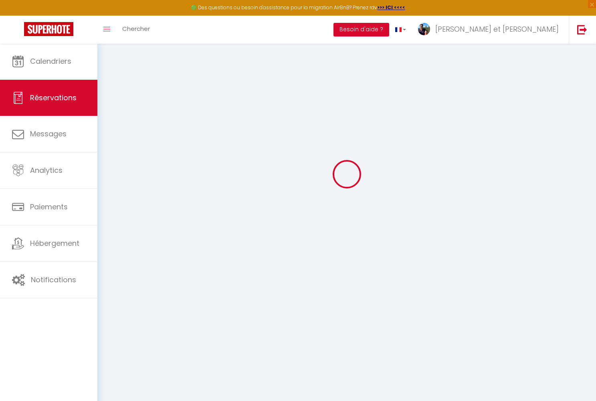
select select "not_cancelled"
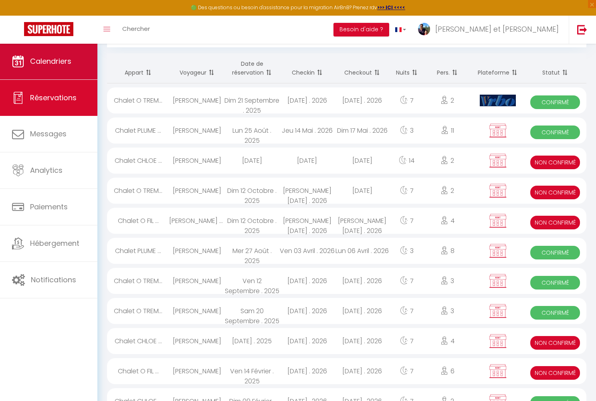
click at [71, 64] on span "Calendriers" at bounding box center [50, 61] width 41 height 10
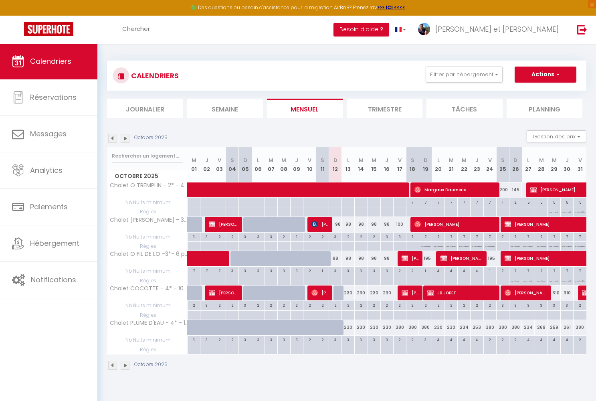
click at [126, 140] on img at bounding box center [125, 138] width 9 height 9
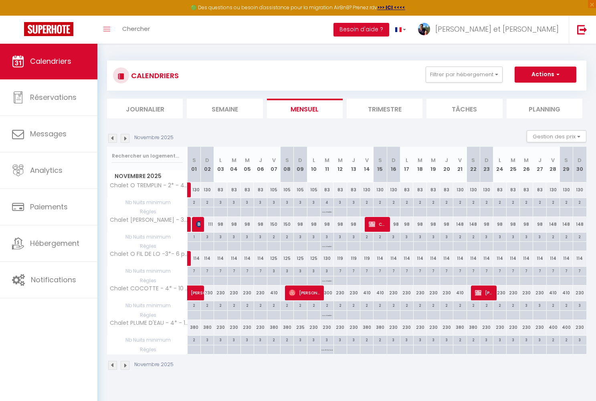
click at [113, 136] on img at bounding box center [112, 138] width 9 height 9
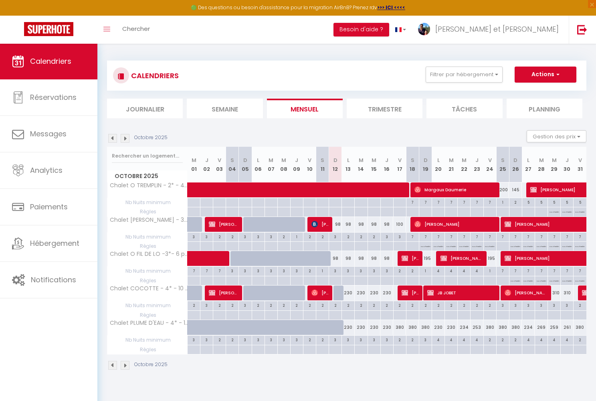
click at [541, 190] on span "[PERSON_NAME]" at bounding box center [577, 189] width 92 height 15
select select "OK"
select select "KO"
select select "0"
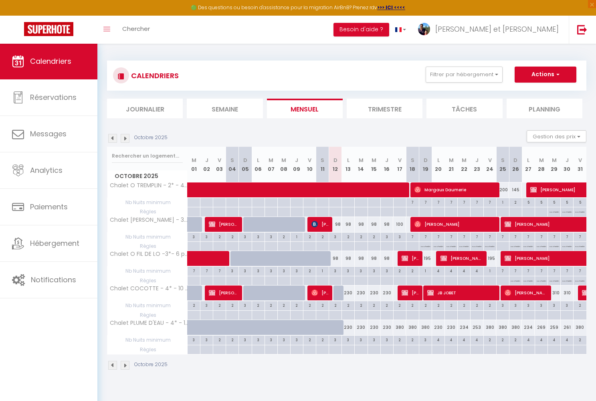
select select "1"
select select
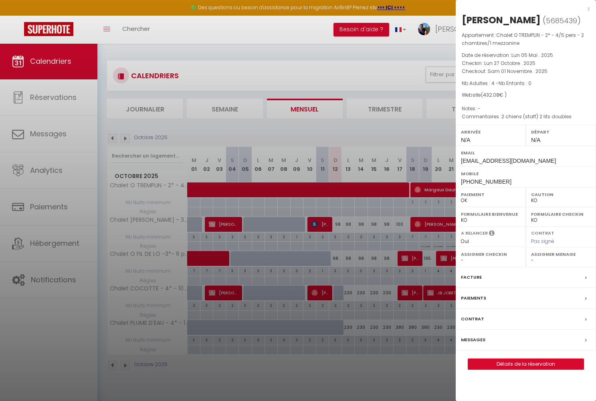
click at [493, 361] on link "Détails de la réservation" at bounding box center [525, 364] width 115 height 10
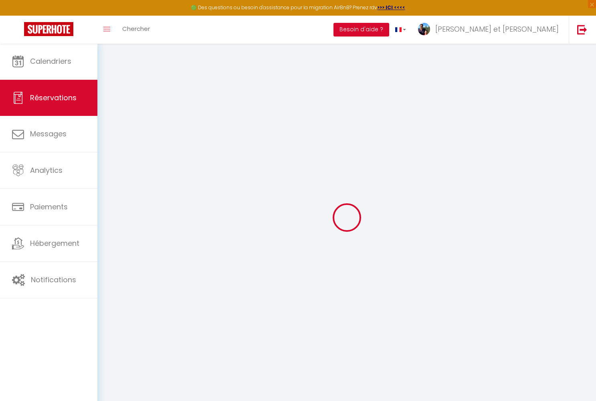
select select
select select "14"
checkbox input "false"
select select
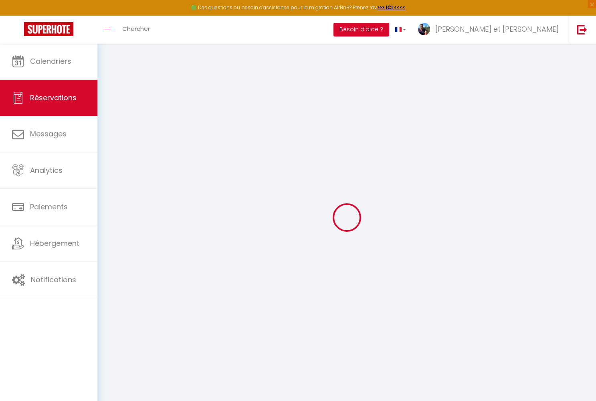
select select
checkbox input "false"
select select
checkbox input "false"
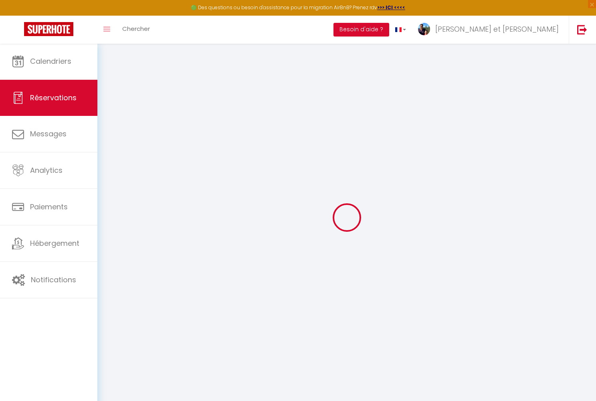
type svp1 "2 chiens (staff) 2 lits doubles"
select select
checkbox input "false"
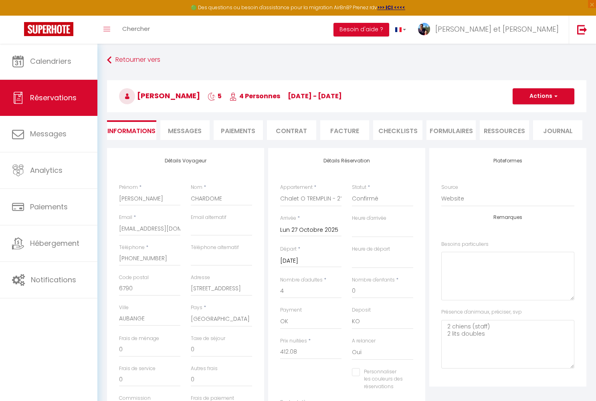
type input "20"
select select
checkbox input "false"
select select
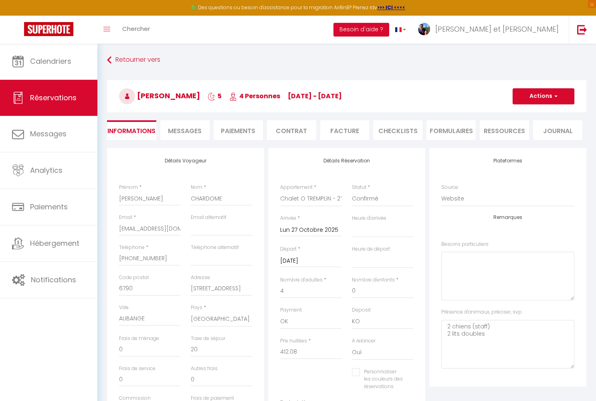
select select
